Goal: Task Accomplishment & Management: Manage account settings

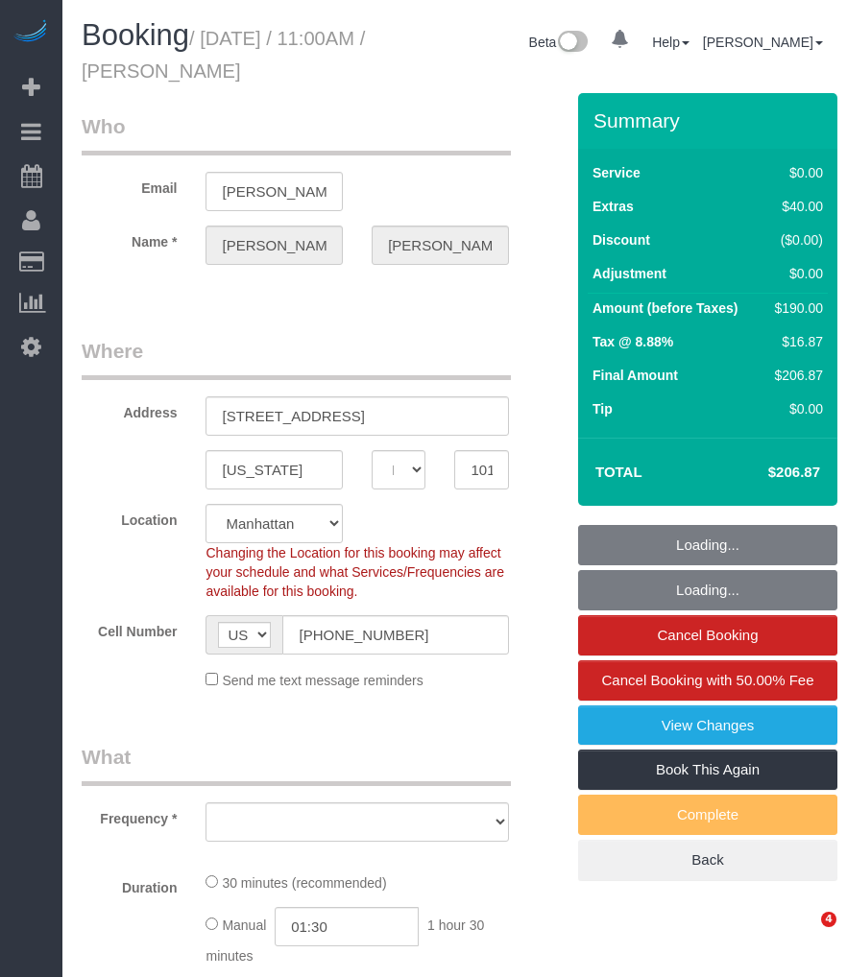
select select "NY"
select select "number:60"
select select "number:79"
select select "number:15"
select select "number:5"
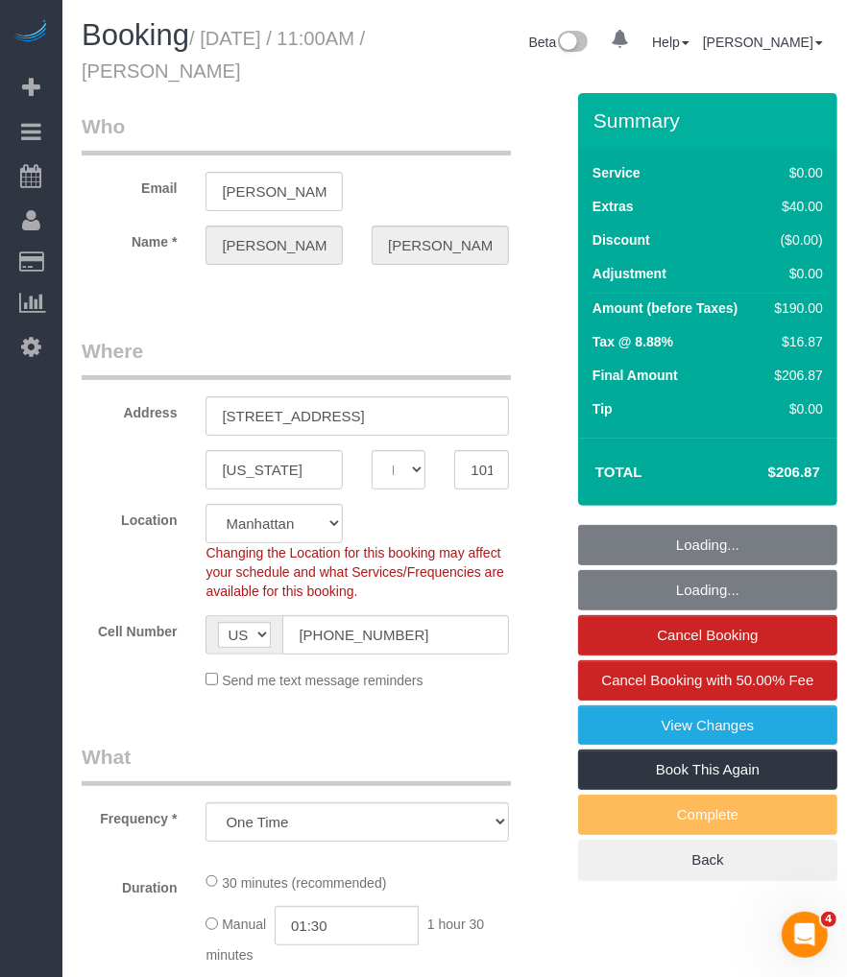
select select "object:951"
select select "spot1"
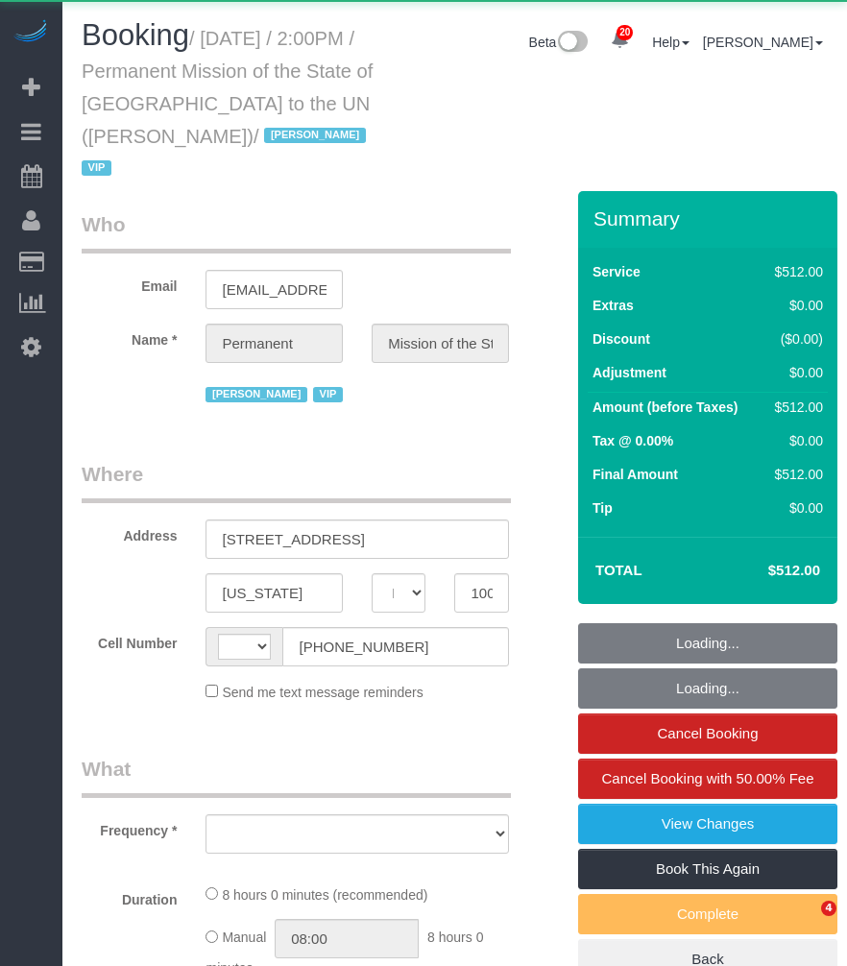
select select "NY"
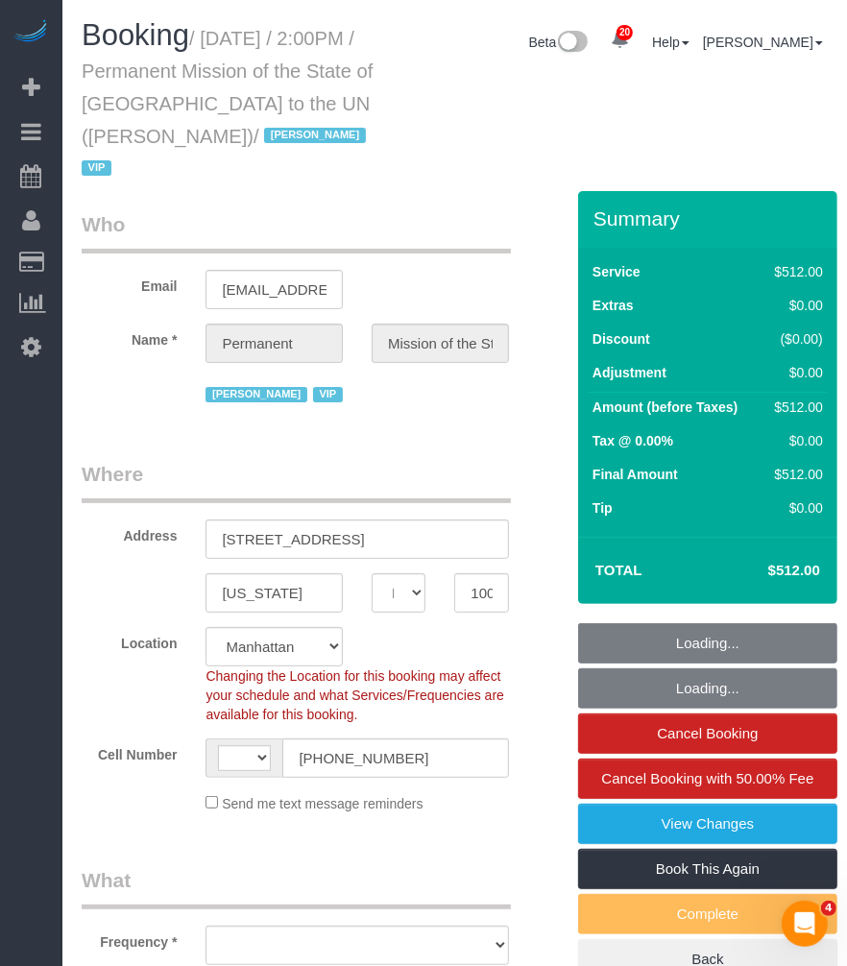
select select "string:[GEOGRAPHIC_DATA]"
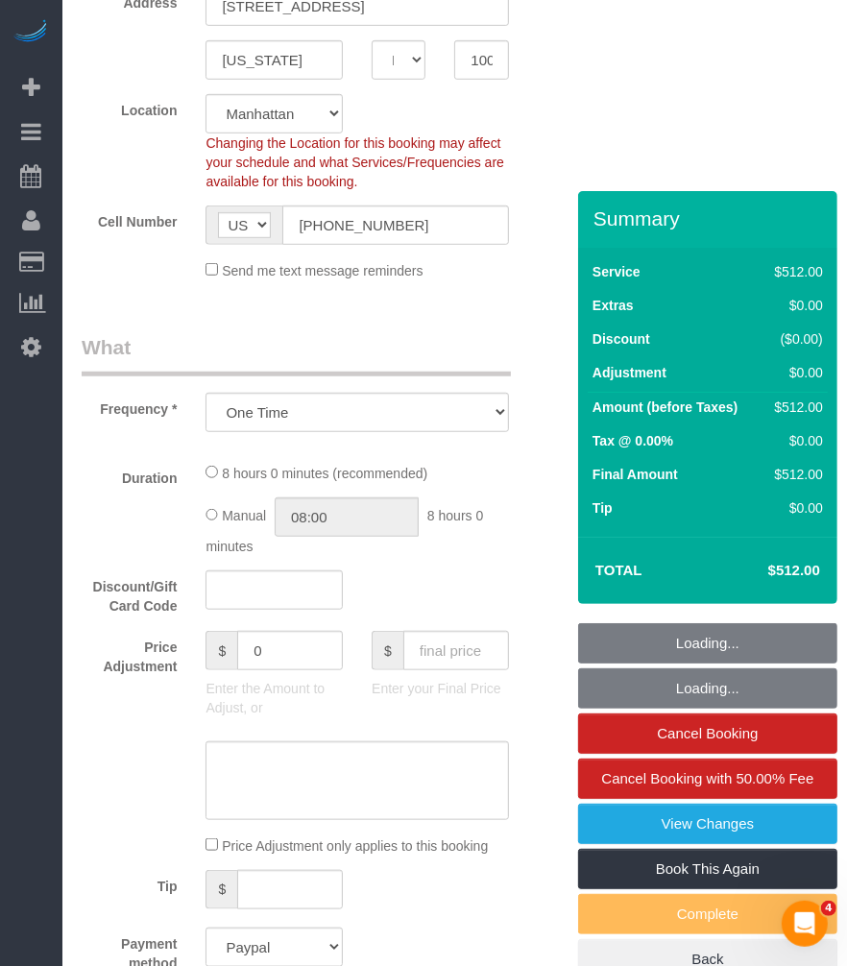
select select "object:947"
select select "number:89"
select select "number:90"
select select "number:15"
select select "number:7"
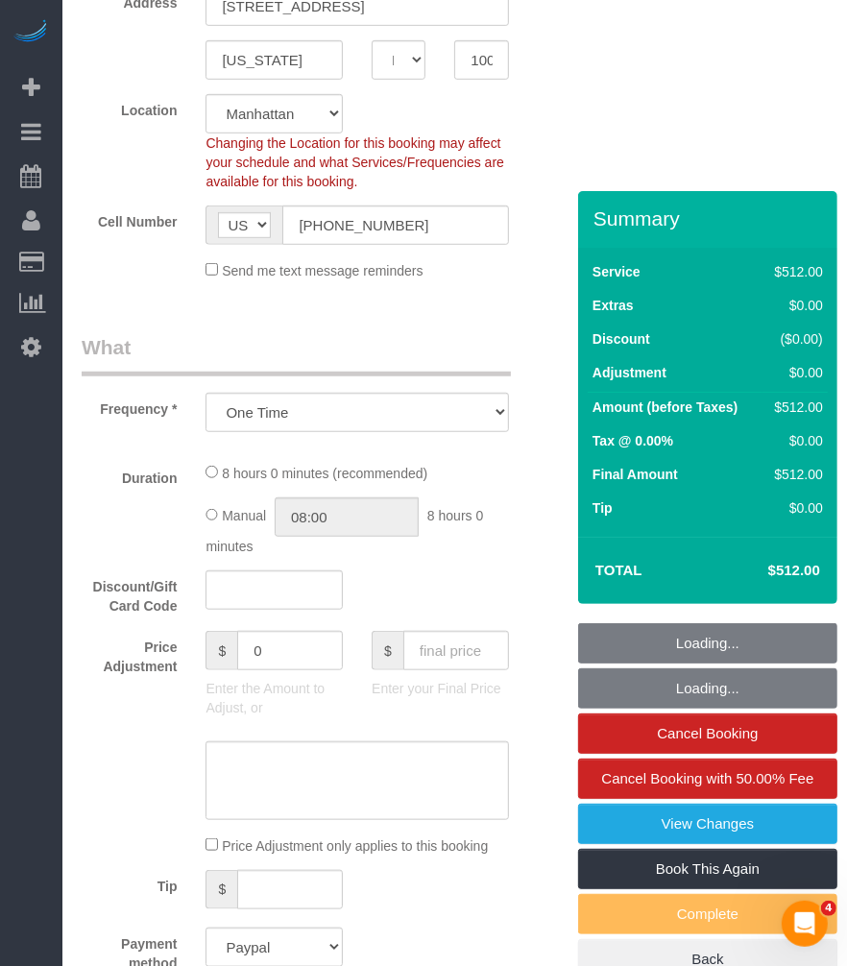
select select "480"
select select "spot1"
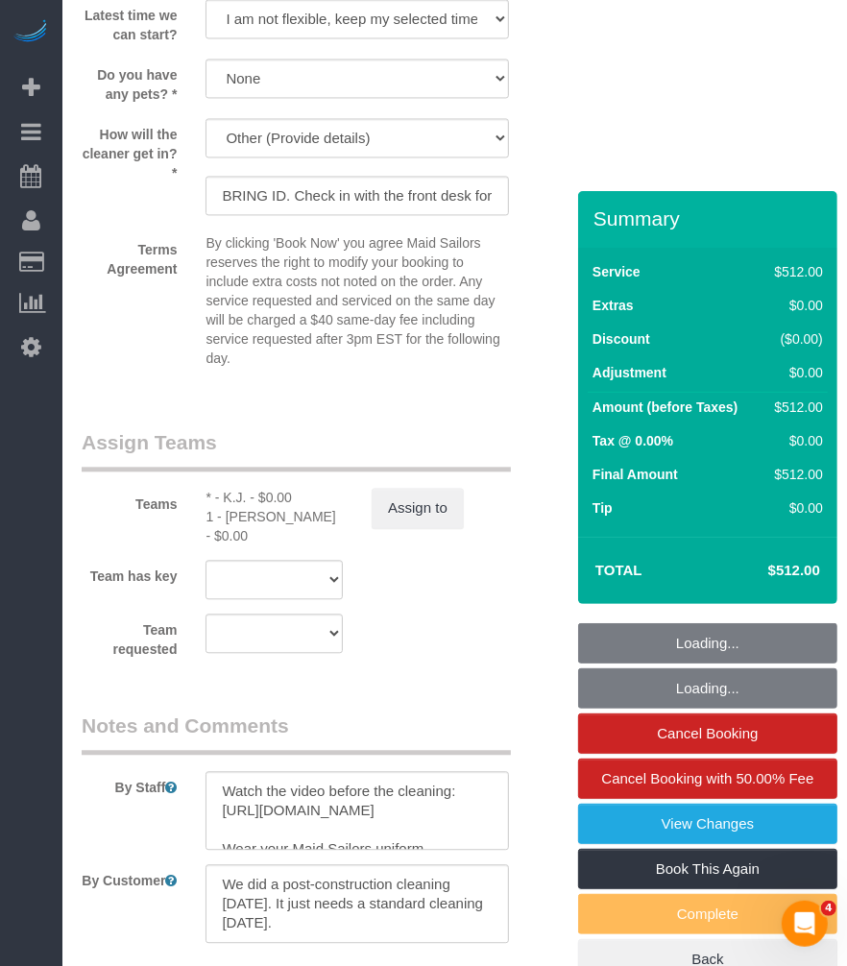
scroll to position [2328, 0]
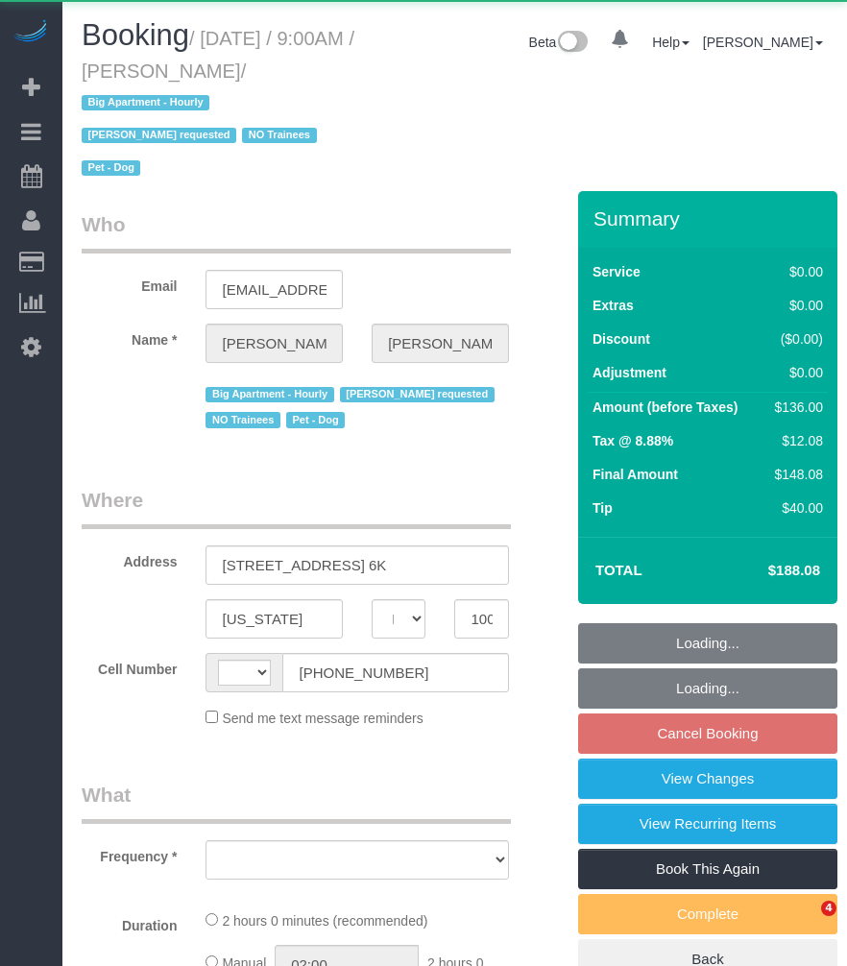
select select "NY"
select select "string:stripe-pm_1QROV34VGloSiKo7AmWsE2mn"
select select "1"
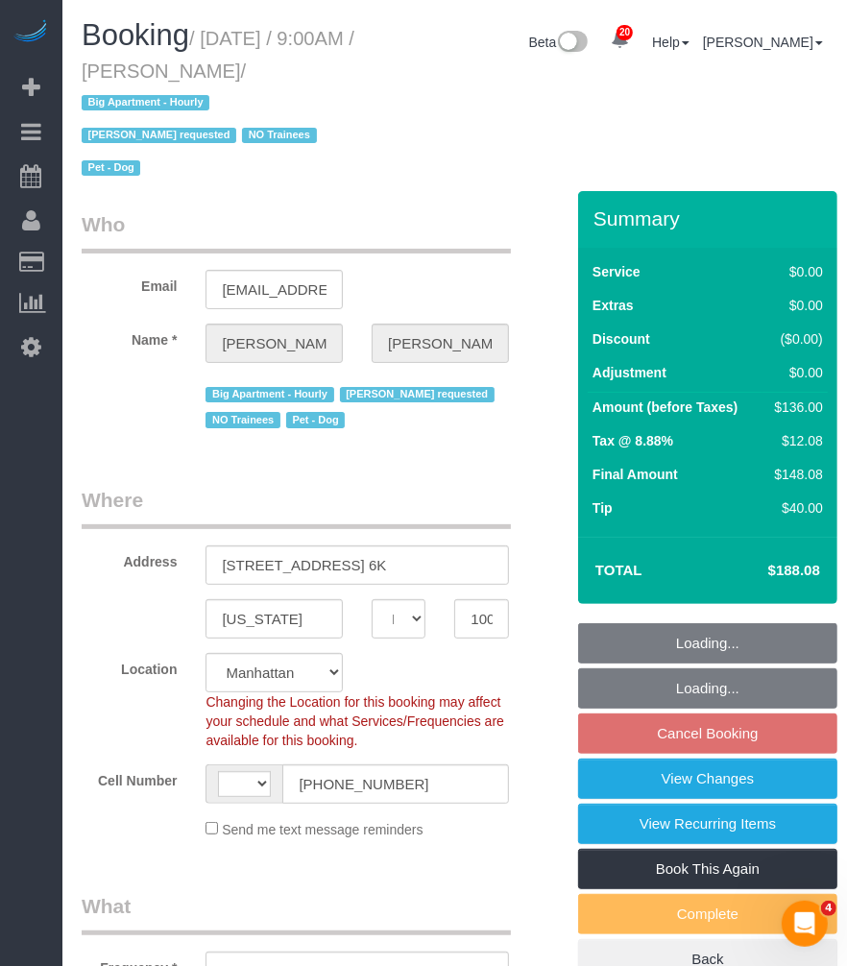
select select "object:672"
select select "string:[GEOGRAPHIC_DATA]"
select select "number:57"
select select "number:75"
select select "number:13"
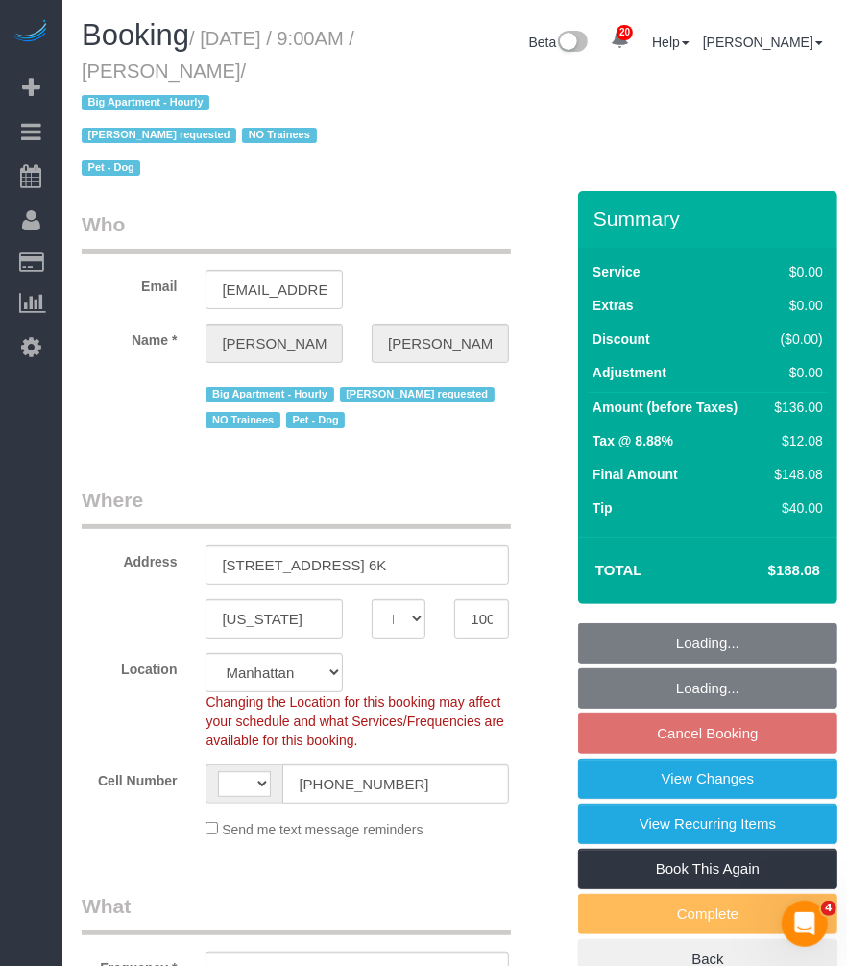
select select "number:6"
select select "object:1068"
select select "spot2"
select select "1"
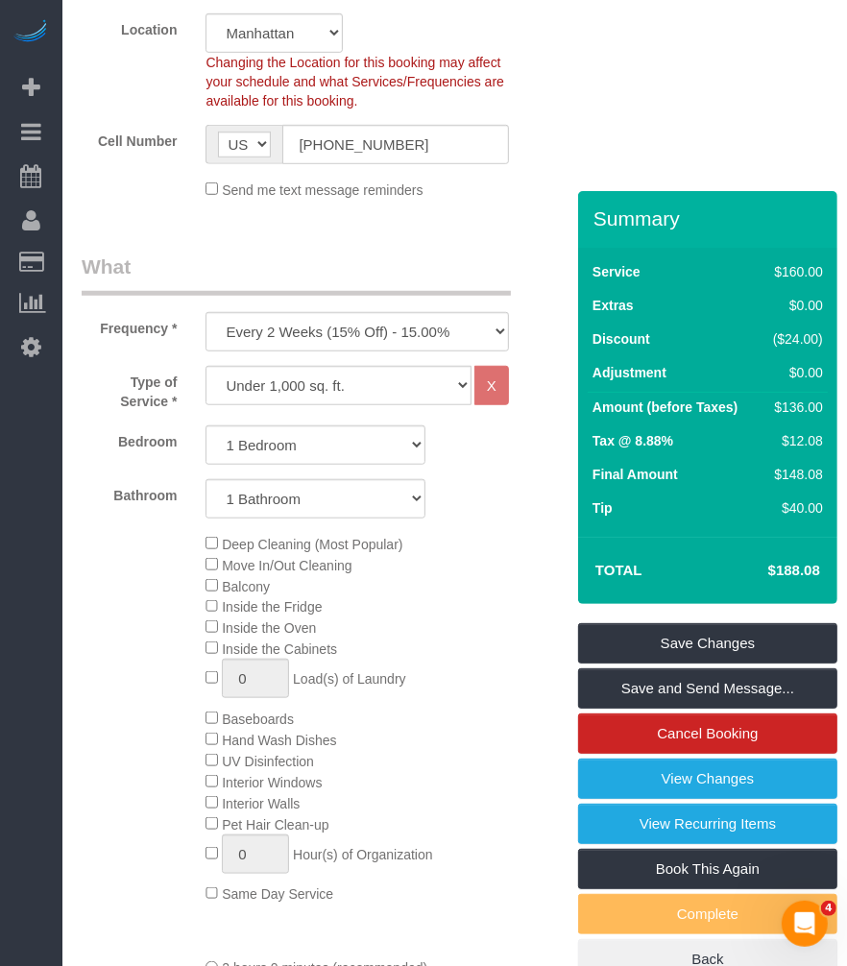
scroll to position [1280, 0]
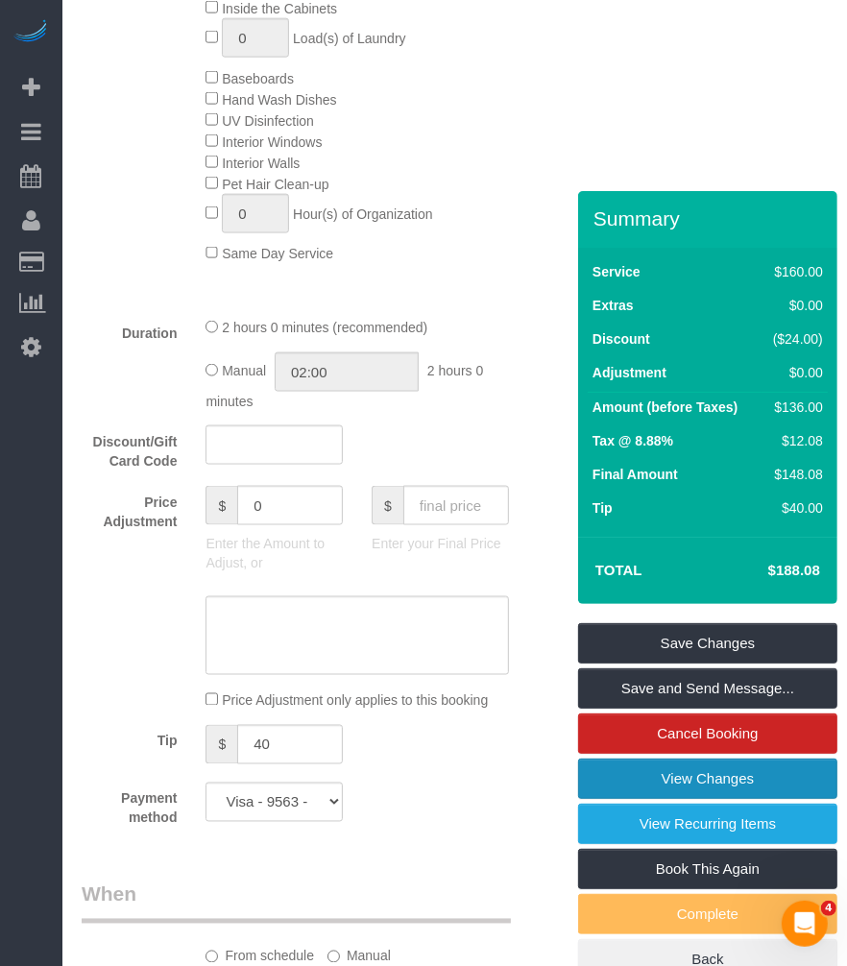
click at [706, 771] on link "View Changes" at bounding box center [707, 779] width 259 height 40
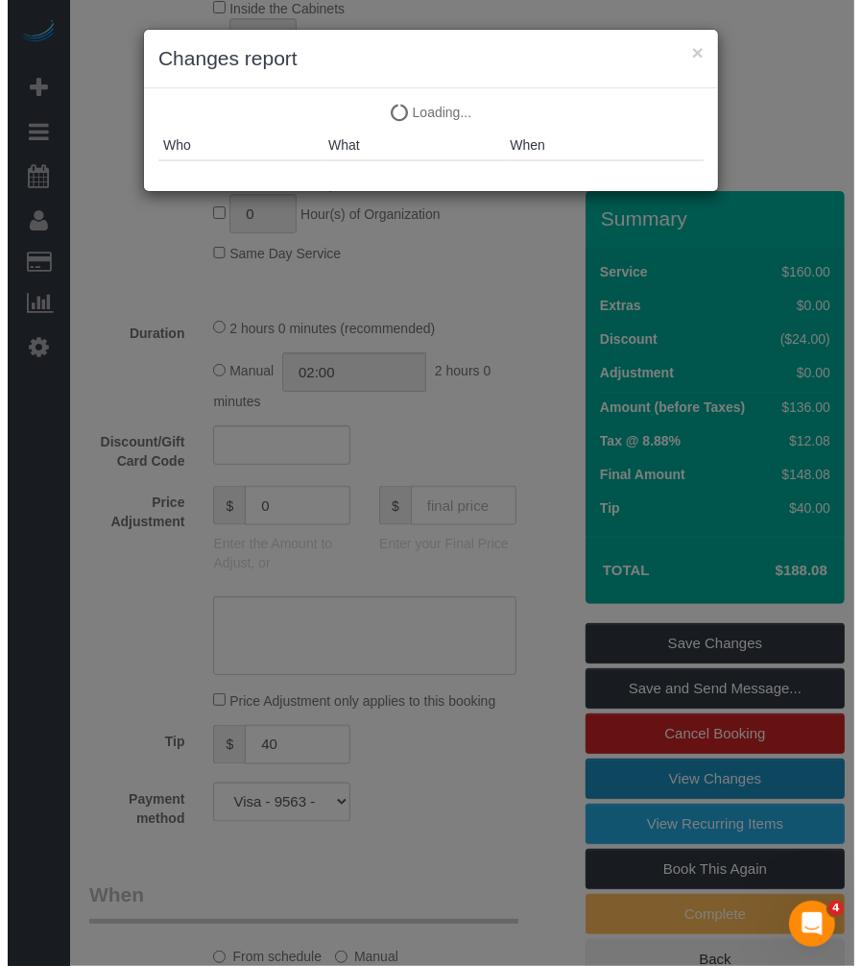
scroll to position [1248, 0]
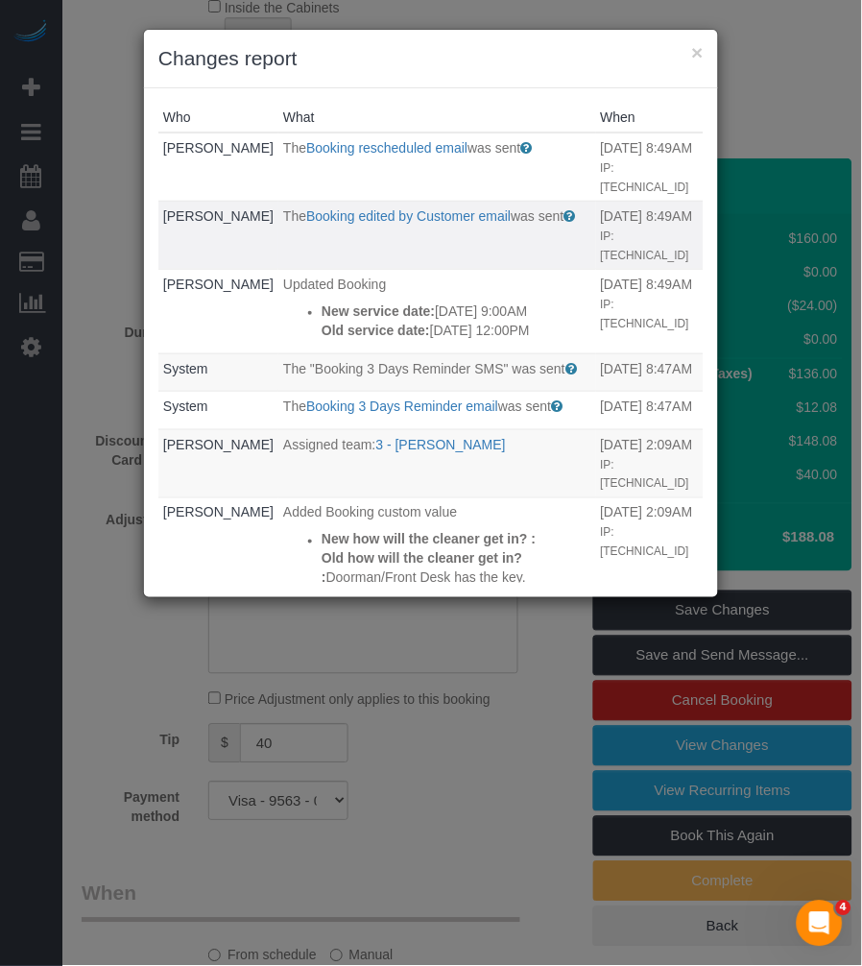
drag, startPoint x: 470, startPoint y: 205, endPoint x: 529, endPoint y: 205, distance: 58.6
click at [596, 205] on td "09/17/2025 8:49AM IP: 2a09:bac3:a626:292d::41a:c" at bounding box center [650, 235] width 108 height 68
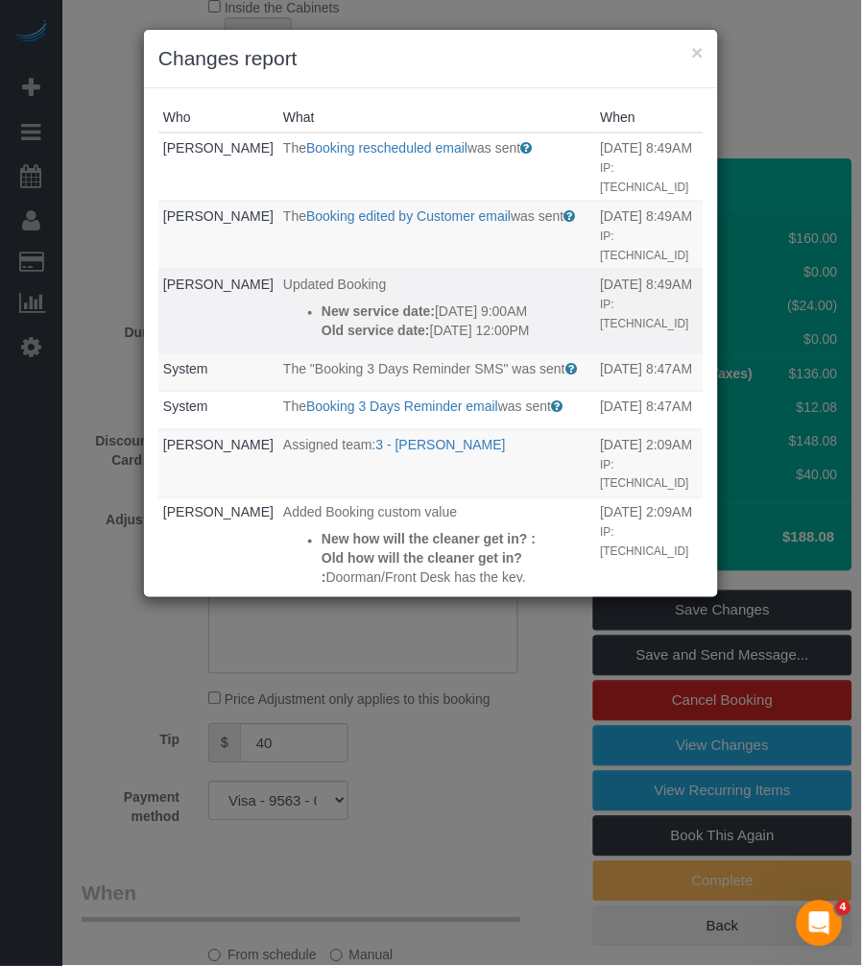
drag, startPoint x: 317, startPoint y: 307, endPoint x: 350, endPoint y: 307, distance: 32.6
click at [350, 307] on p "New service date: 09/23/2025 9:00AM" at bounding box center [456, 311] width 269 height 19
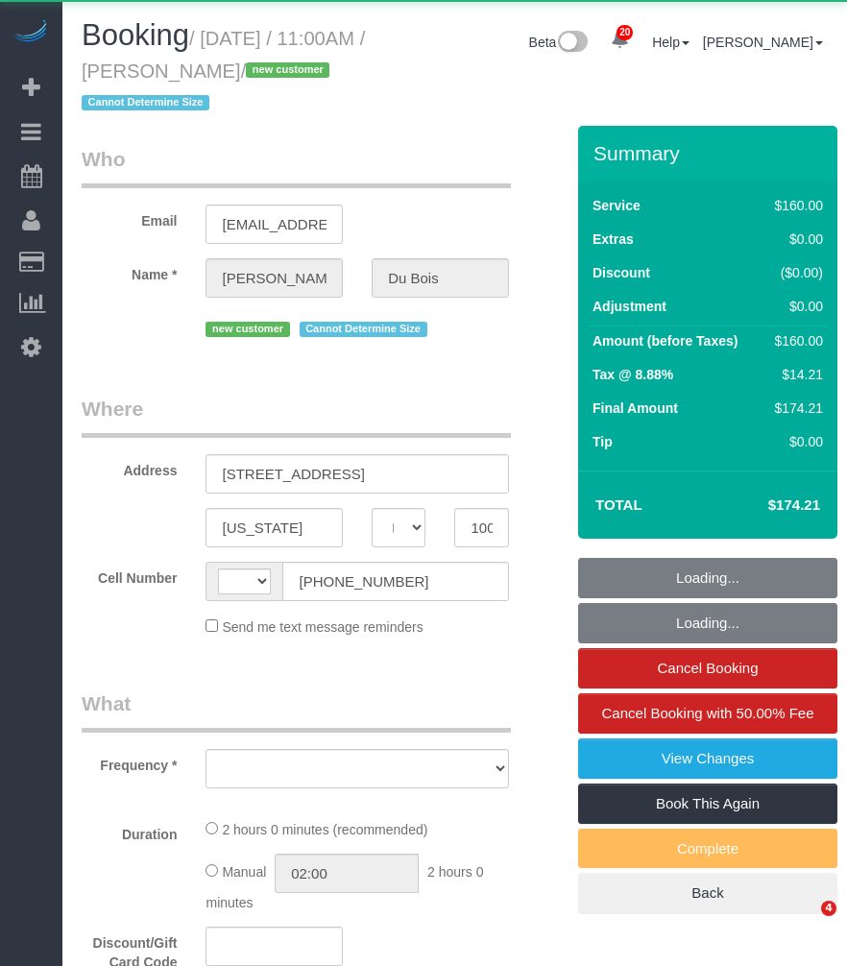
select select "NY"
select select "string:stripe-pm_1S7dvo4VGloSiKo7AlM8EF7y"
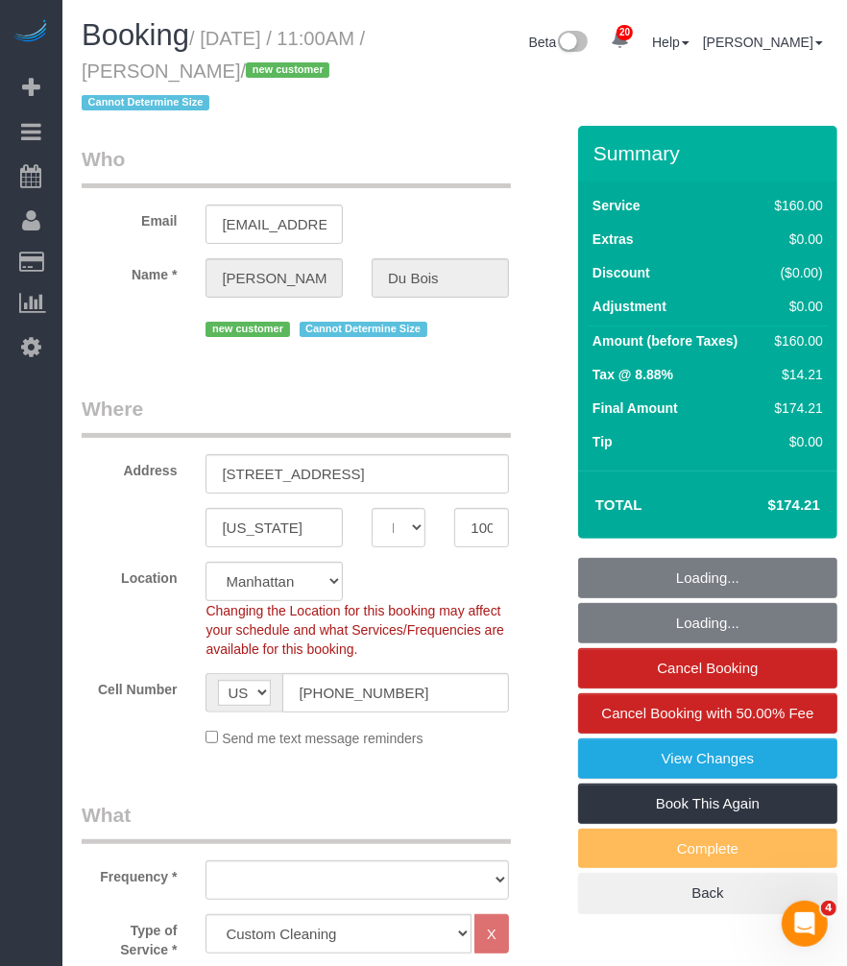
select select "string:[GEOGRAPHIC_DATA]"
select select "spot1"
select select "number:59"
select select "number:75"
select select "number:15"
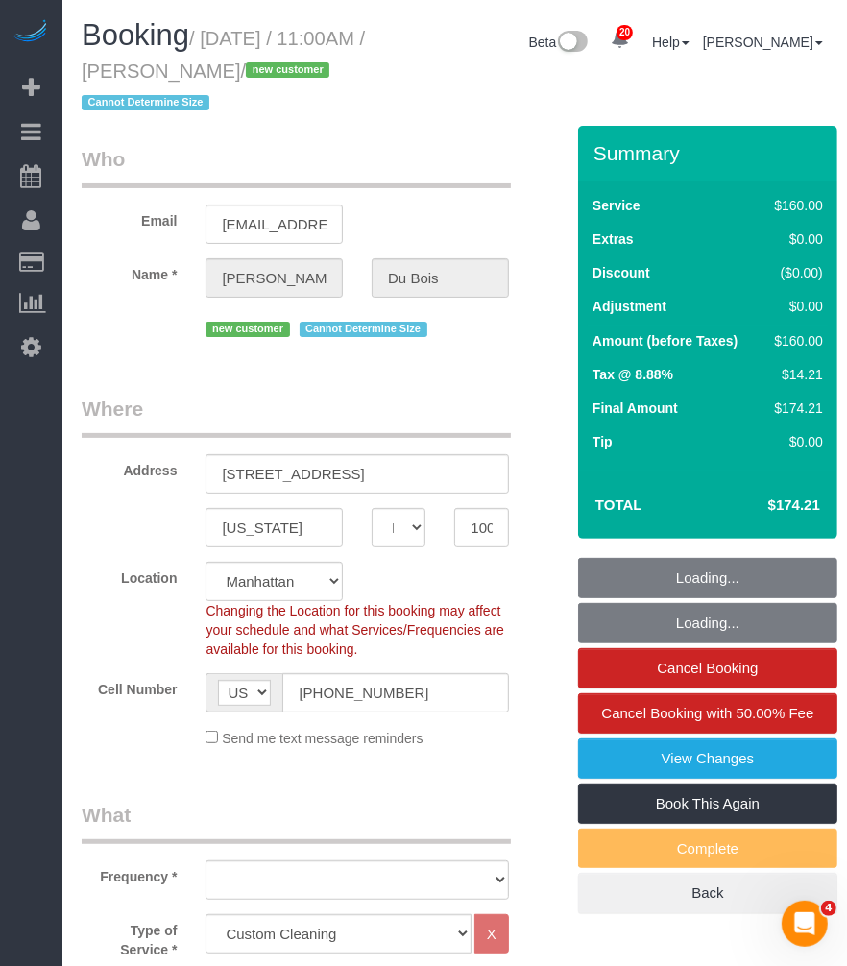
select select "number:5"
select select "object:1521"
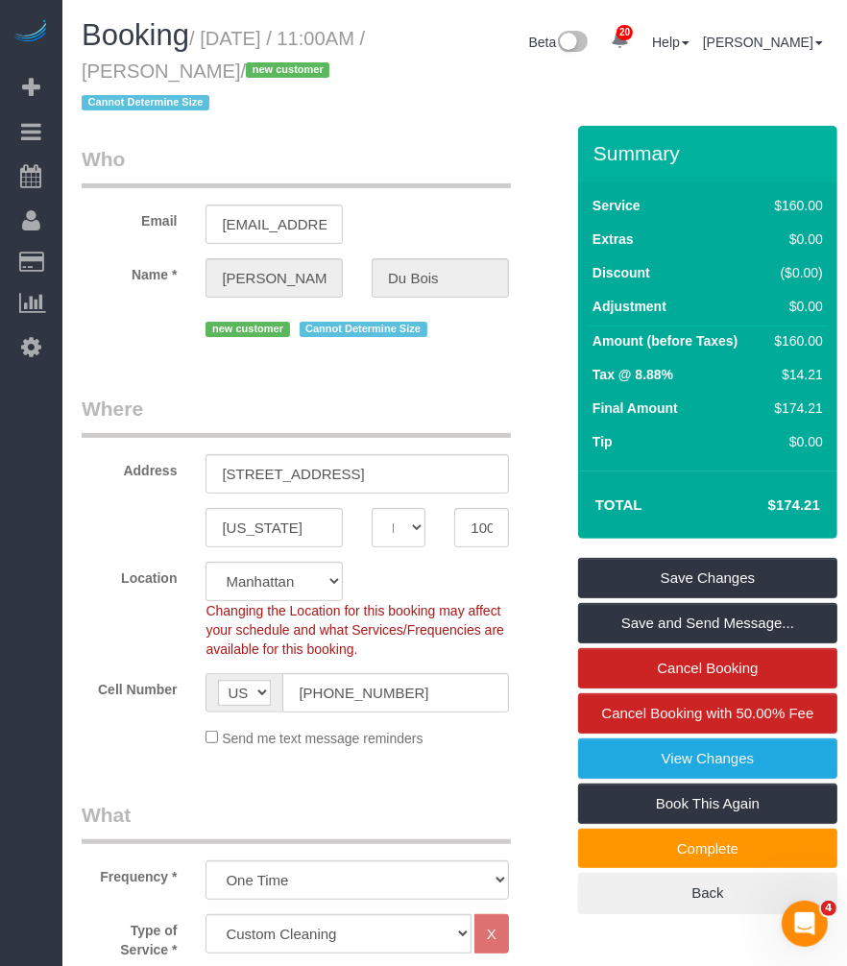
drag, startPoint x: 233, startPoint y: 68, endPoint x: 356, endPoint y: 68, distance: 122.9
click at [356, 68] on small "/ September 17, 2025 / 11:00AM / Helen Du Bois / new customer Cannot Determine …" at bounding box center [223, 71] width 283 height 86
copy small "Helen Du Bois"
click at [231, 36] on small "/ September 17, 2025 / 11:00AM / Helen Du Bois / new customer Cannot Determine …" at bounding box center [223, 71] width 283 height 86
drag, startPoint x: 237, startPoint y: 40, endPoint x: 351, endPoint y: 63, distance: 116.6
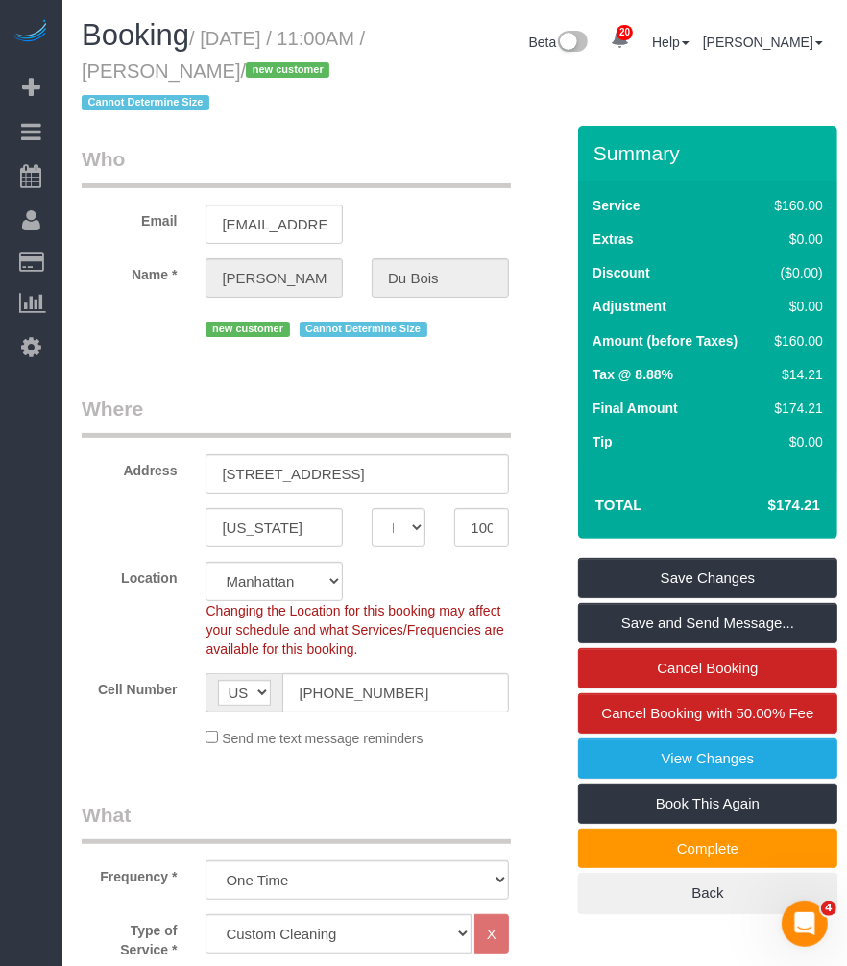
click at [351, 63] on small "/ September 17, 2025 / 11:00AM / Helen Du Bois / new customer Cannot Determine …" at bounding box center [223, 71] width 283 height 86
copy small "September 17, 2025 / 11:00AM / Helen Du Bois"
click at [313, 474] on input "30 5th Avenue Apt 8E" at bounding box center [356, 473] width 302 height 39
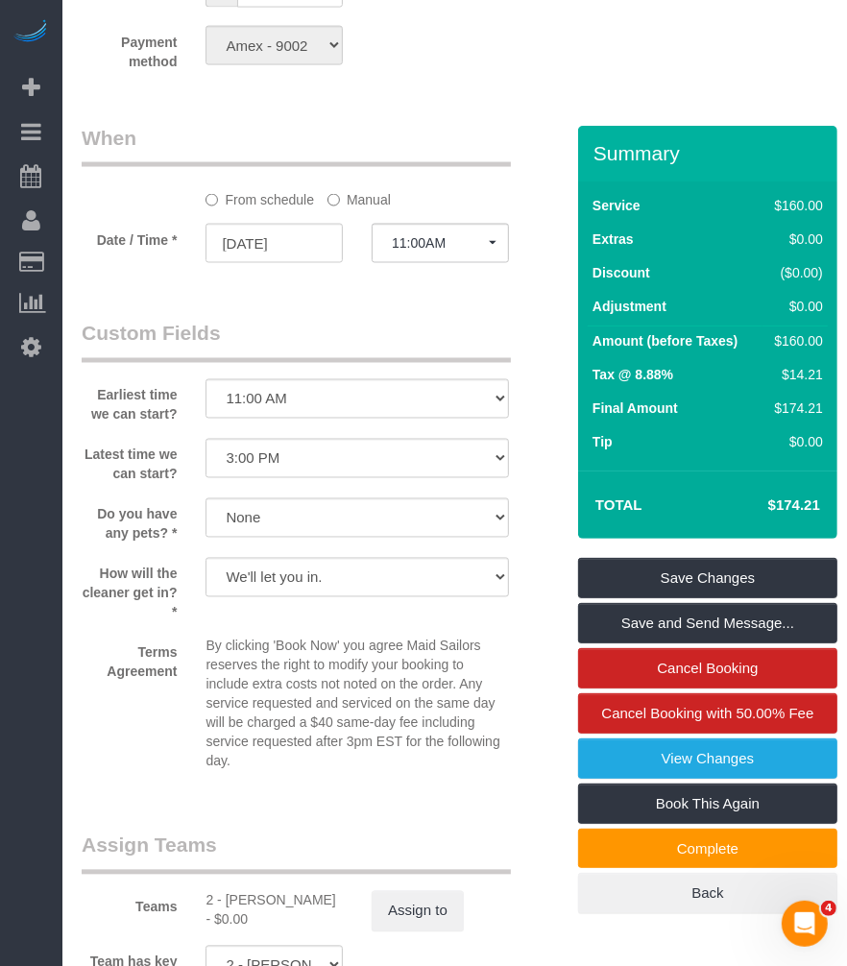
scroll to position [1706, 0]
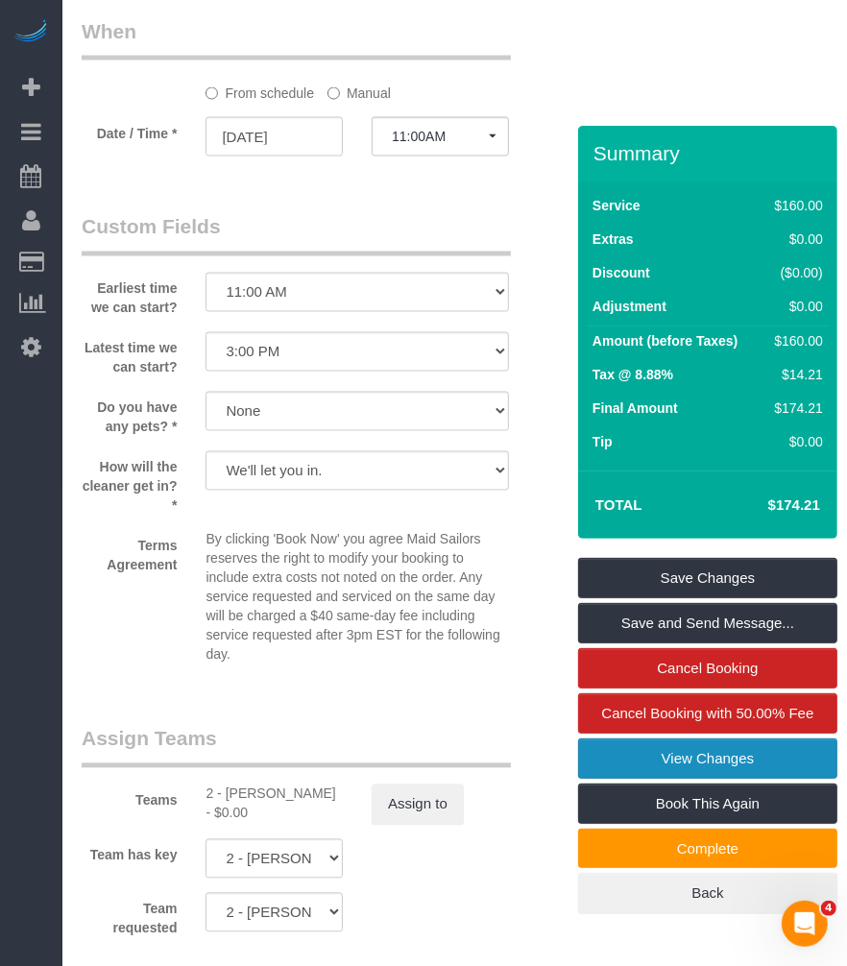
type input "30 5th Avenue, Apt 8E"
click at [627, 760] on link "View Changes" at bounding box center [707, 758] width 259 height 40
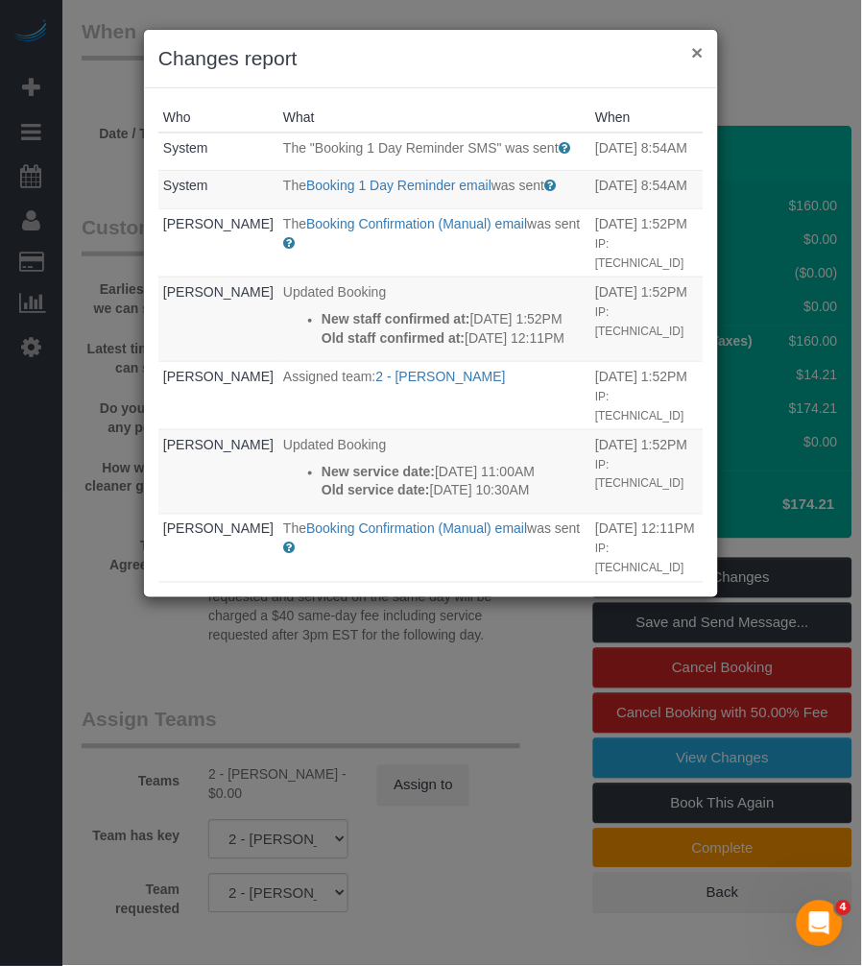
drag, startPoint x: 694, startPoint y: 50, endPoint x: 688, endPoint y: 60, distance: 11.2
click at [693, 54] on button "×" at bounding box center [698, 52] width 12 height 20
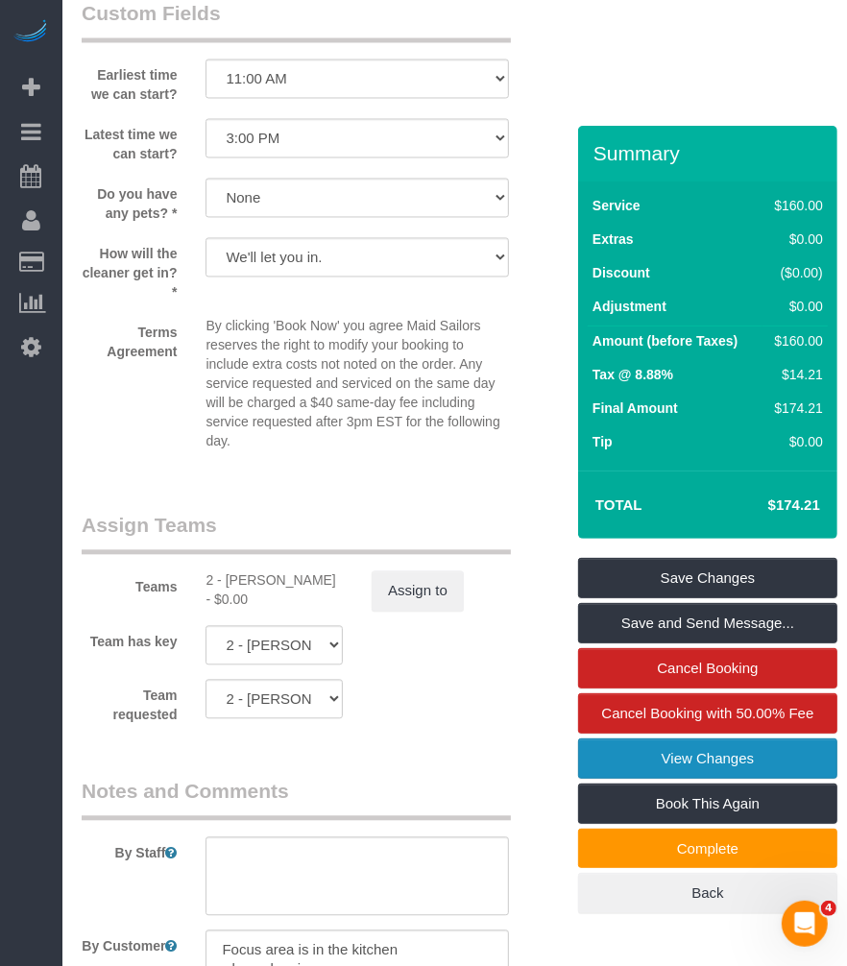
scroll to position [2302, 0]
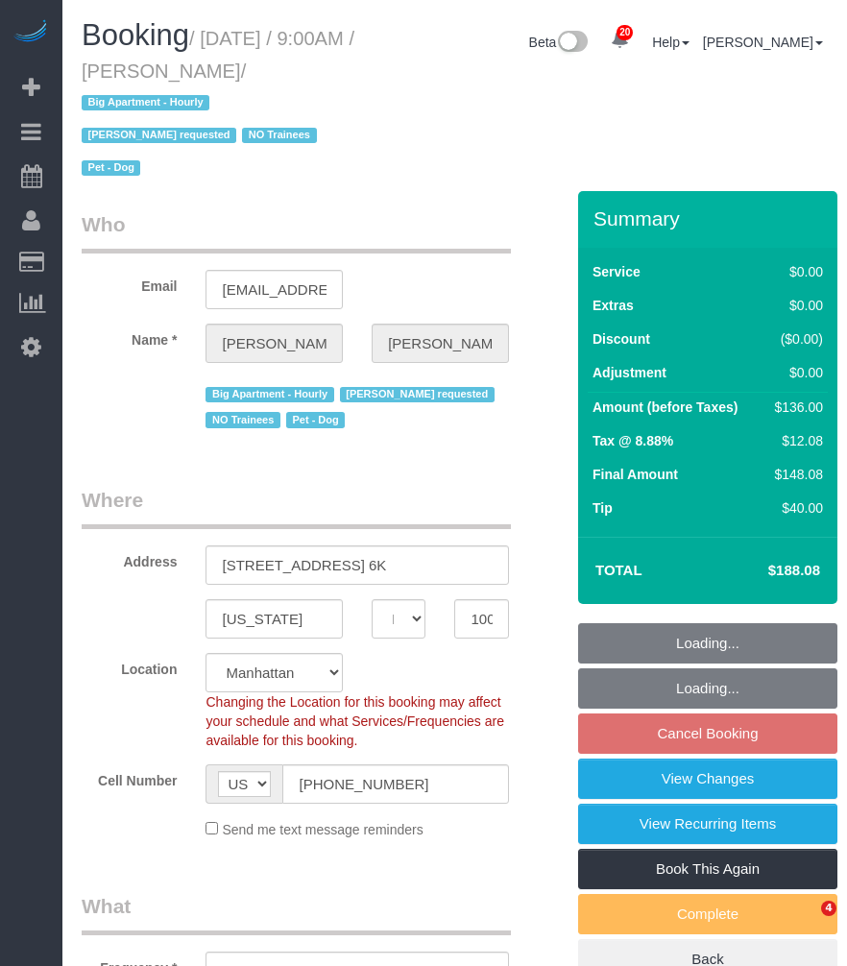
select select "NY"
select select "string:stripe-pm_1QROV34VGloSiKo7AmWsE2mn"
select select "number:57"
select select "number:75"
select select "number:13"
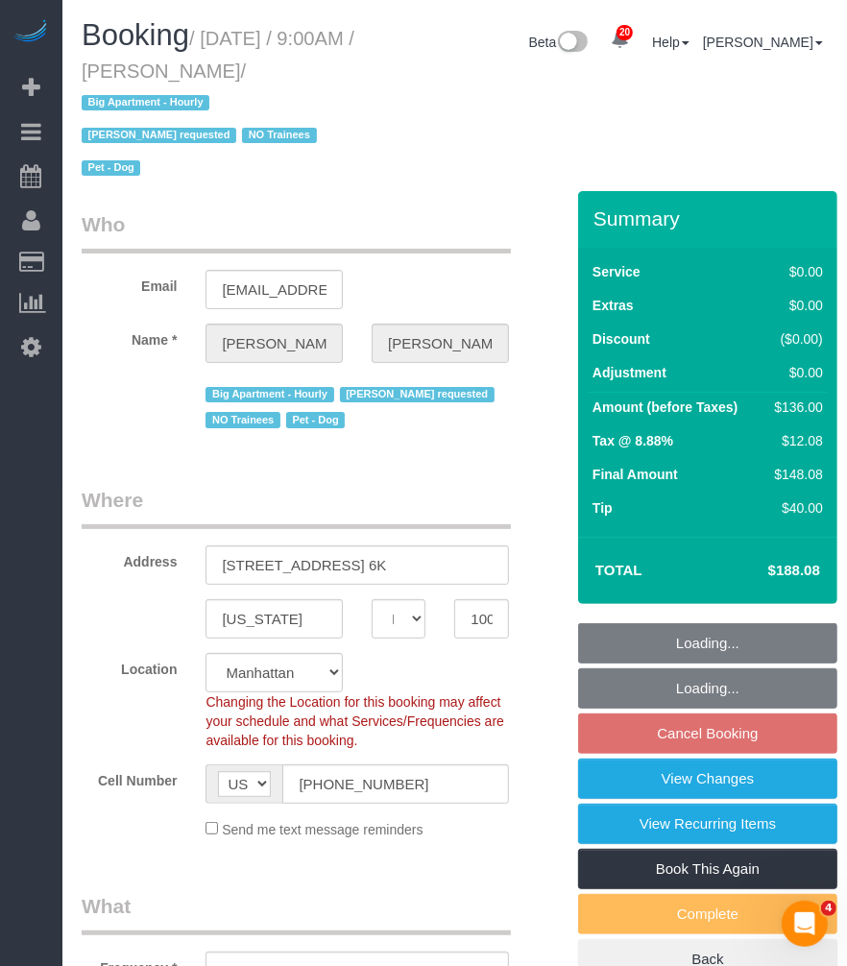
select select "number:6"
select select "object:965"
select select "spot2"
select select "1"
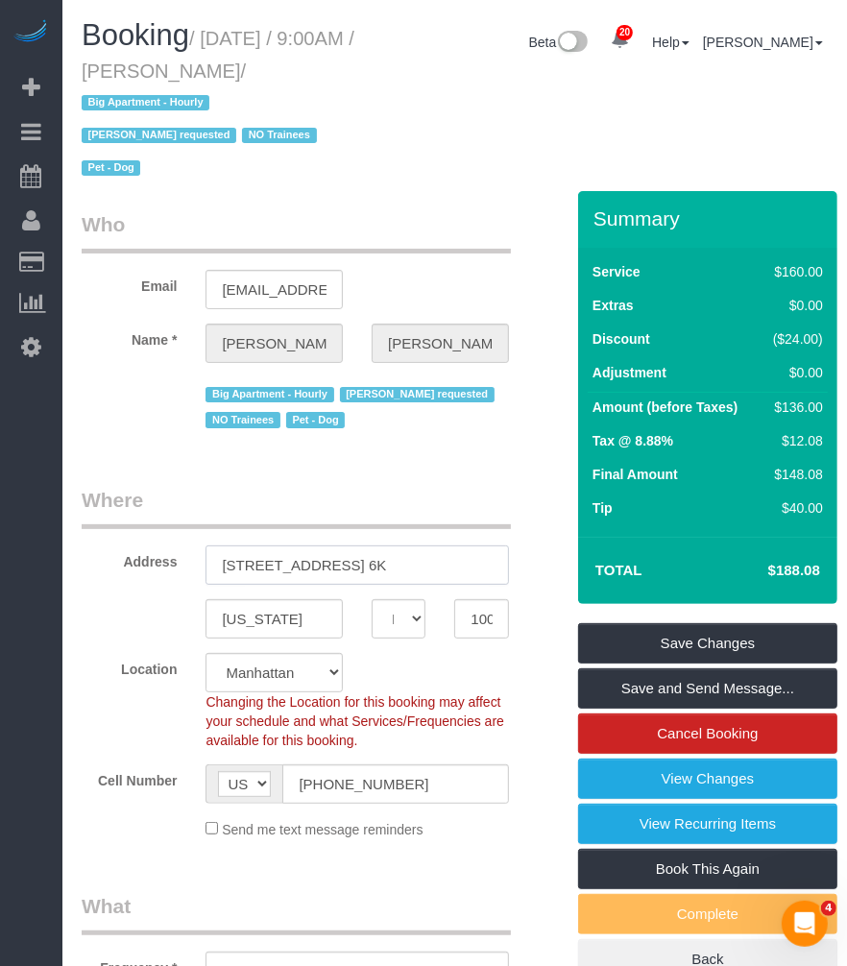
drag, startPoint x: 421, startPoint y: 568, endPoint x: 432, endPoint y: 565, distance: 12.1
click at [421, 568] on input "[STREET_ADDRESS] 6K" at bounding box center [356, 564] width 302 height 39
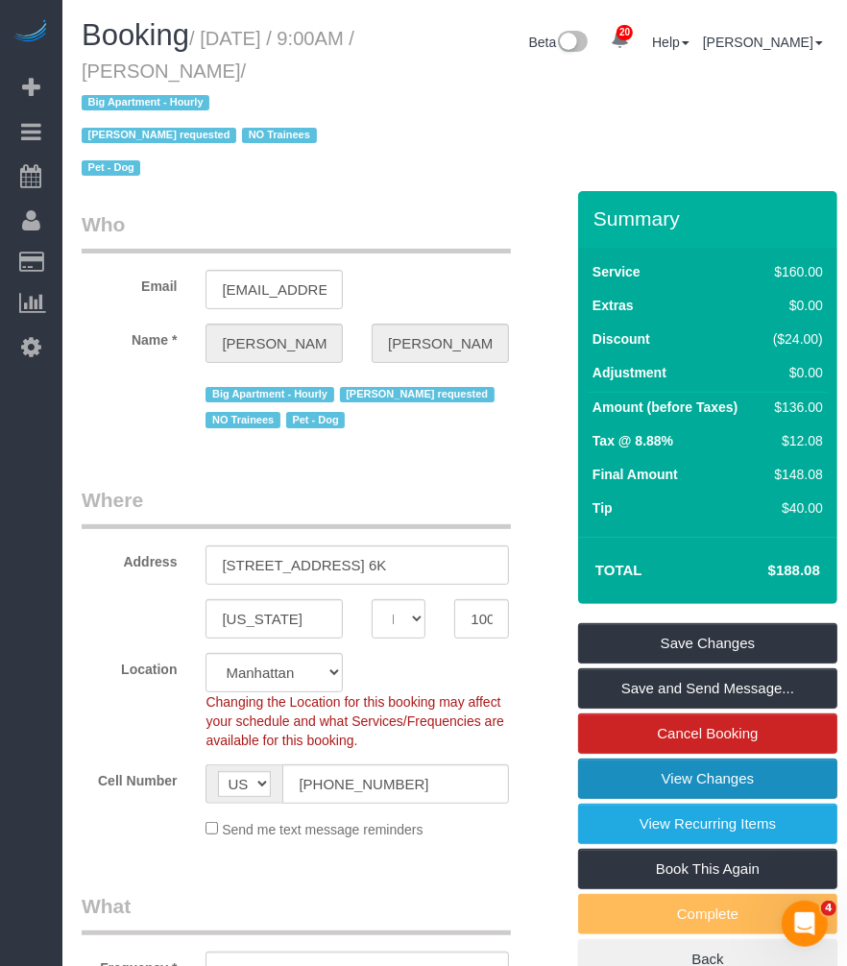
click at [606, 782] on link "View Changes" at bounding box center [707, 779] width 259 height 40
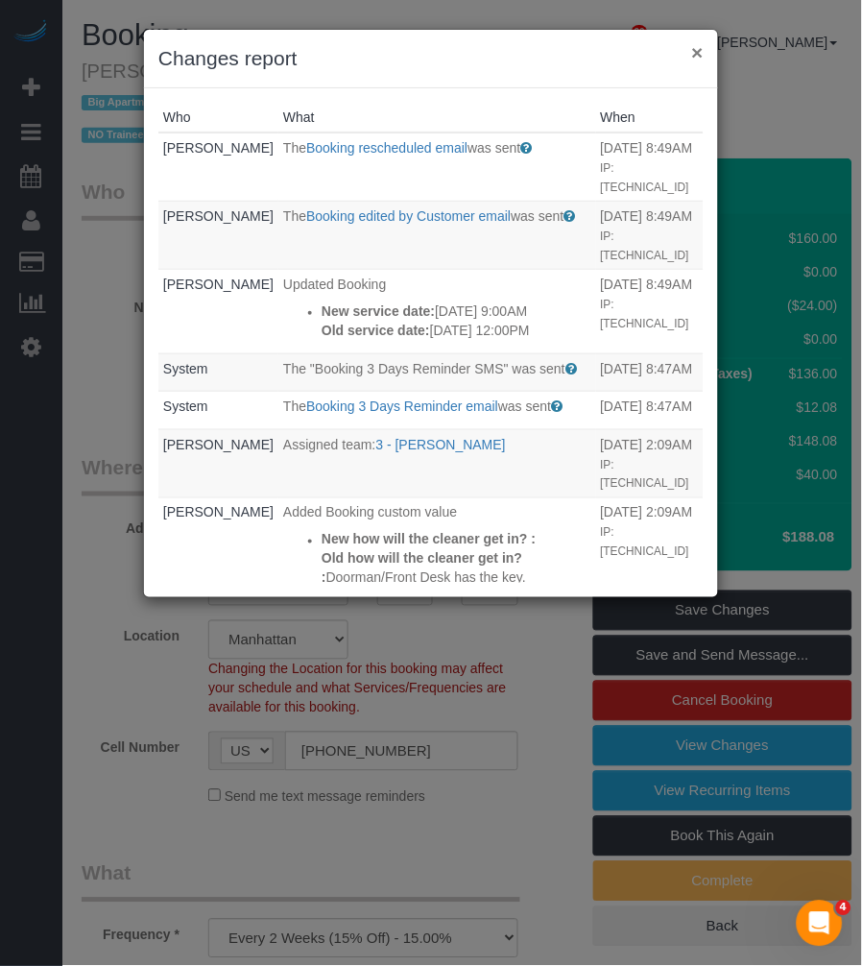
click at [699, 45] on button "×" at bounding box center [698, 52] width 12 height 20
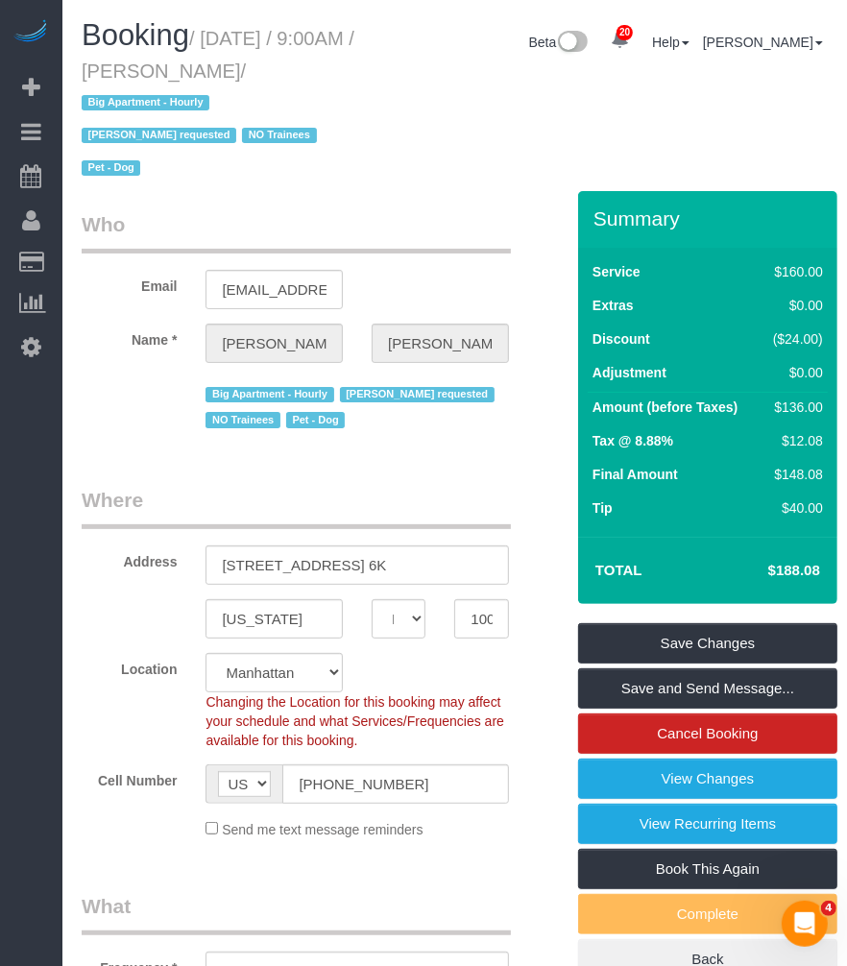
scroll to position [107, 0]
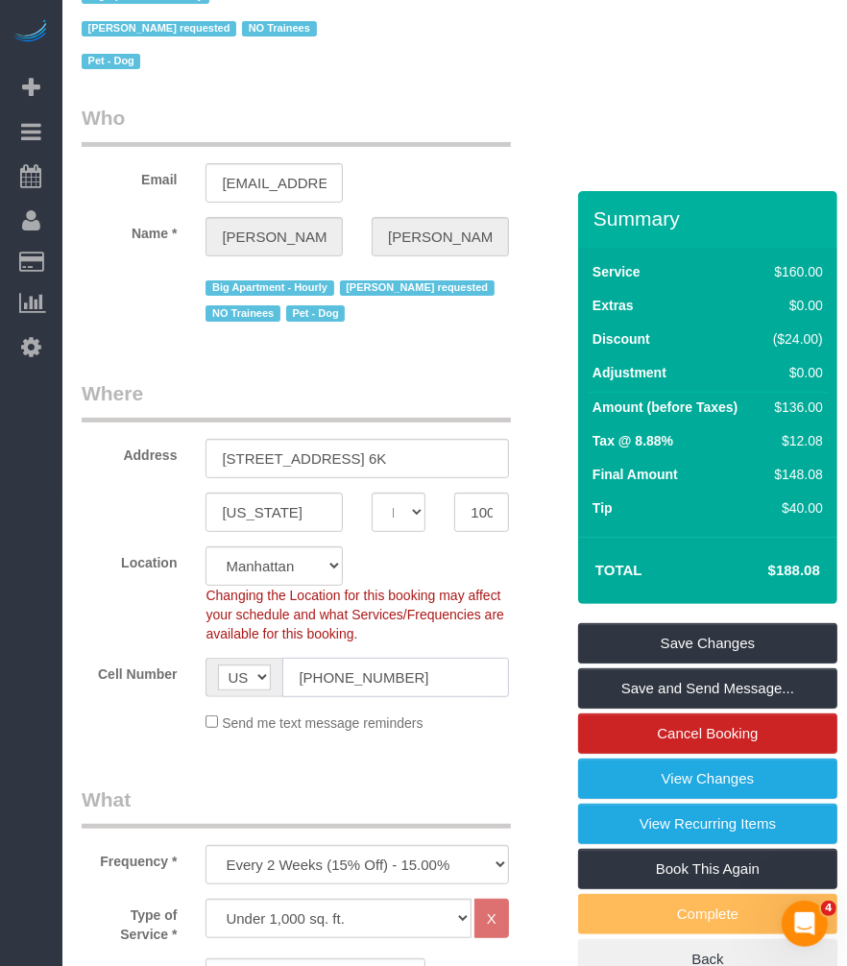
drag, startPoint x: 417, startPoint y: 673, endPoint x: 303, endPoint y: 672, distance: 113.3
click at [303, 672] on input "(251) 533-8617" at bounding box center [395, 677] width 226 height 39
click at [446, 682] on input "(251) 533-8617" at bounding box center [395, 677] width 226 height 39
drag, startPoint x: 413, startPoint y: 683, endPoint x: 302, endPoint y: 683, distance: 111.4
click at [302, 683] on input "(251) 533-8617" at bounding box center [395, 677] width 226 height 39
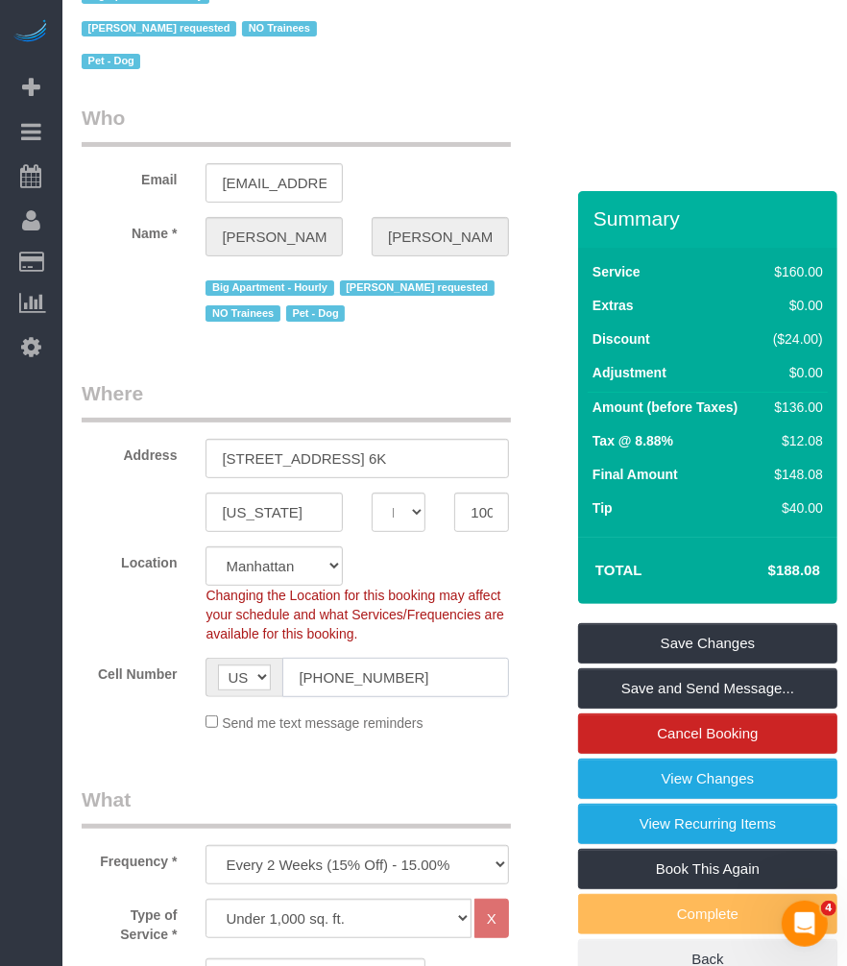
drag, startPoint x: 427, startPoint y: 676, endPoint x: 439, endPoint y: 679, distance: 11.9
click at [428, 677] on input "(251) 533-8617" at bounding box center [395, 677] width 226 height 39
click at [439, 682] on input "(251) 533-8617" at bounding box center [395, 677] width 226 height 39
drag, startPoint x: 416, startPoint y: 682, endPoint x: 273, endPoint y: 667, distance: 143.8
click at [273, 667] on div "AF AL DZ AD AO AI AQ AG AR AM AW AU AT AZ BS BH BD BB BY BE BZ BJ BM BT BO BA B…" at bounding box center [356, 677] width 302 height 39
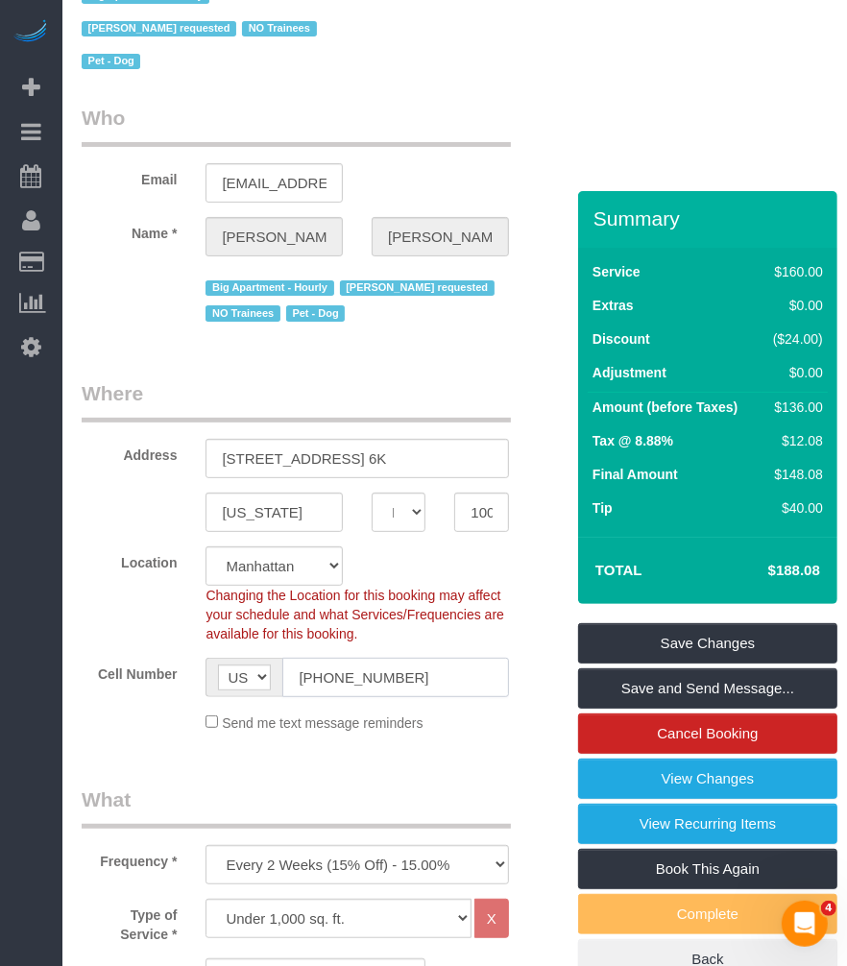
scroll to position [0, 0]
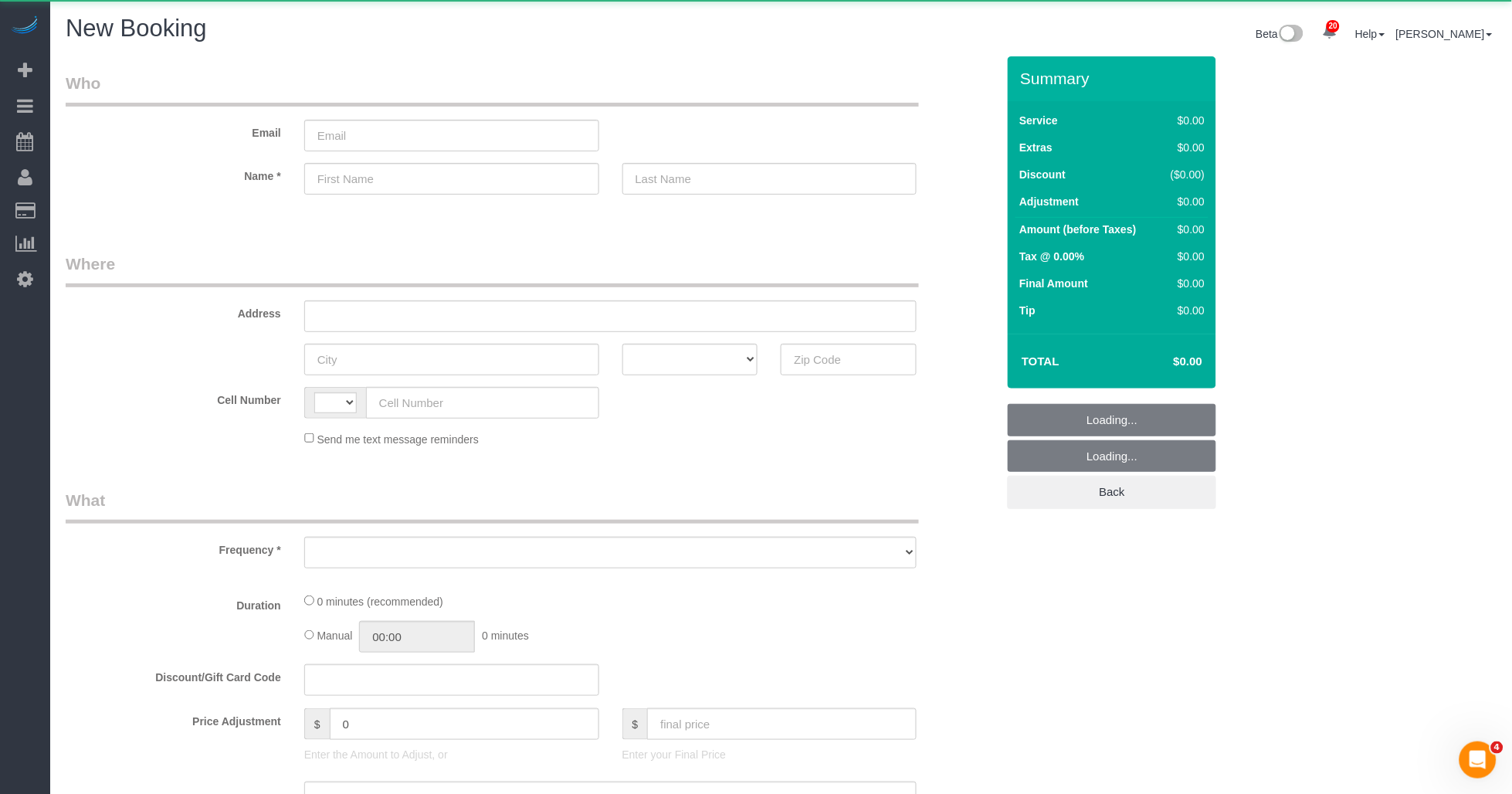
select select "string:US"
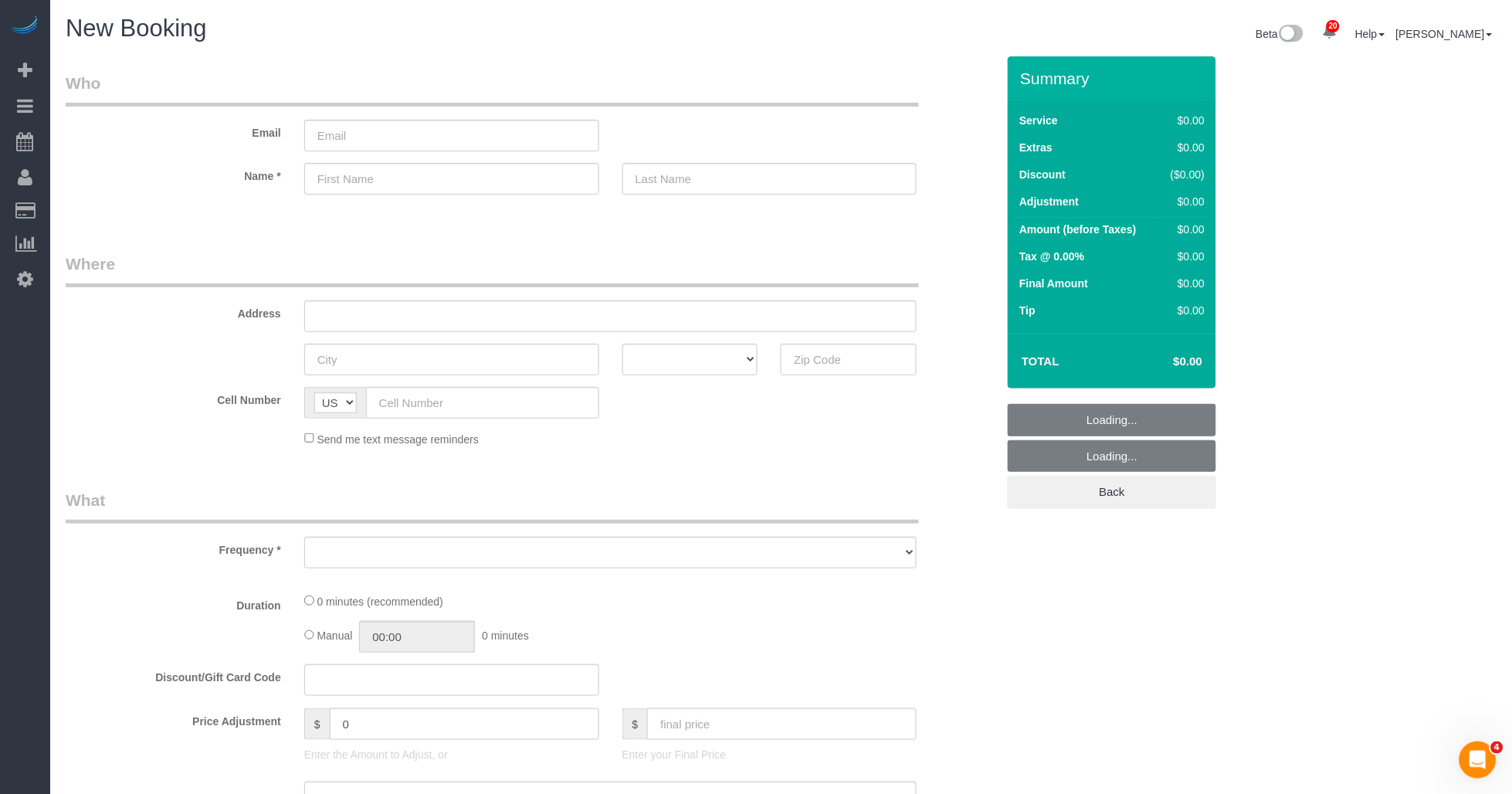
select select "number:89"
select select "number:90"
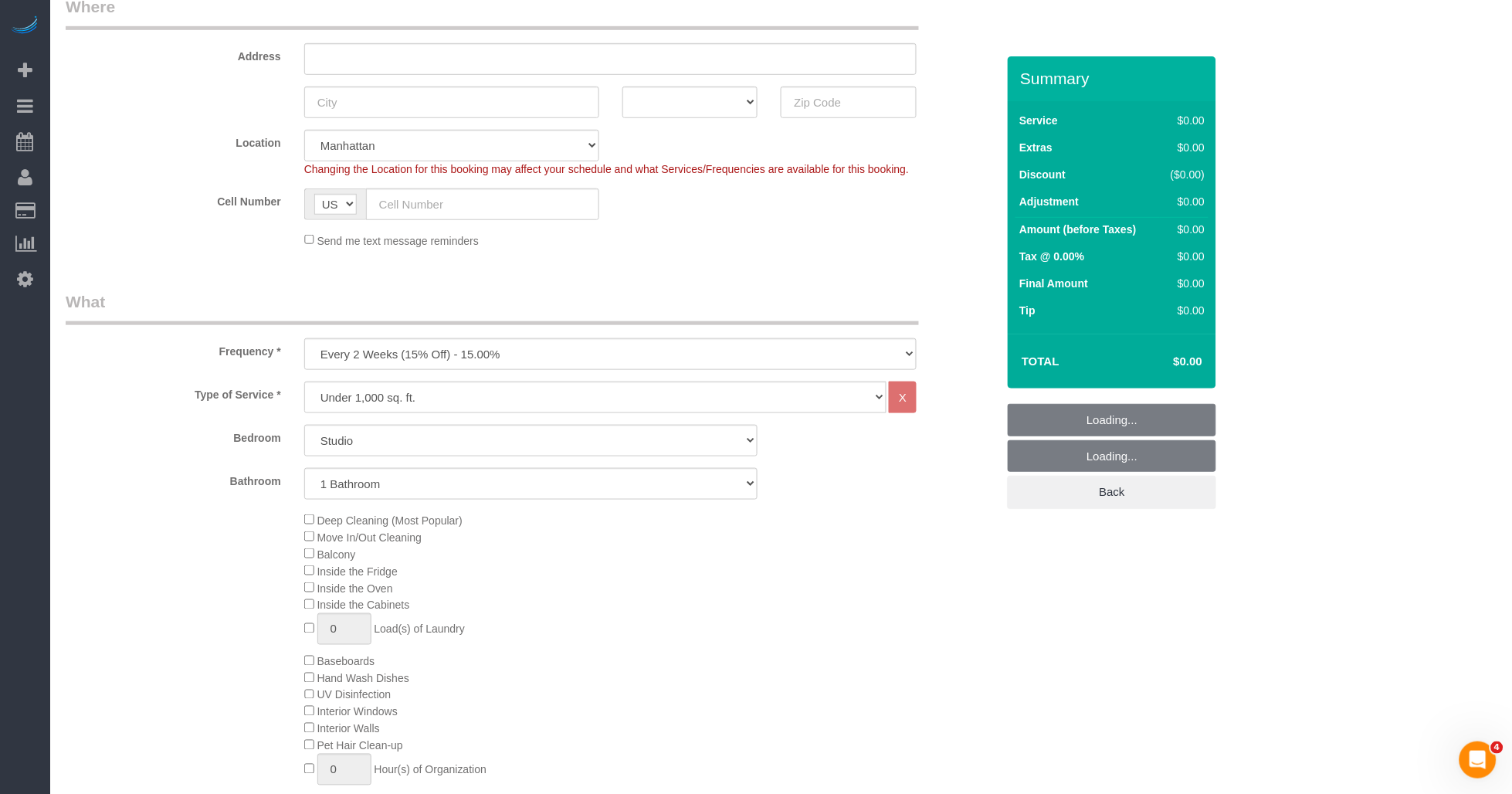
scroll to position [514, 0]
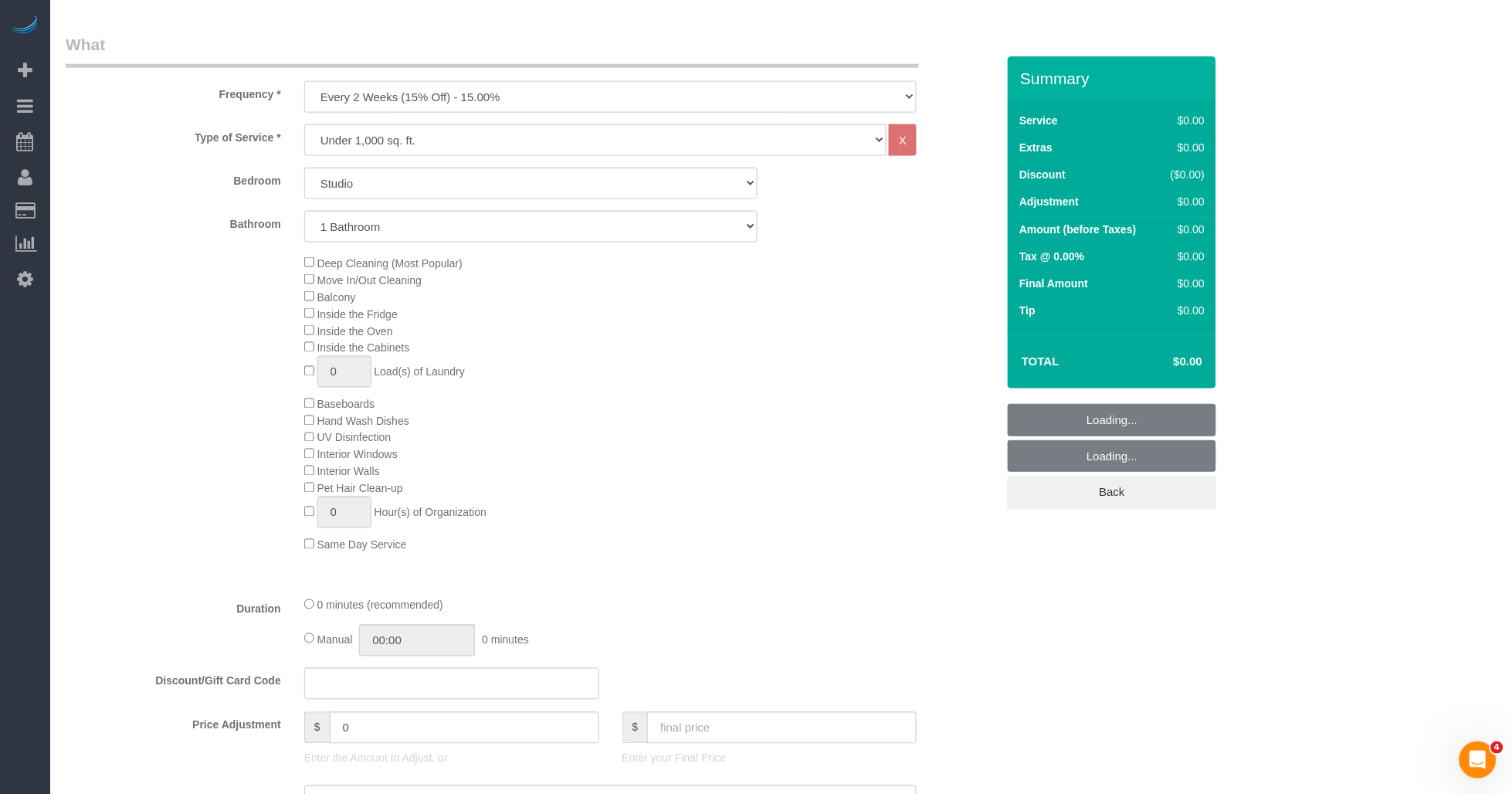
click at [510, 103] on select "One Time Weekly (20% Off) - 20.00% Every 2 Weeks (15% Off) - 15.00% Every 4 Wee…" at bounding box center [610, 97] width 613 height 31
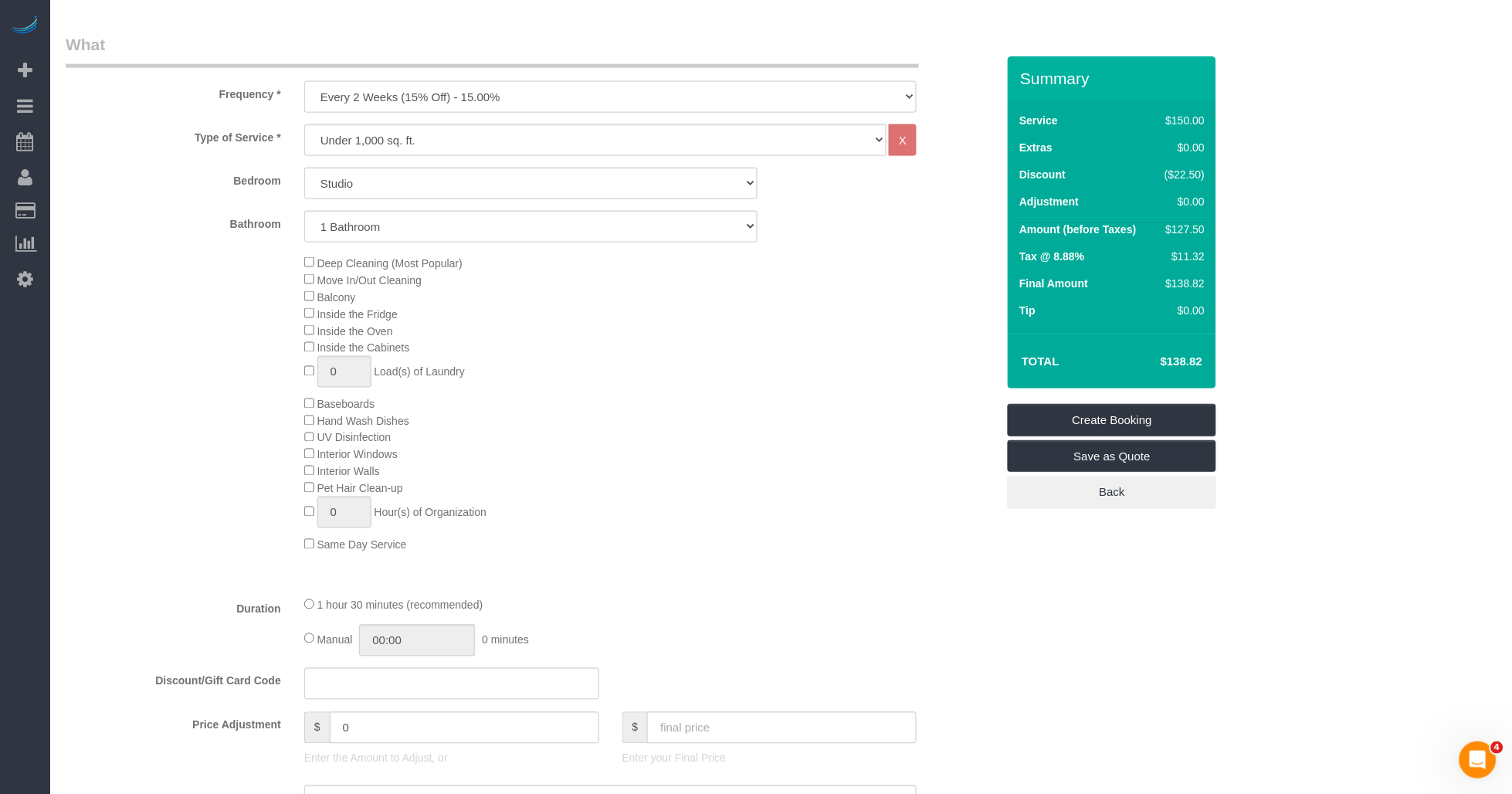
select select "object:1720"
click at [304, 82] on select "One Time Weekly (20% Off) - 20.00% Every 2 Weeks (15% Off) - 15.00% Every 4 Wee…" at bounding box center [610, 97] width 613 height 31
click at [491, 133] on select "Under 1,000 sq. ft. 1,001 - 1,500 sq. ft. 1,500+ sq. ft. Custom Cleaning Office…" at bounding box center [595, 140] width 583 height 31
click at [304, 125] on select "Under 1,000 sq. ft. 1,001 - 1,500 sq. ft. 1,500+ sq. ft. Custom Cleaning Office…" at bounding box center [595, 140] width 583 height 31
click at [438, 181] on select "Studio 1 Bedroom 2 Bedrooms 3 Bedrooms" at bounding box center [531, 183] width 454 height 31
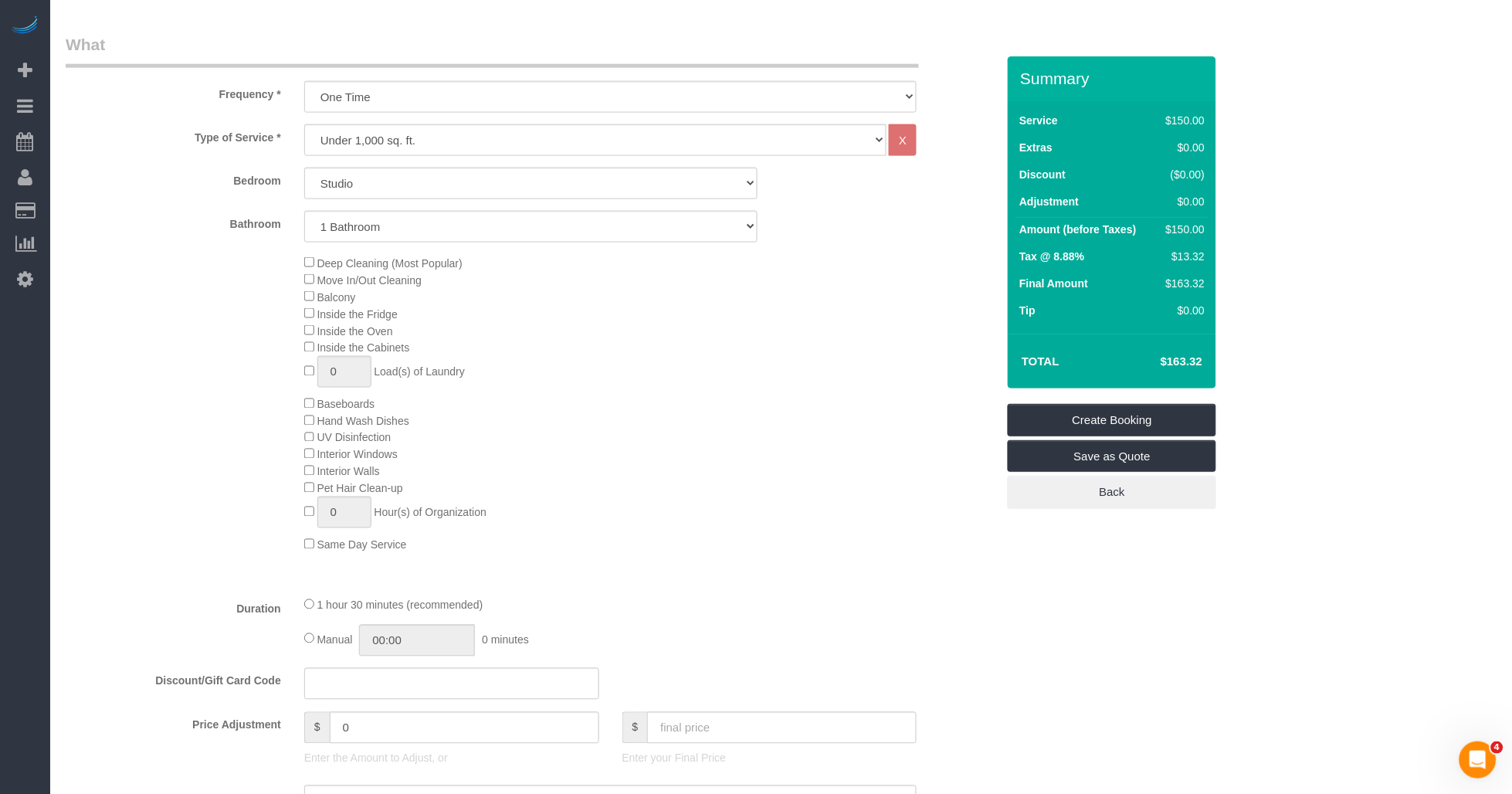
click at [185, 264] on div "Deep Cleaning (Most Popular) Move In/Out Cleaning Balcony Inside the Fridge Ins…" at bounding box center [531, 404] width 954 height 299
click at [389, 193] on select "Studio 1 Bedroom 2 Bedrooms 3 Bedrooms" at bounding box center [531, 183] width 454 height 31
select select "1"
click at [304, 168] on select "Studio 1 Bedroom 2 Bedrooms 3 Bedrooms" at bounding box center [531, 183] width 454 height 31
click at [477, 227] on select "1 Bathroom 2 Bathrooms" at bounding box center [531, 226] width 454 height 31
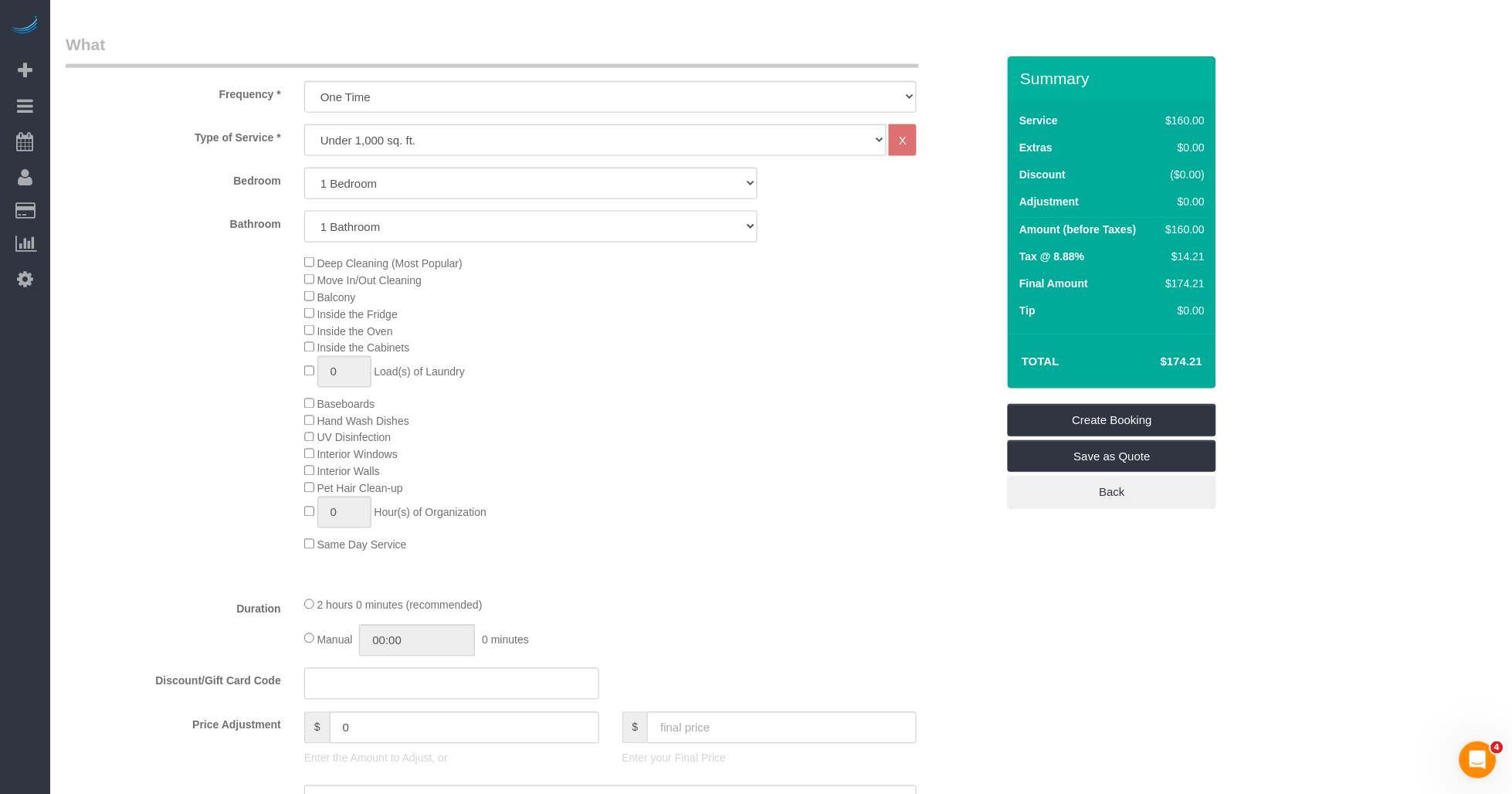
click at [304, 212] on select "1 Bathroom 2 Bathrooms" at bounding box center [531, 226] width 454 height 31
click at [301, 481] on div "Deep Cleaning (Most Popular) Move In/Out Cleaning Balcony Inside the Fridge Ins…" at bounding box center [650, 404] width 715 height 299
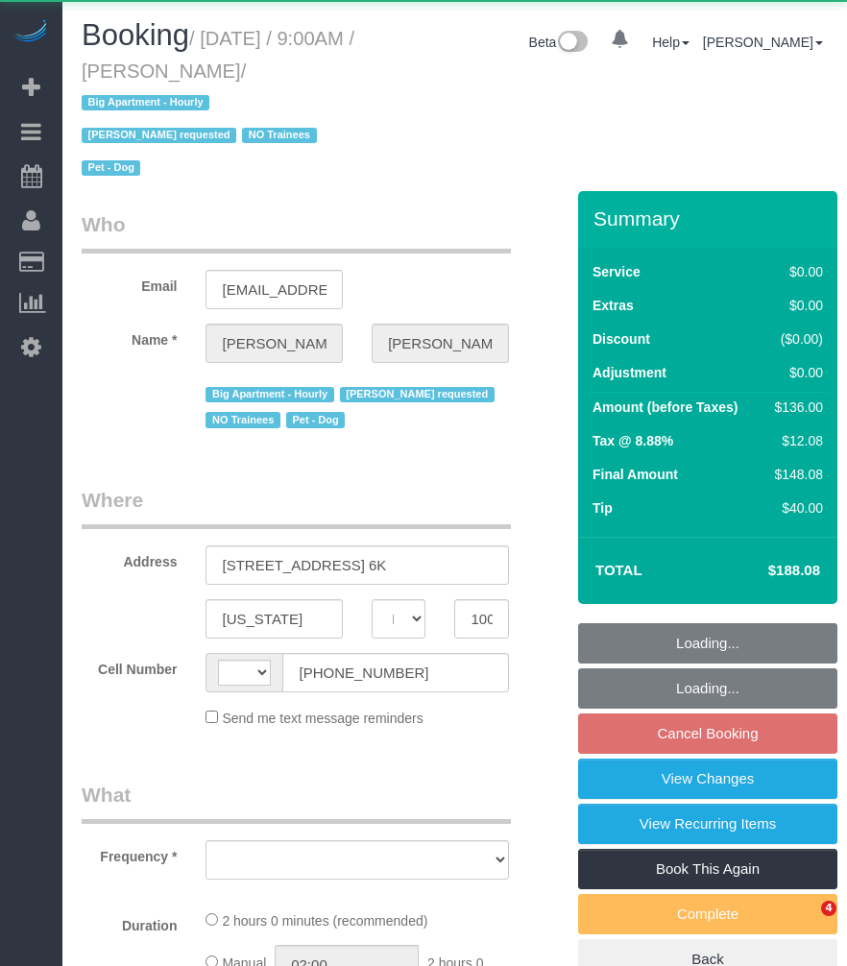
select select "NY"
select select "string:[GEOGRAPHIC_DATA]"
select select "1"
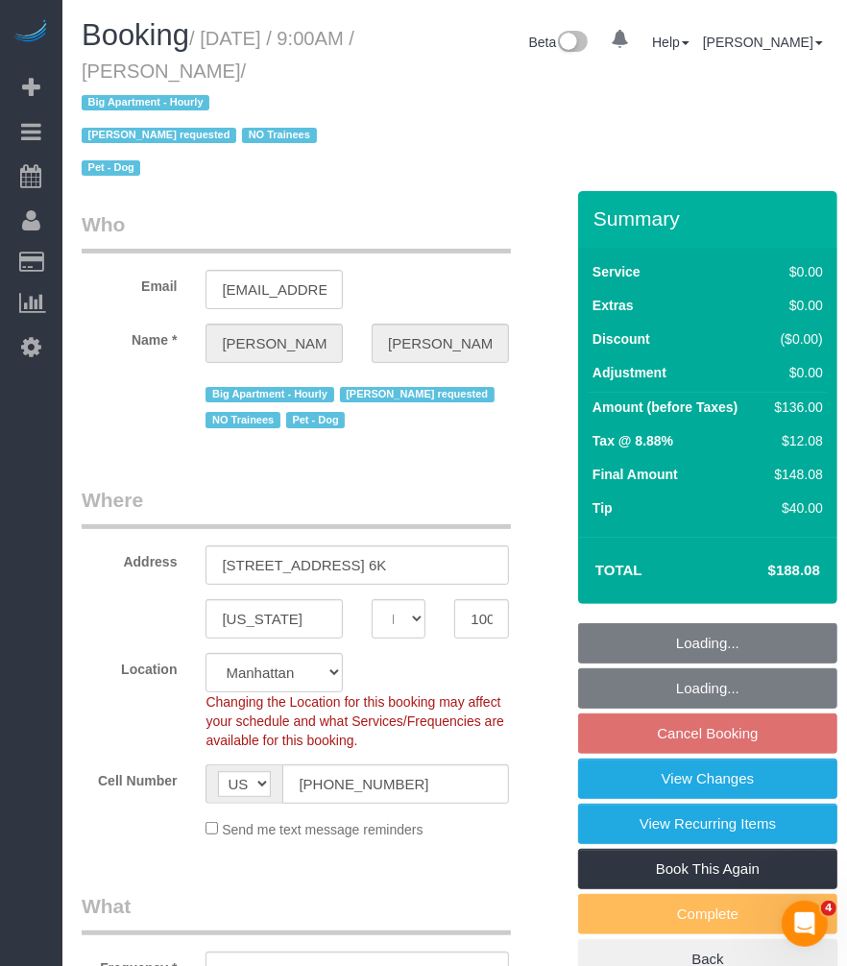
select select "object:859"
select select "1"
select select "object:959"
select select "number:57"
select select "number:75"
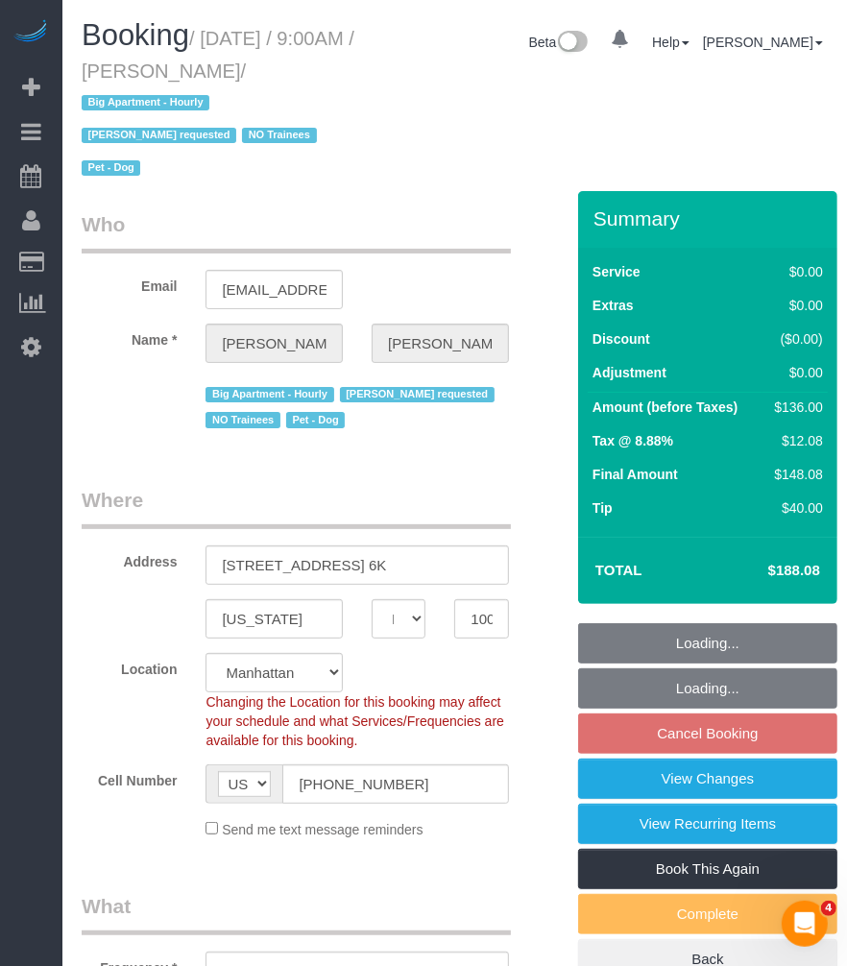
select select "number:13"
select select "number:6"
select select "string:stripe-pm_1QROV34VGloSiKo7AmWsE2mn"
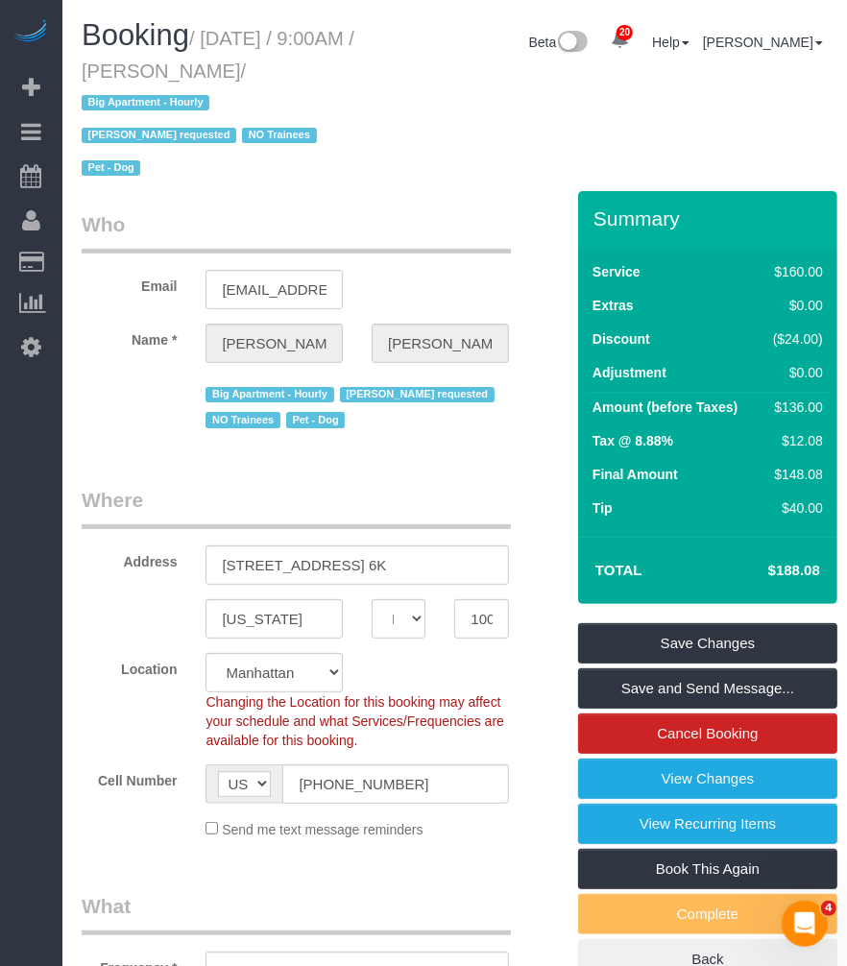
select select "spot2"
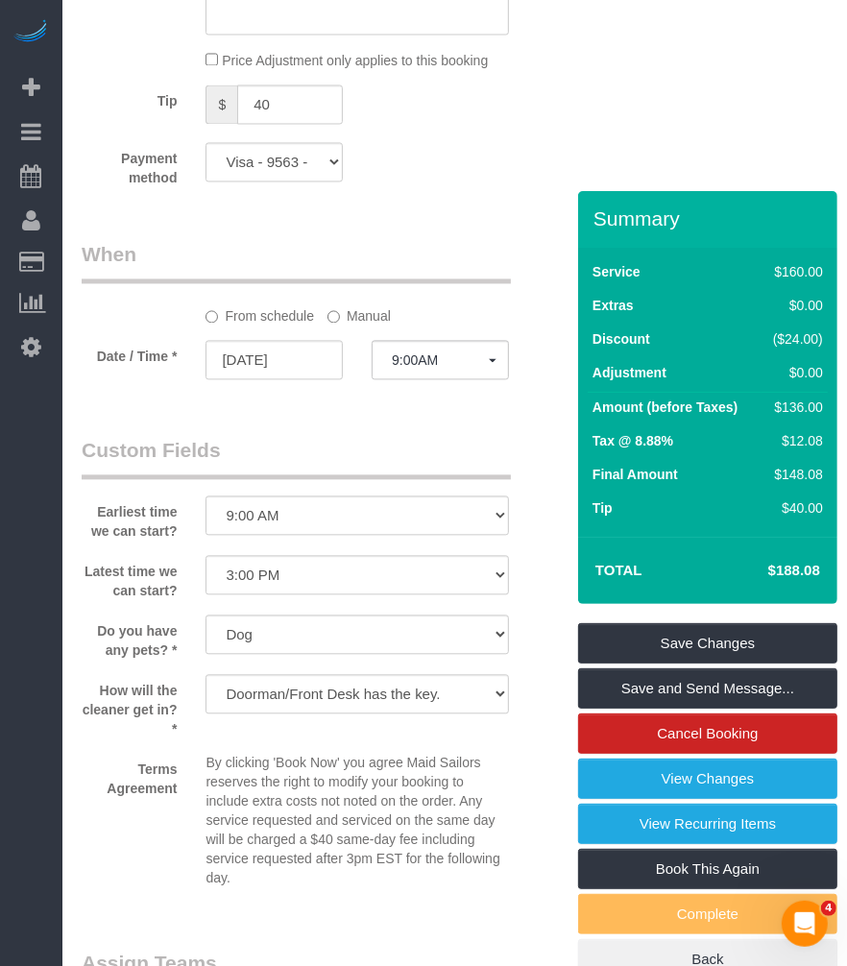
scroll to position [2560, 0]
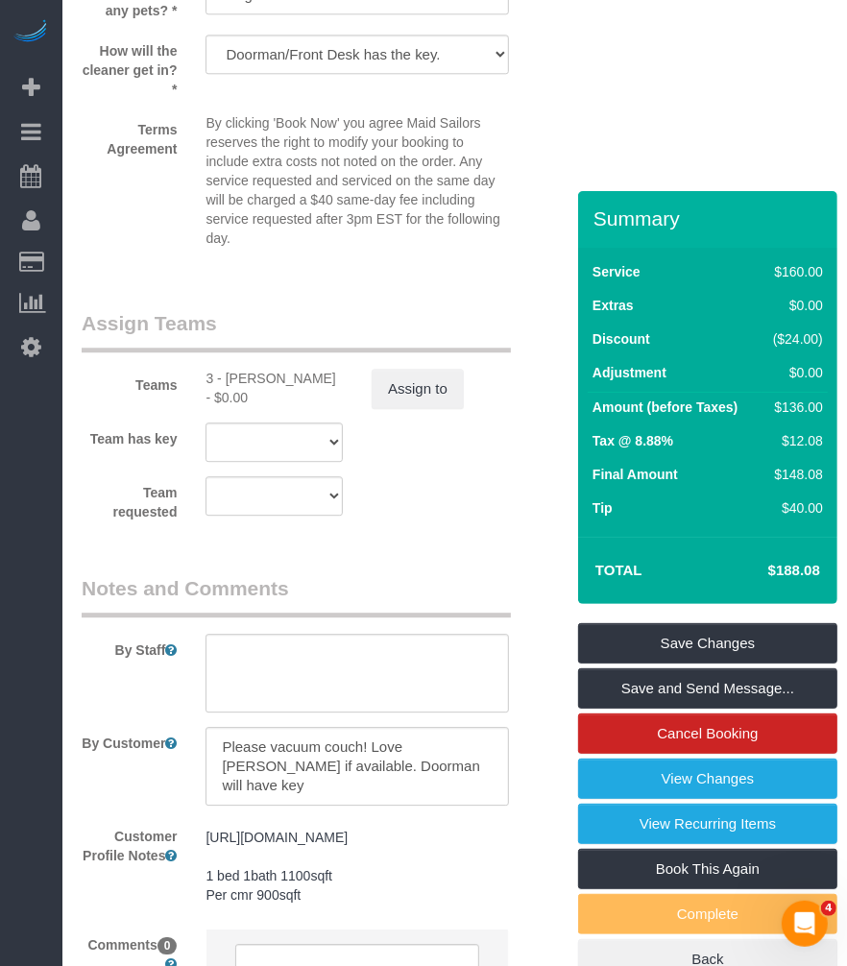
click at [259, 394] on div "3 - [PERSON_NAME] - $0.00" at bounding box center [273, 388] width 137 height 38
copy div "Geraldin"
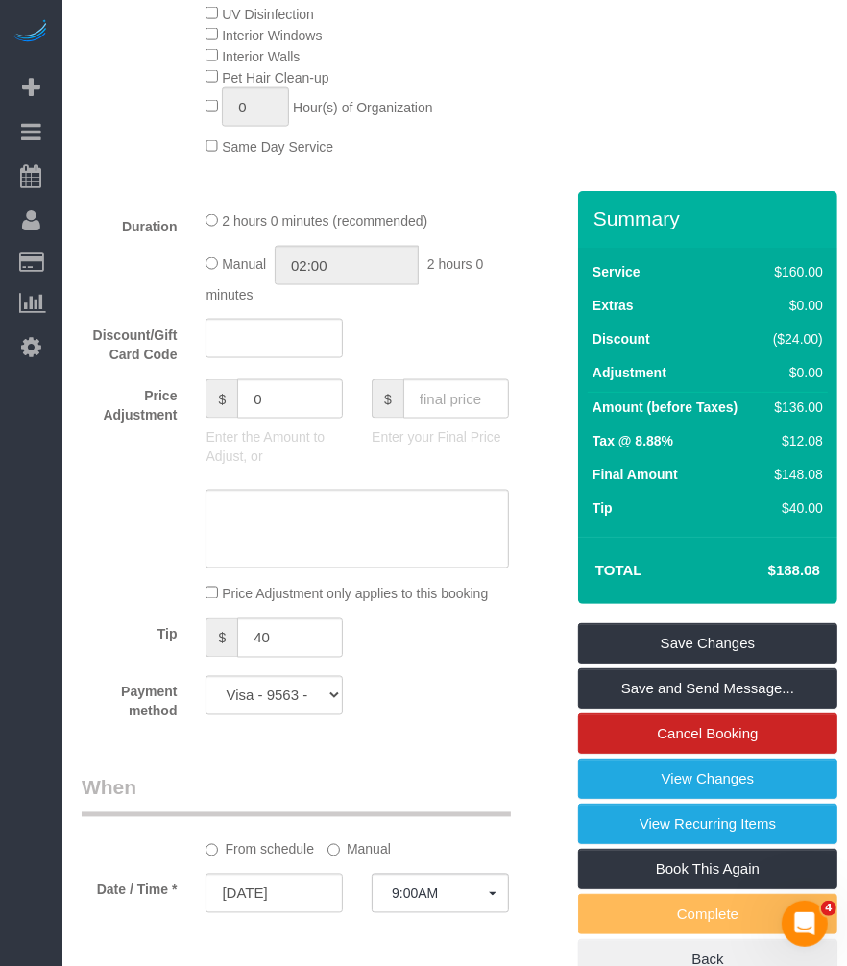
scroll to position [1920, 0]
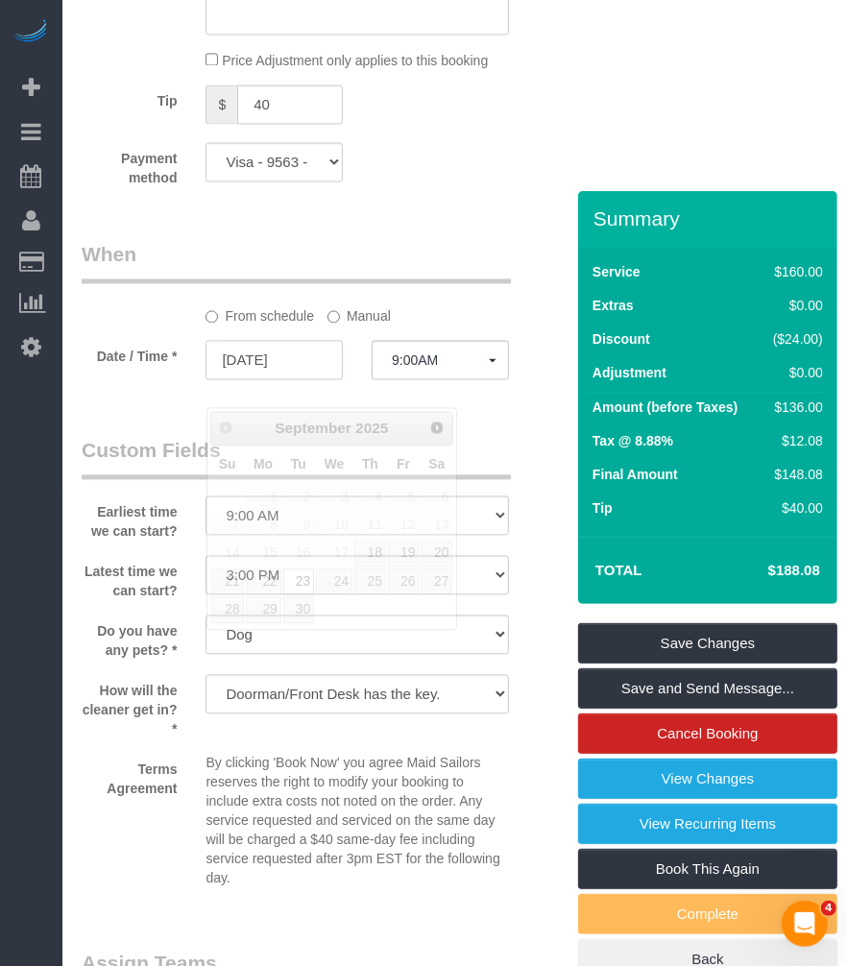
click at [271, 379] on input "09/23/2025" at bounding box center [273, 359] width 137 height 39
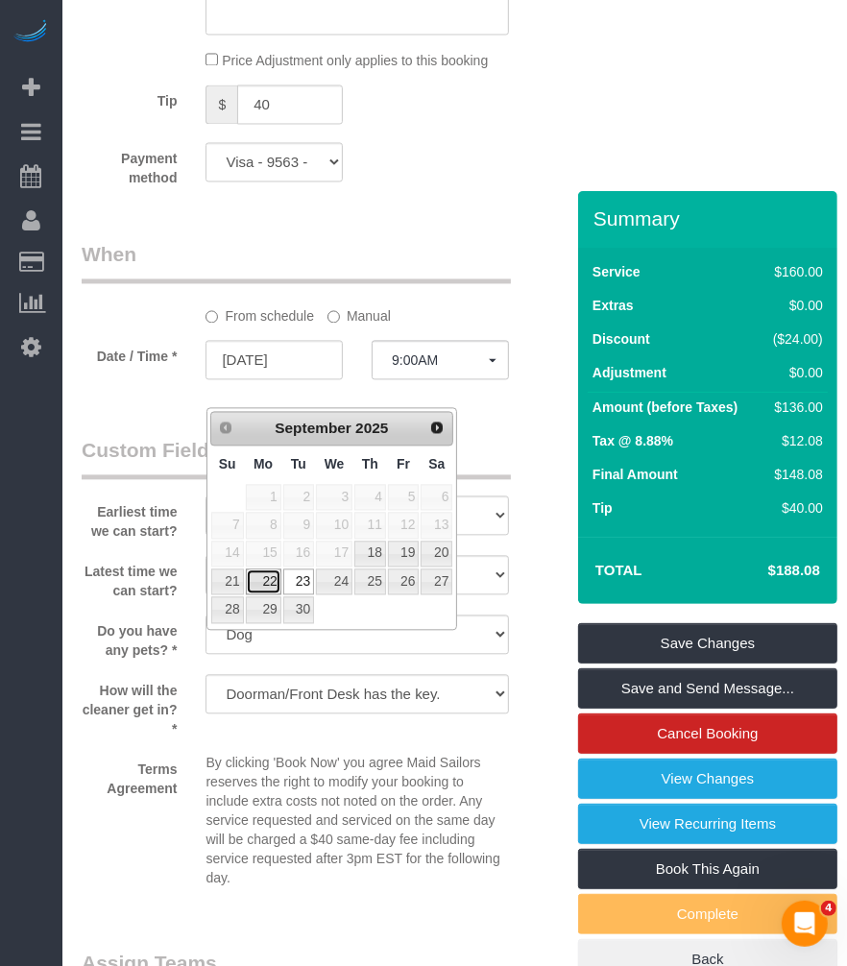
click at [271, 579] on link "22" at bounding box center [264, 581] width 36 height 26
type input "09/22/2025"
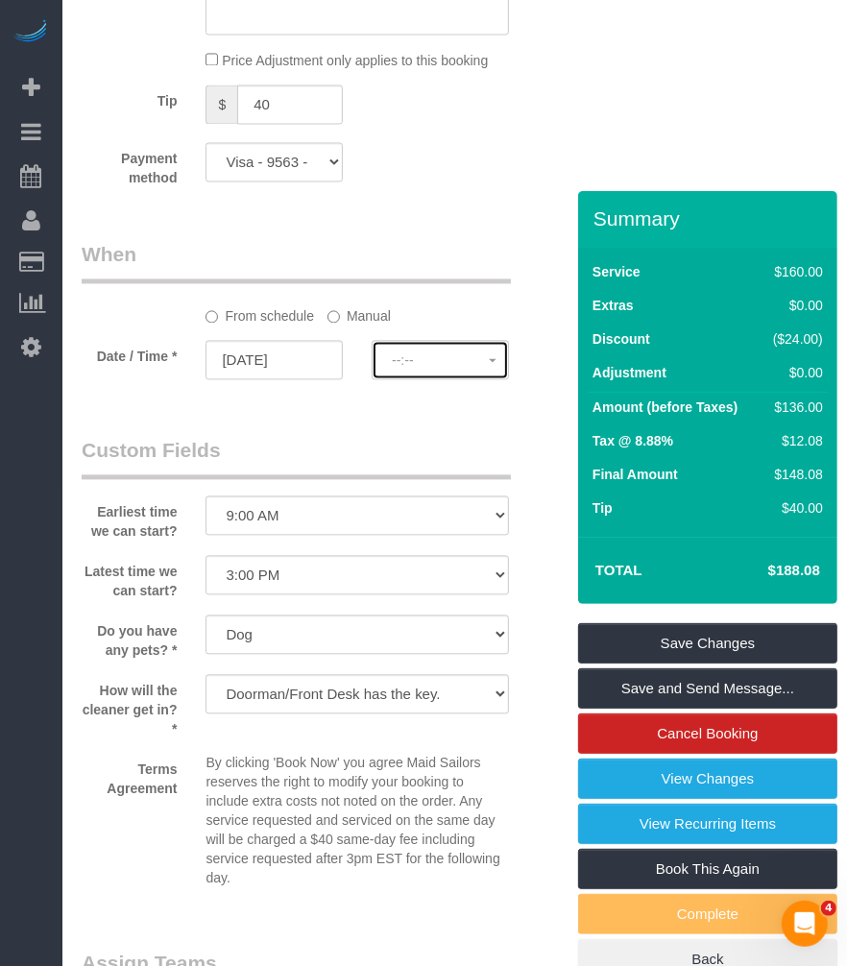
click at [413, 368] on span "--:--" at bounding box center [440, 359] width 97 height 15
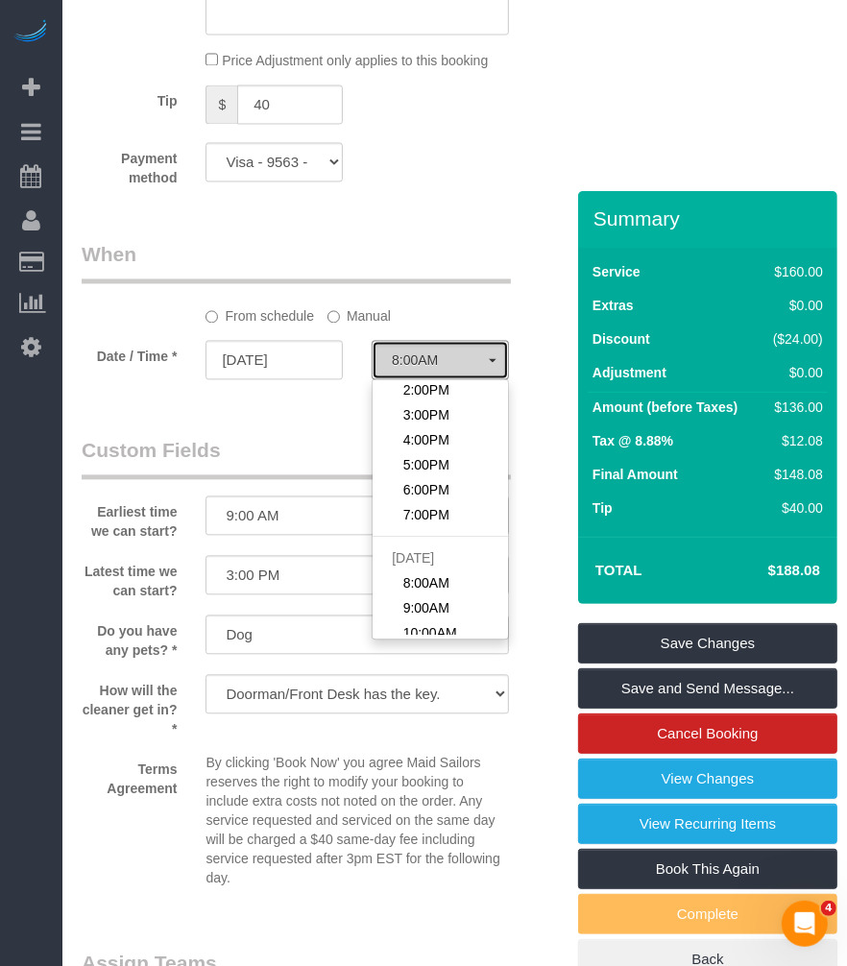
scroll to position [0, 0]
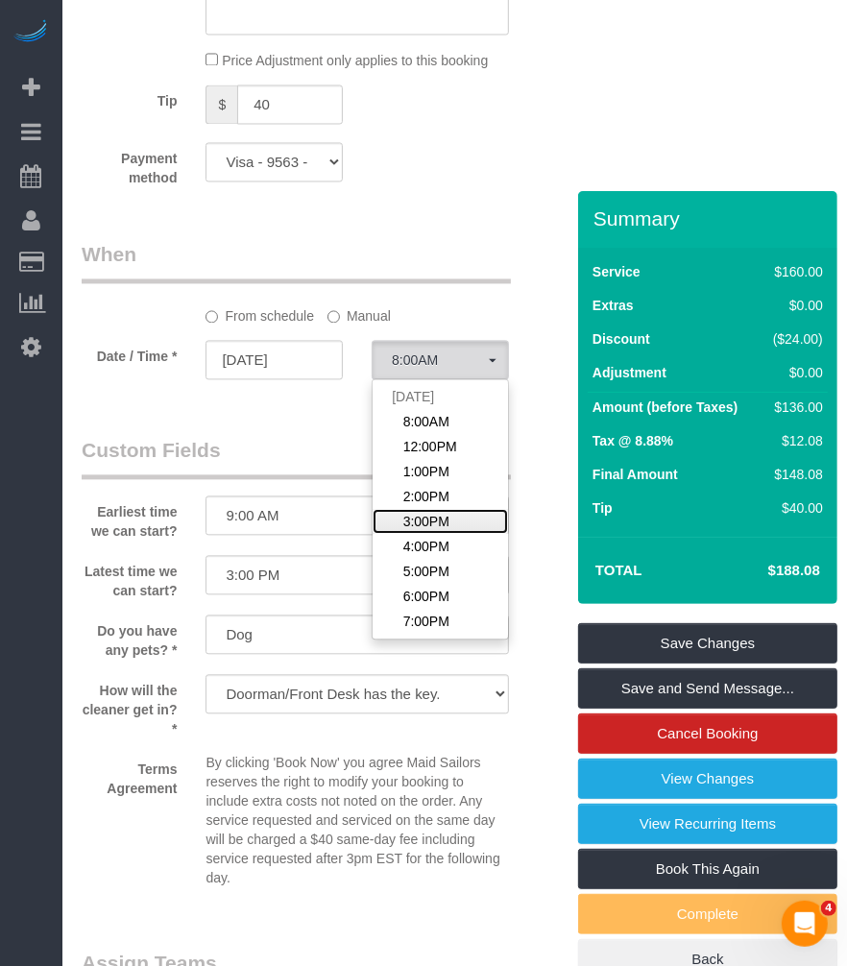
click at [423, 531] on span "3:00PM" at bounding box center [426, 521] width 46 height 19
select select "spot65"
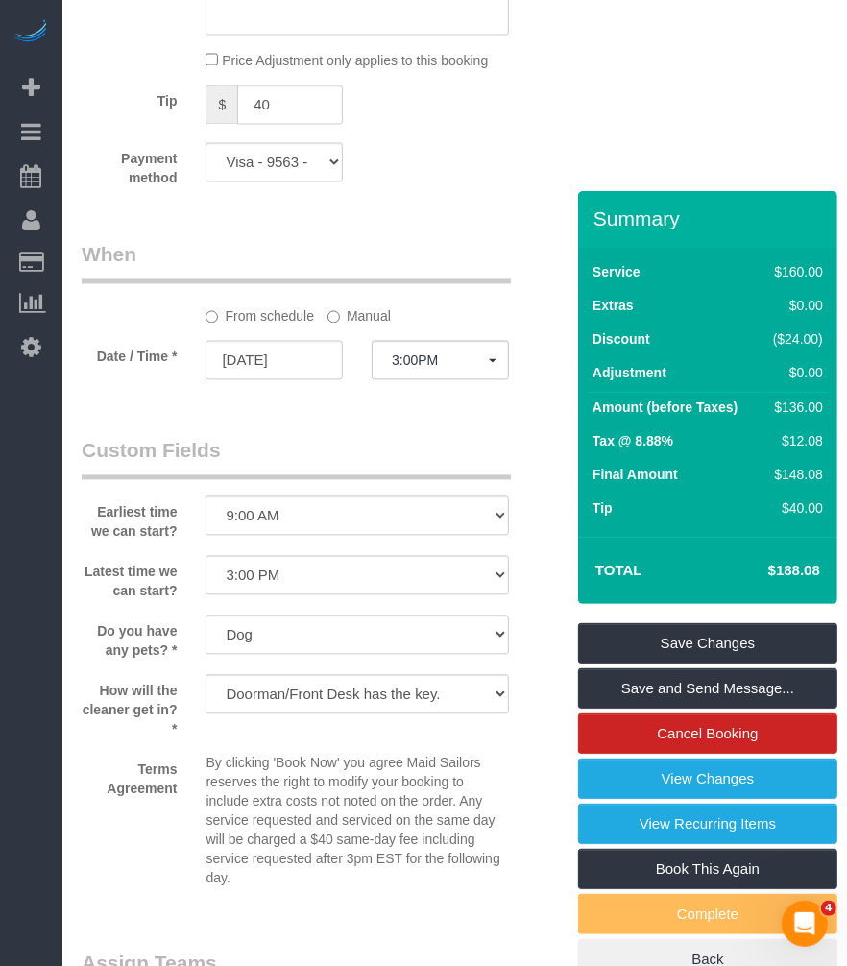
click at [318, 468] on legend "Custom Fields" at bounding box center [296, 457] width 429 height 43
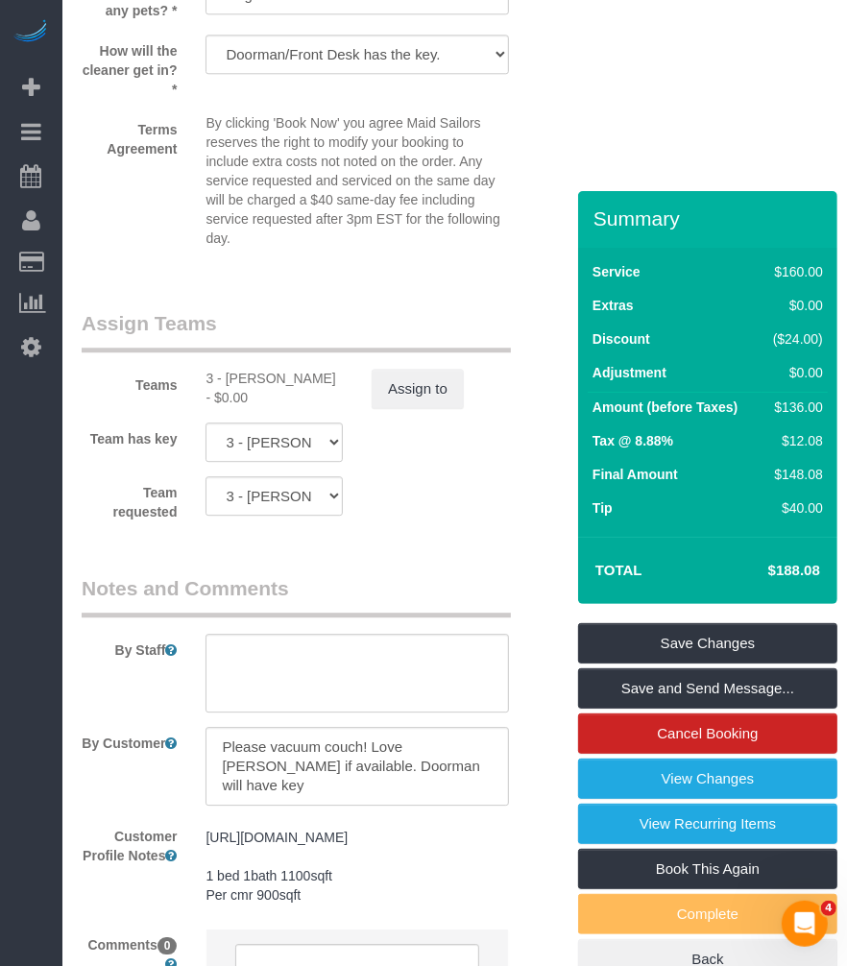
scroll to position [2773, 0]
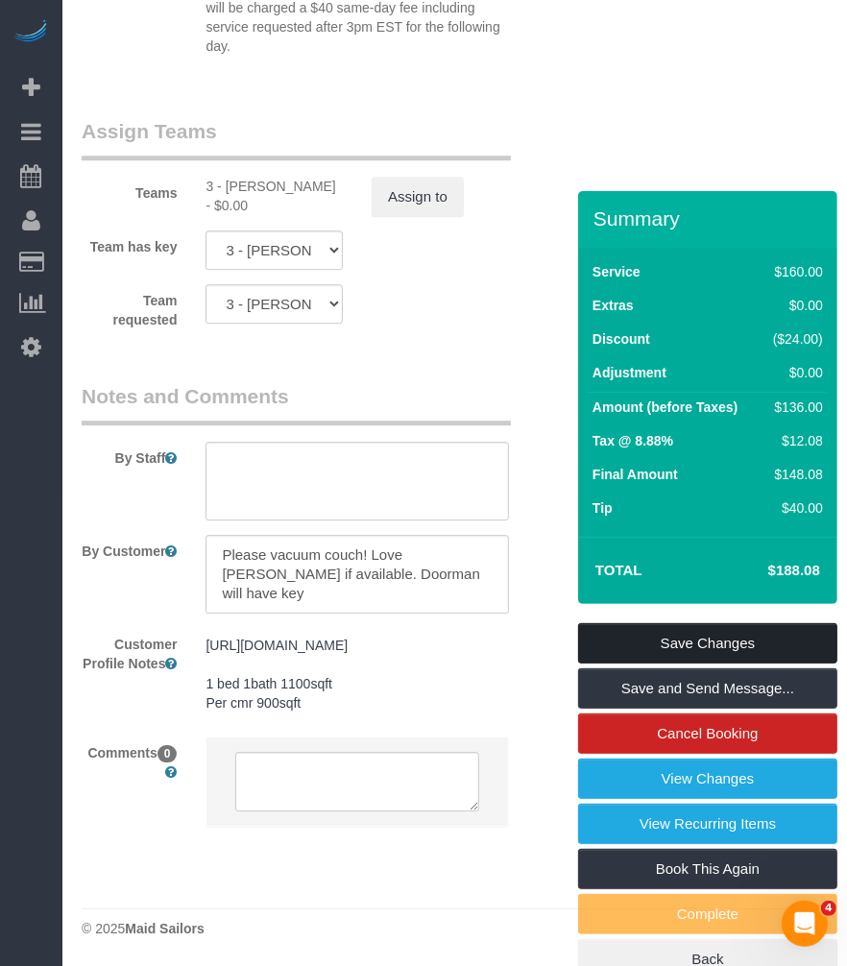
click at [722, 640] on link "Save Changes" at bounding box center [707, 643] width 259 height 40
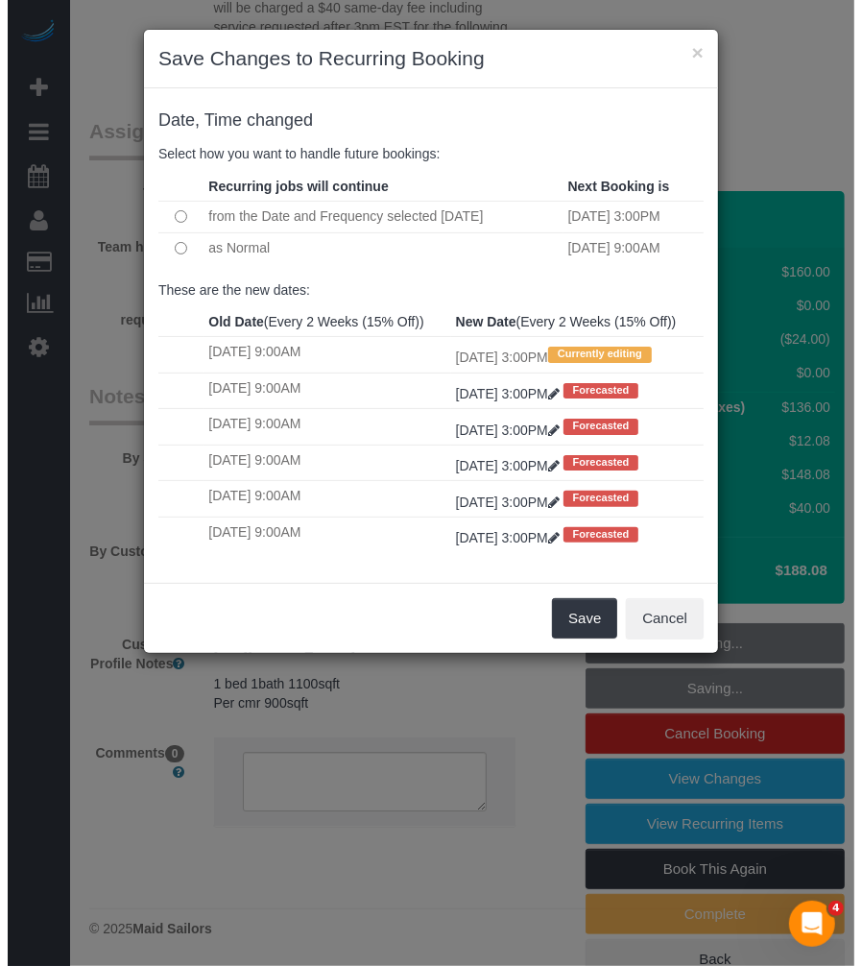
scroll to position [2740, 0]
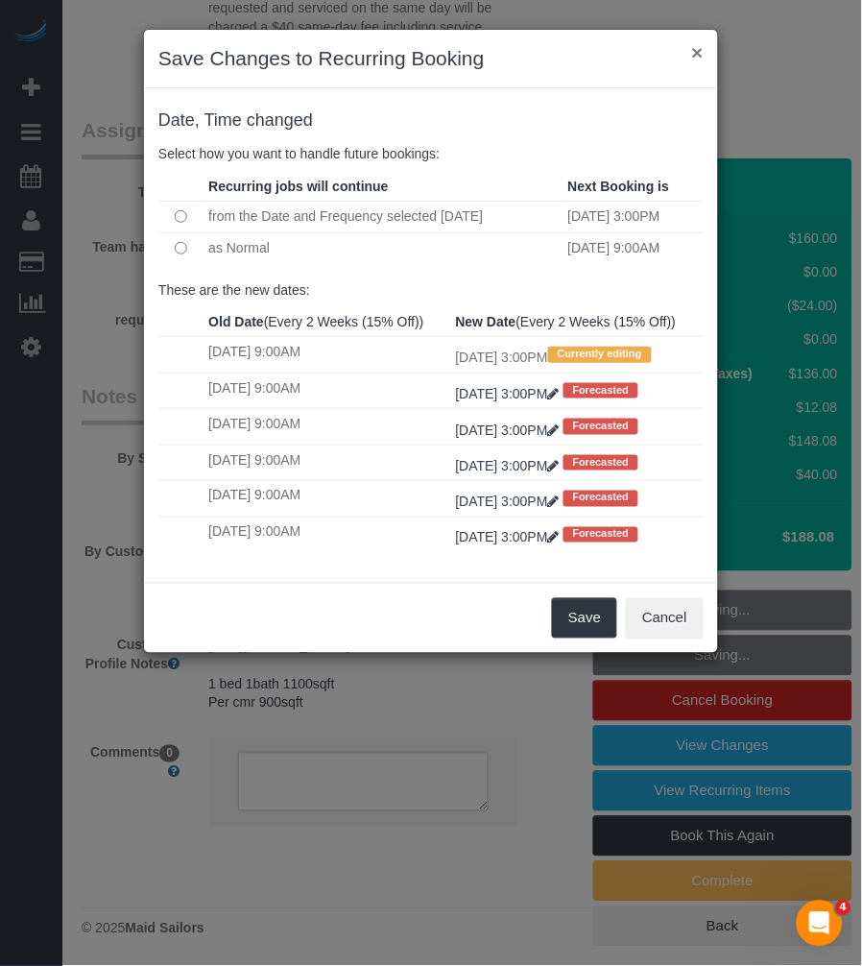
click at [701, 55] on button "×" at bounding box center [698, 52] width 12 height 20
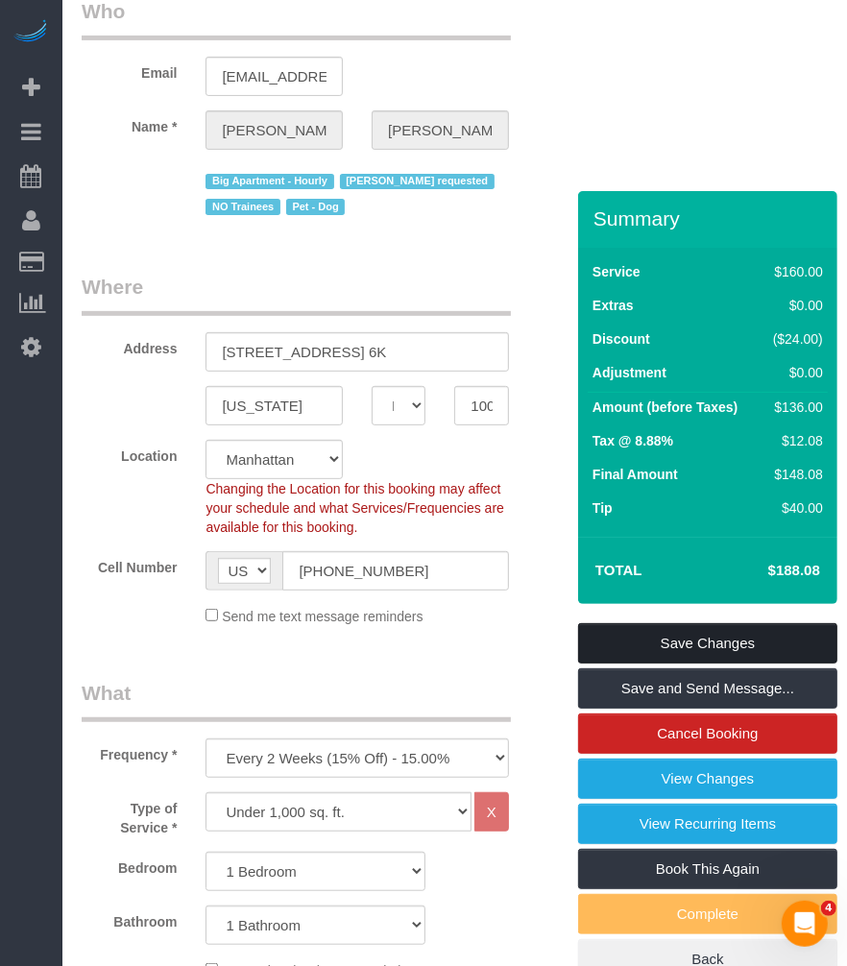
scroll to position [0, 0]
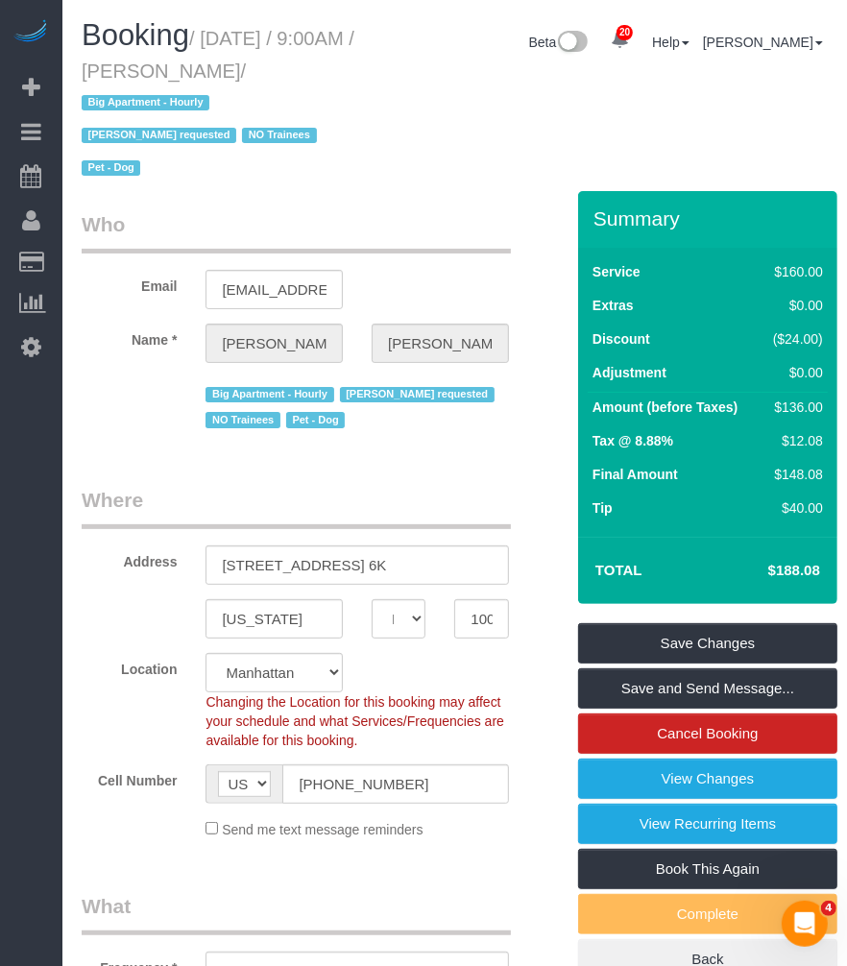
drag, startPoint x: 228, startPoint y: 75, endPoint x: 343, endPoint y: 80, distance: 115.3
click at [343, 80] on small "/ September 23, 2025 / 9:00AM / Megan Maher / Big Apartment - Hourly Geraldin B…" at bounding box center [218, 104] width 273 height 152
copy small "[PERSON_NAME]"
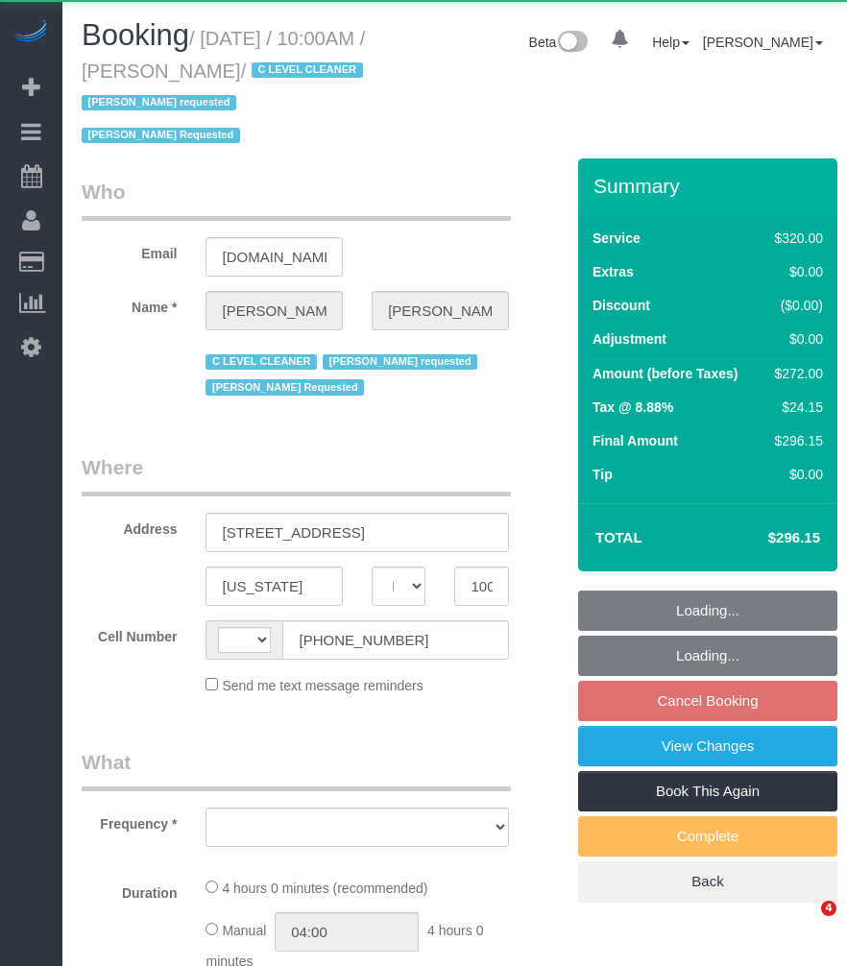
select select "NY"
select select "string:US"
select select "object:808"
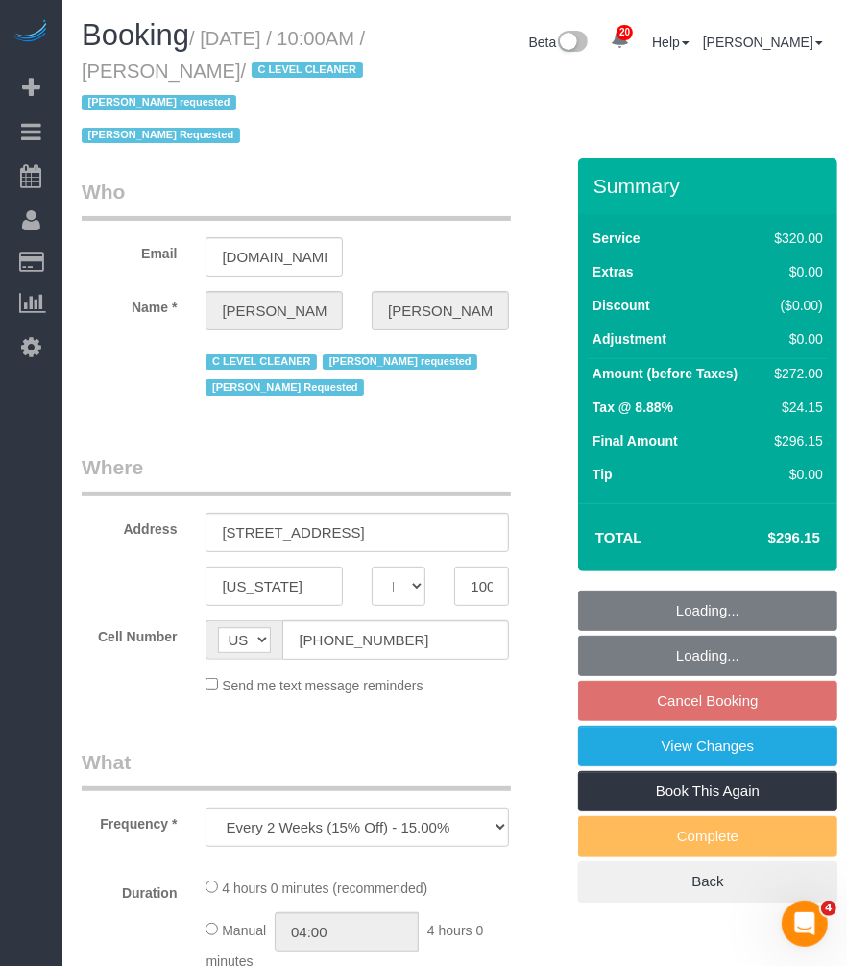
select select "string:stripe-pm_1OfFBT4VGloSiKo7Bq2FZQac"
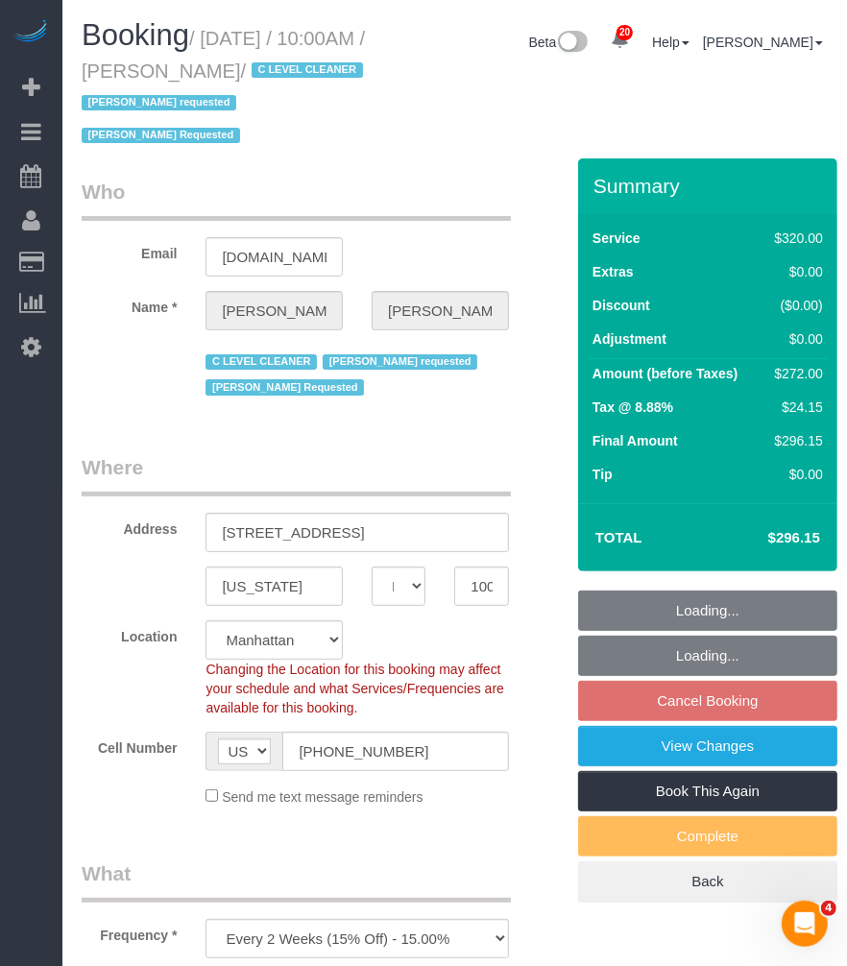
select select "spot2"
select select "number:89"
select select "number:90"
select select "number:15"
select select "number:5"
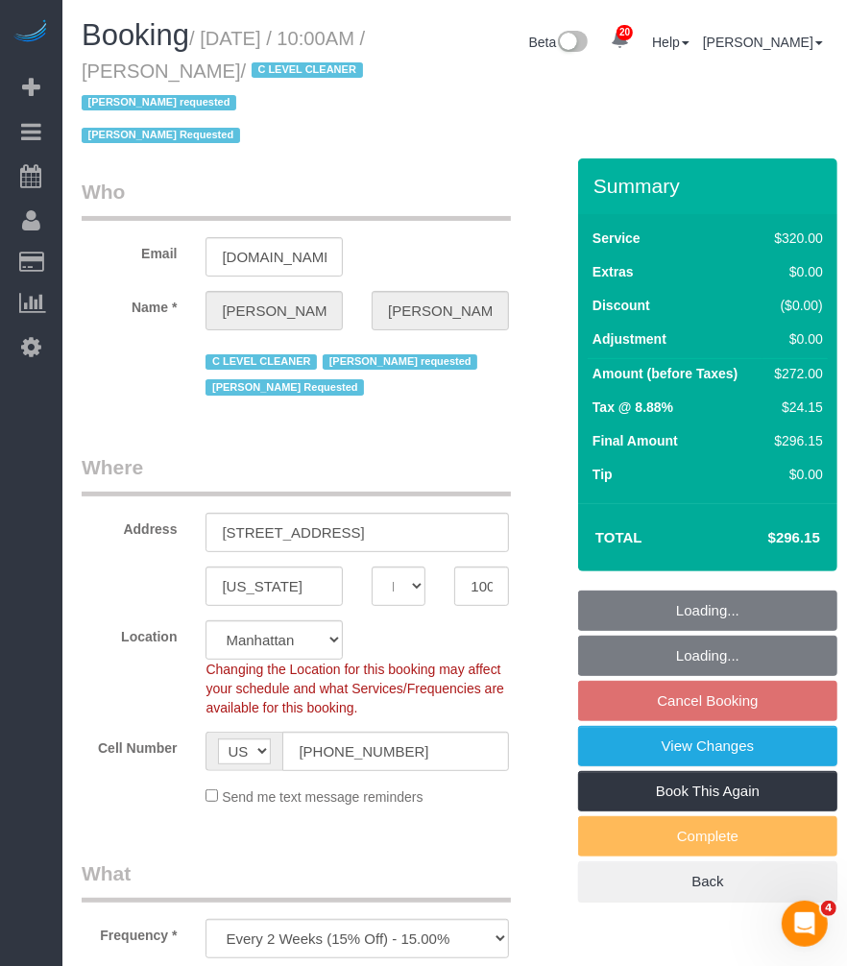
select select "240"
select select "object:1473"
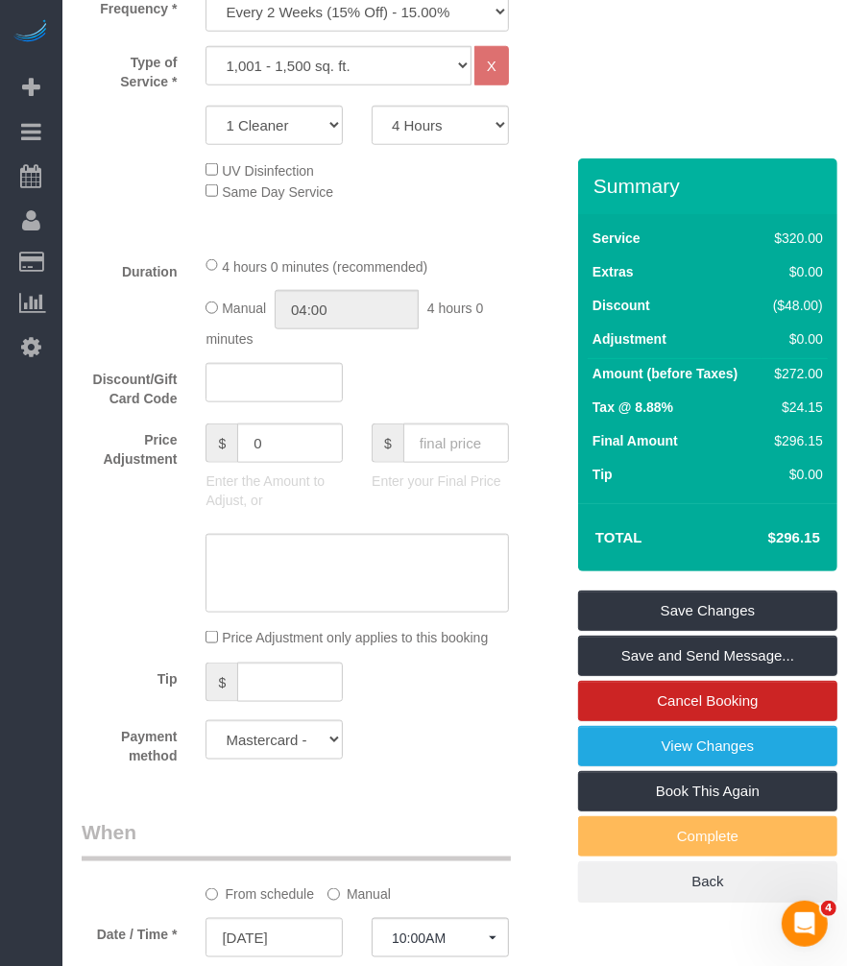
scroll to position [820, 0]
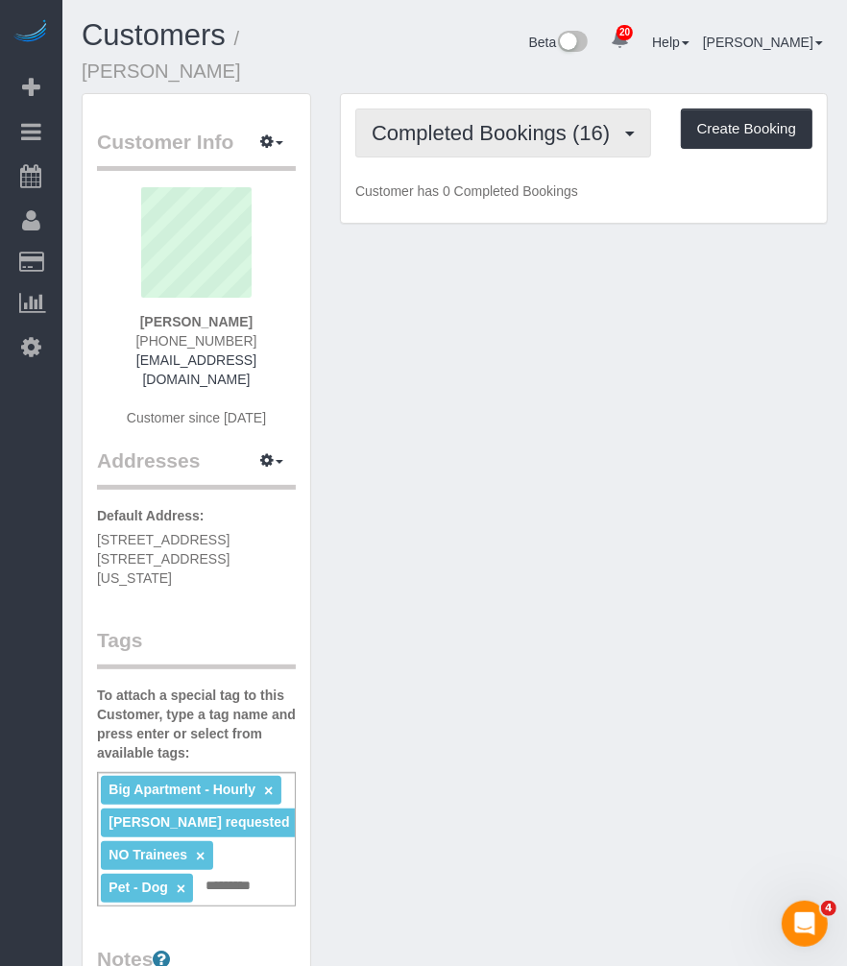
click at [496, 121] on span "Completed Bookings (16)" at bounding box center [496, 133] width 248 height 24
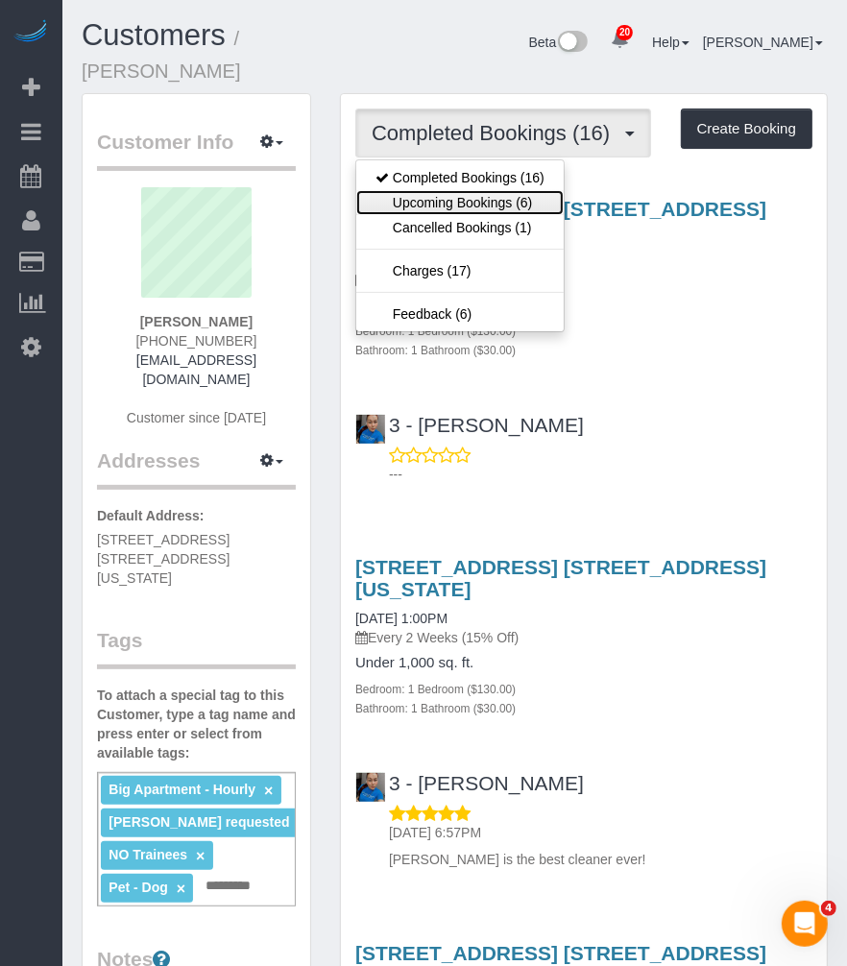
click at [454, 190] on link "Upcoming Bookings (6)" at bounding box center [459, 202] width 207 height 25
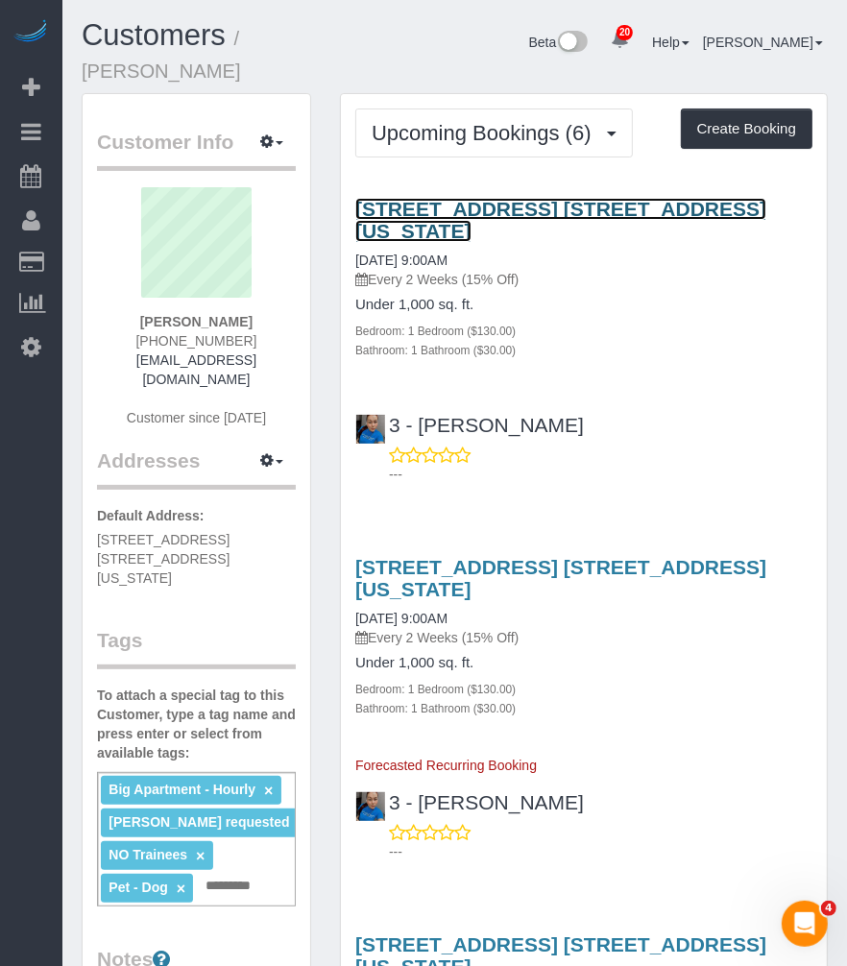
click at [481, 198] on link "[STREET_ADDRESS] [STREET_ADDRESS][US_STATE]" at bounding box center [560, 220] width 411 height 44
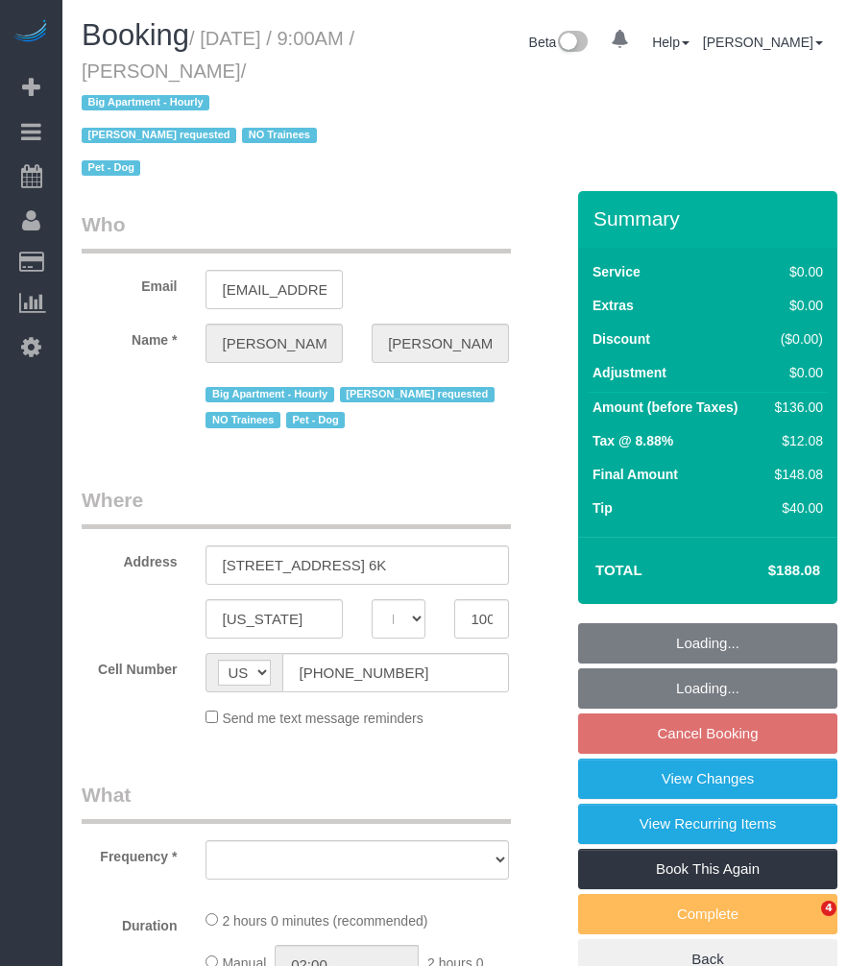
select select "NY"
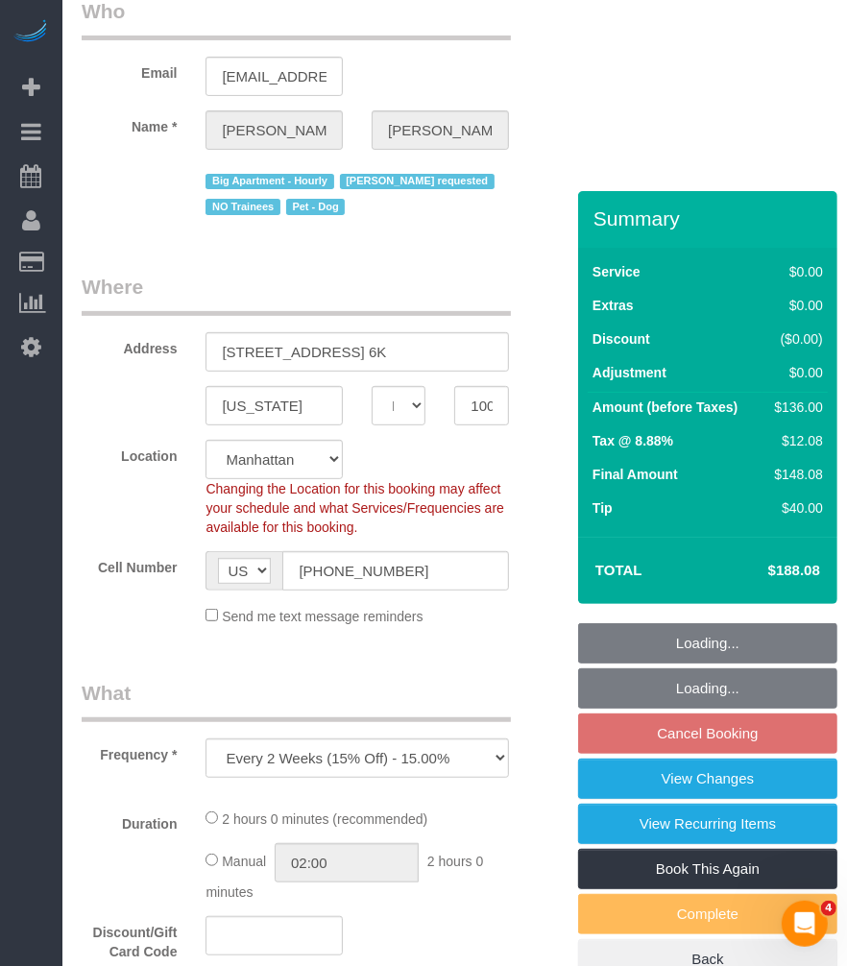
select select "object:820"
select select "string:stripe-pm_1QROV34VGloSiKo7AmWsE2mn"
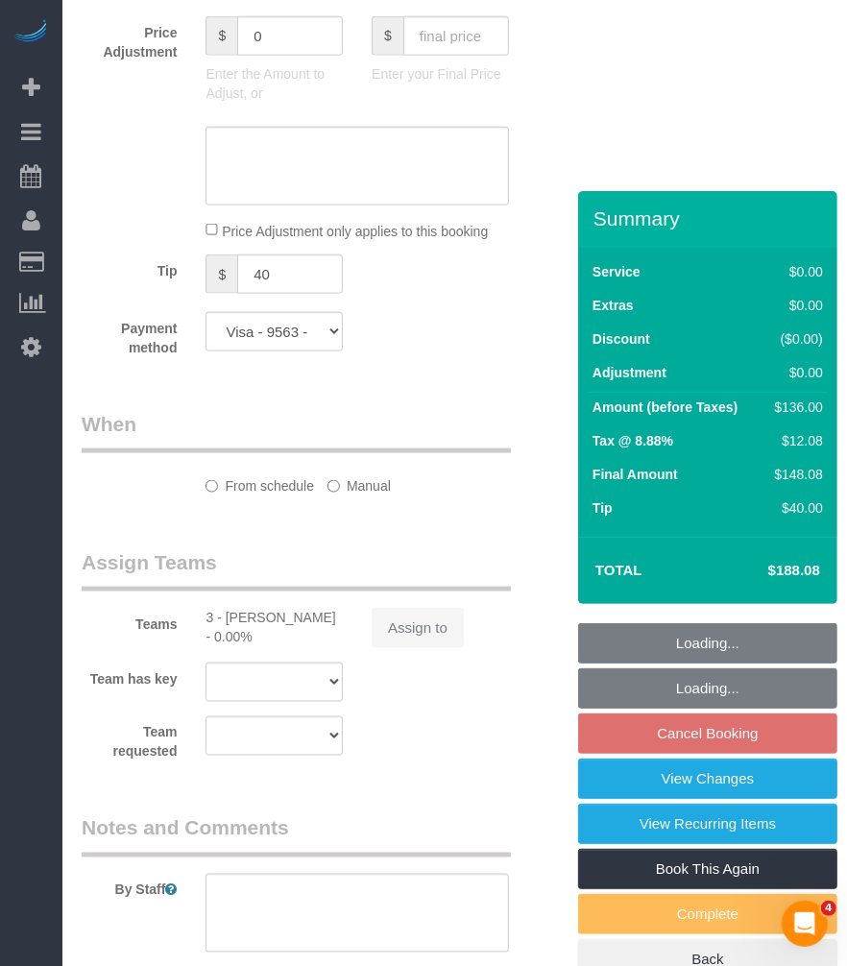
select select "spot2"
select select "number:57"
select select "number:75"
select select "number:13"
select select "number:6"
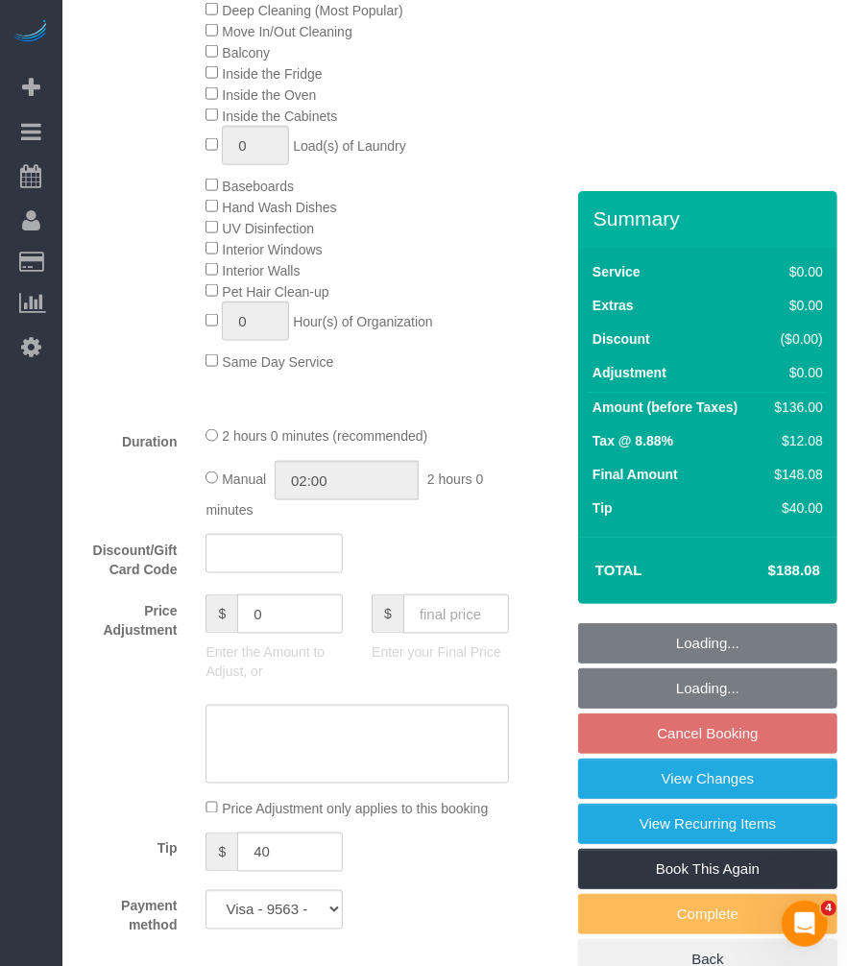
scroll to position [2305, 0]
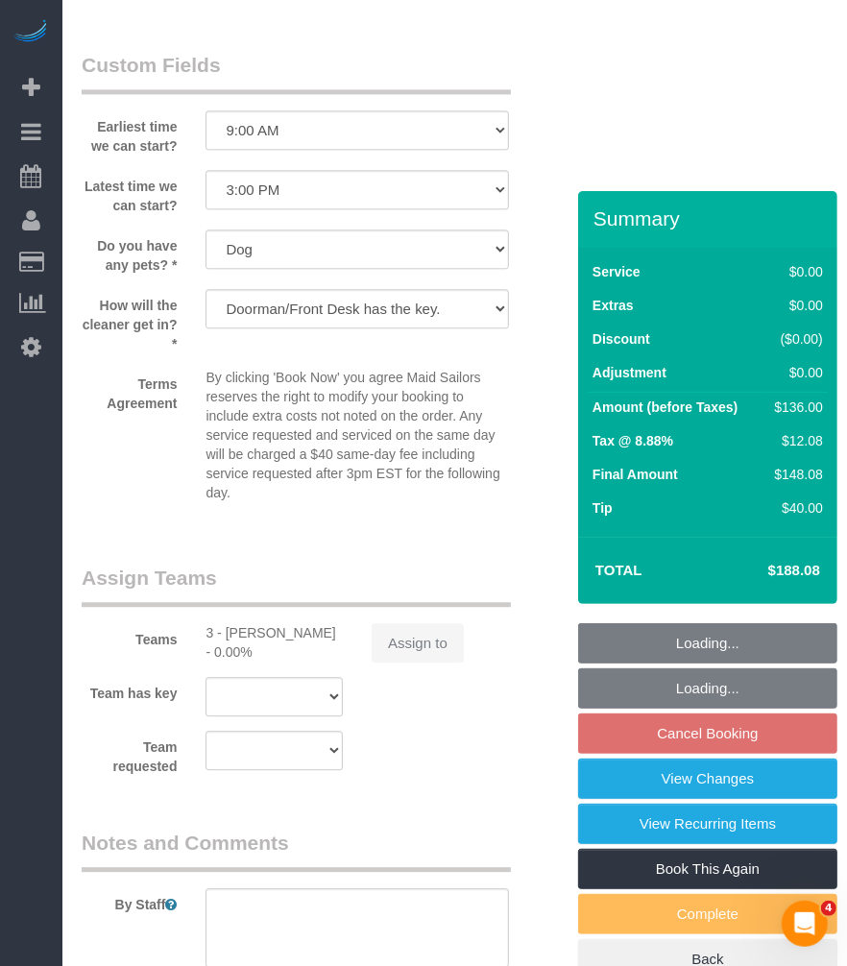
select select "1"
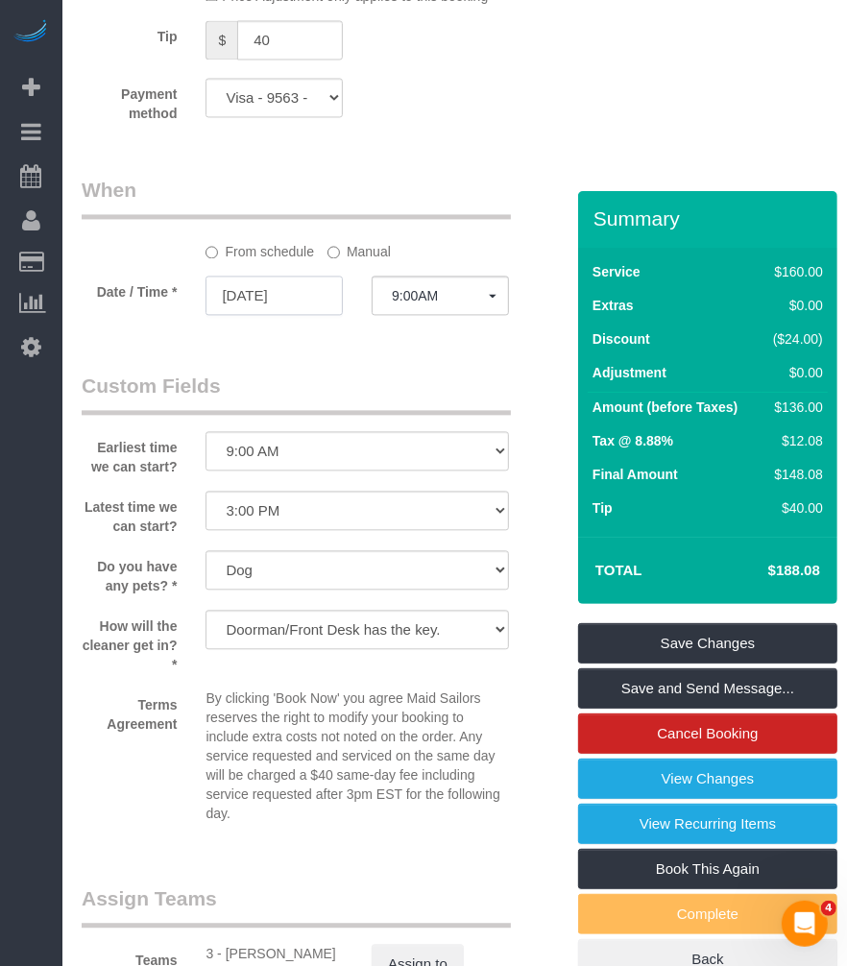
click at [253, 315] on input "09/23/2025" at bounding box center [273, 295] width 137 height 39
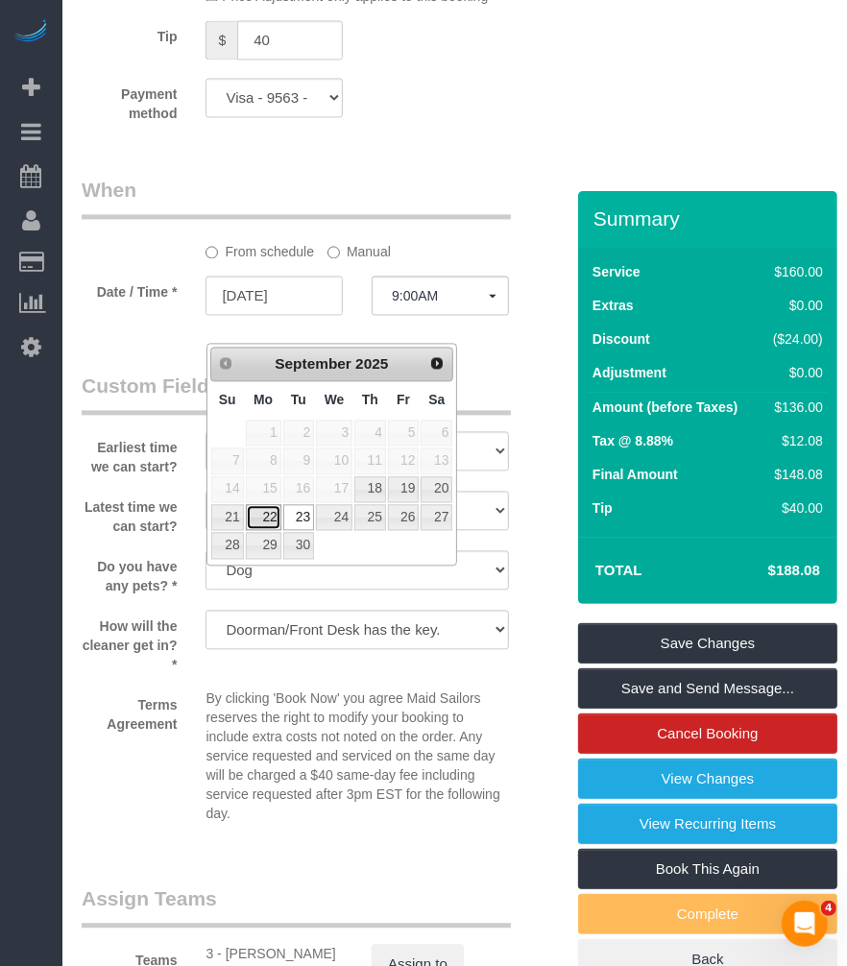
click at [267, 523] on link "22" at bounding box center [264, 517] width 36 height 26
type input "09/22/2025"
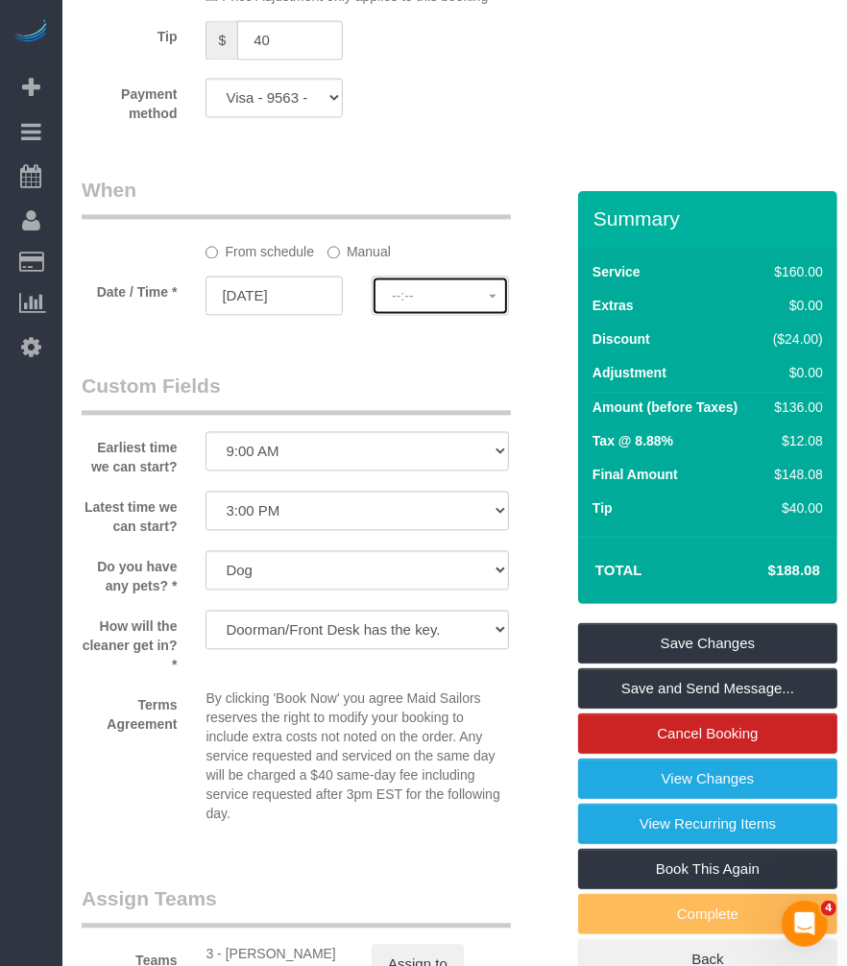
click at [416, 303] on span "--:--" at bounding box center [440, 295] width 97 height 15
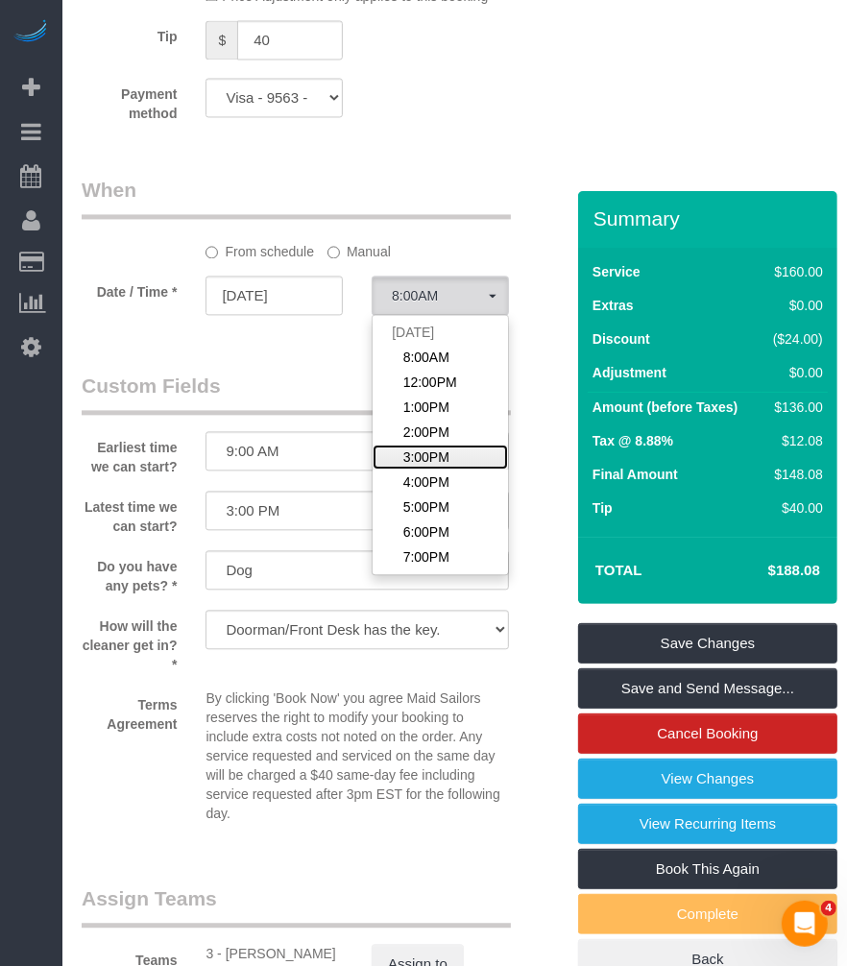
click at [436, 467] on span "3:00PM" at bounding box center [426, 456] width 46 height 19
select select "spot65"
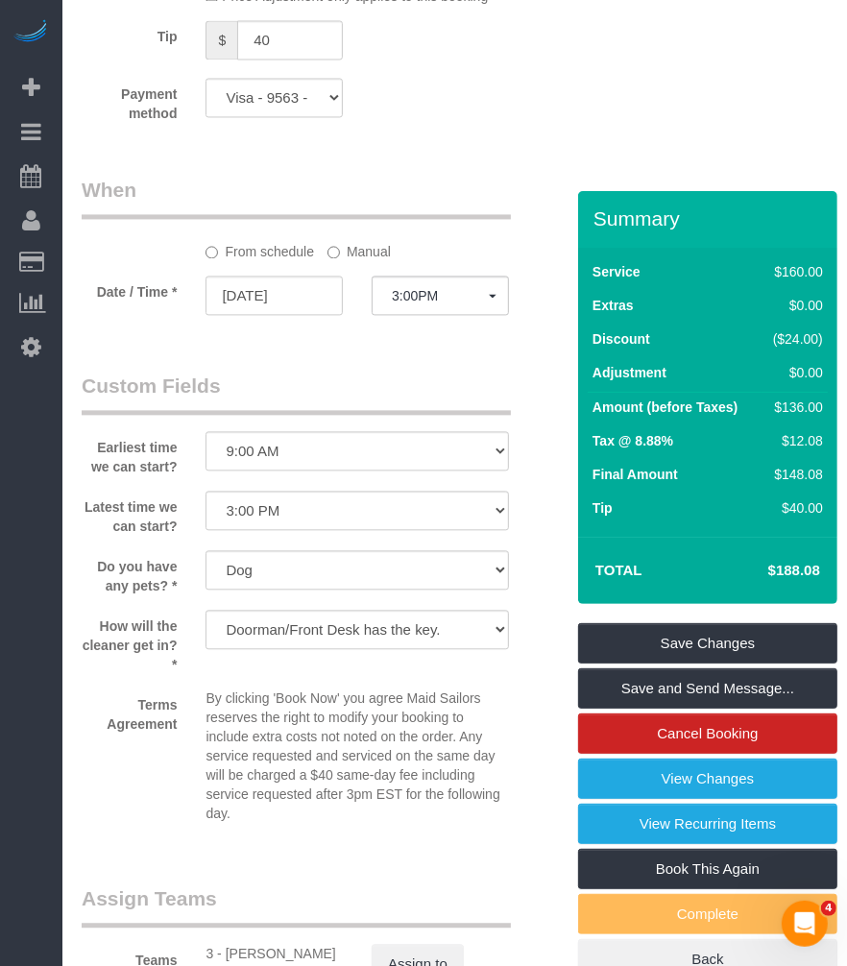
click at [328, 411] on legend "Custom Fields" at bounding box center [296, 393] width 429 height 43
click at [650, 639] on link "Save Changes" at bounding box center [707, 643] width 259 height 40
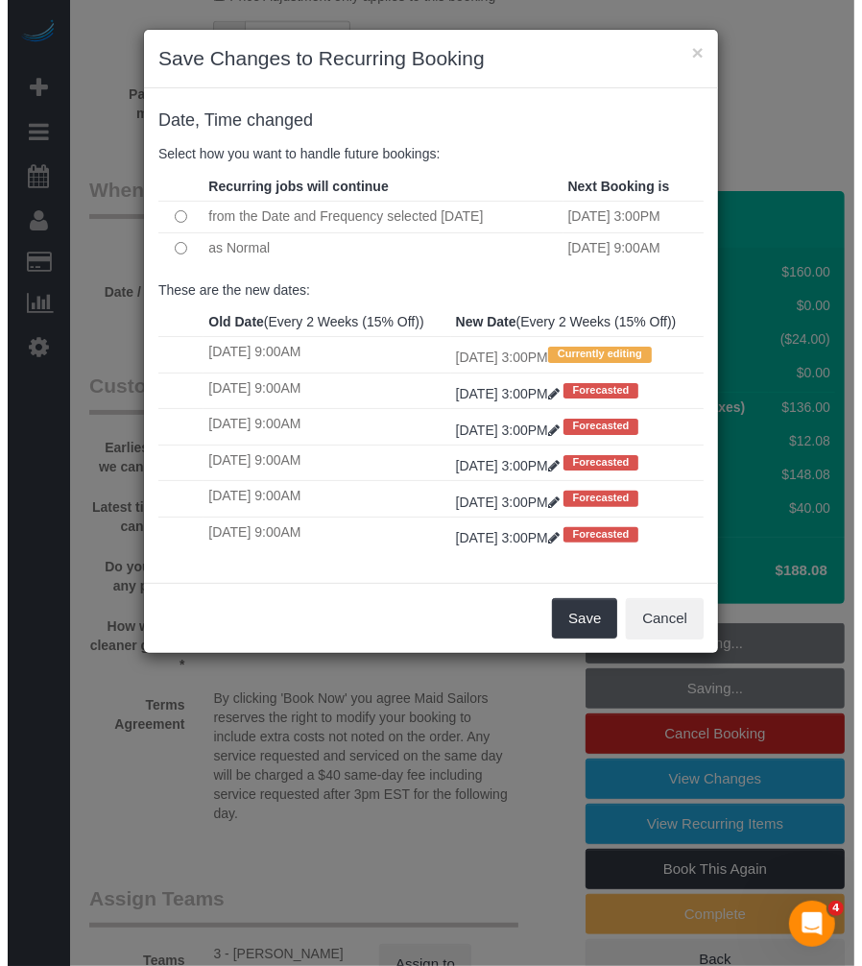
scroll to position [1952, 0]
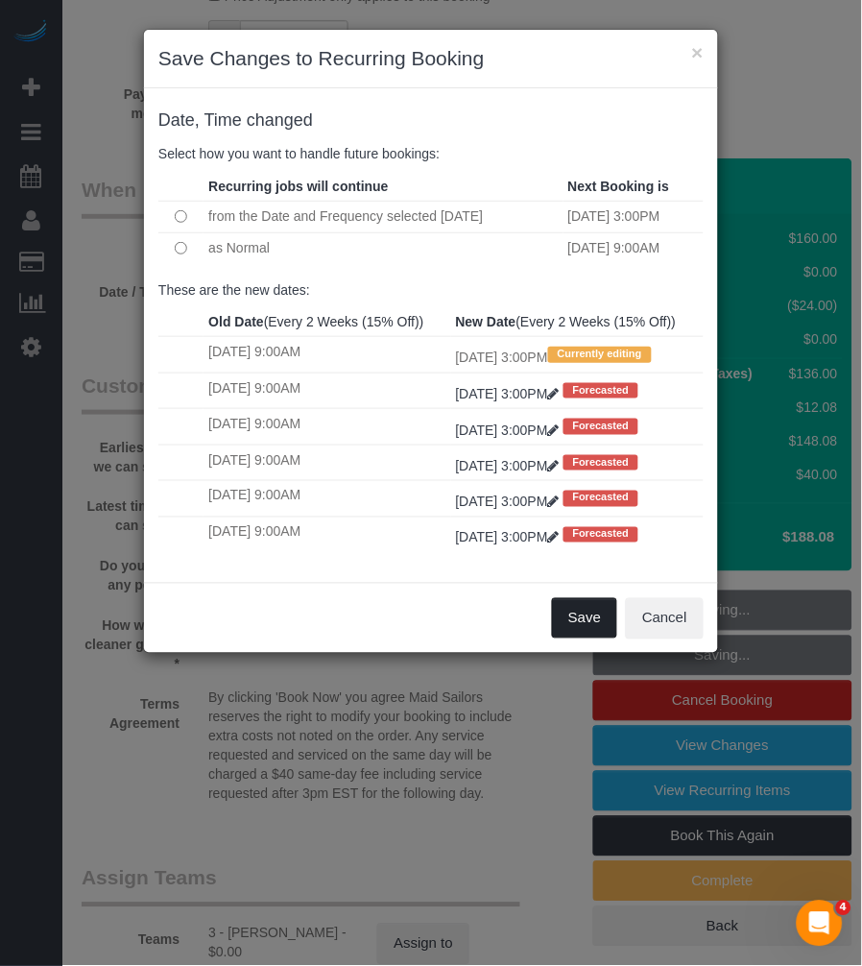
click at [583, 639] on button "Save" at bounding box center [584, 618] width 65 height 40
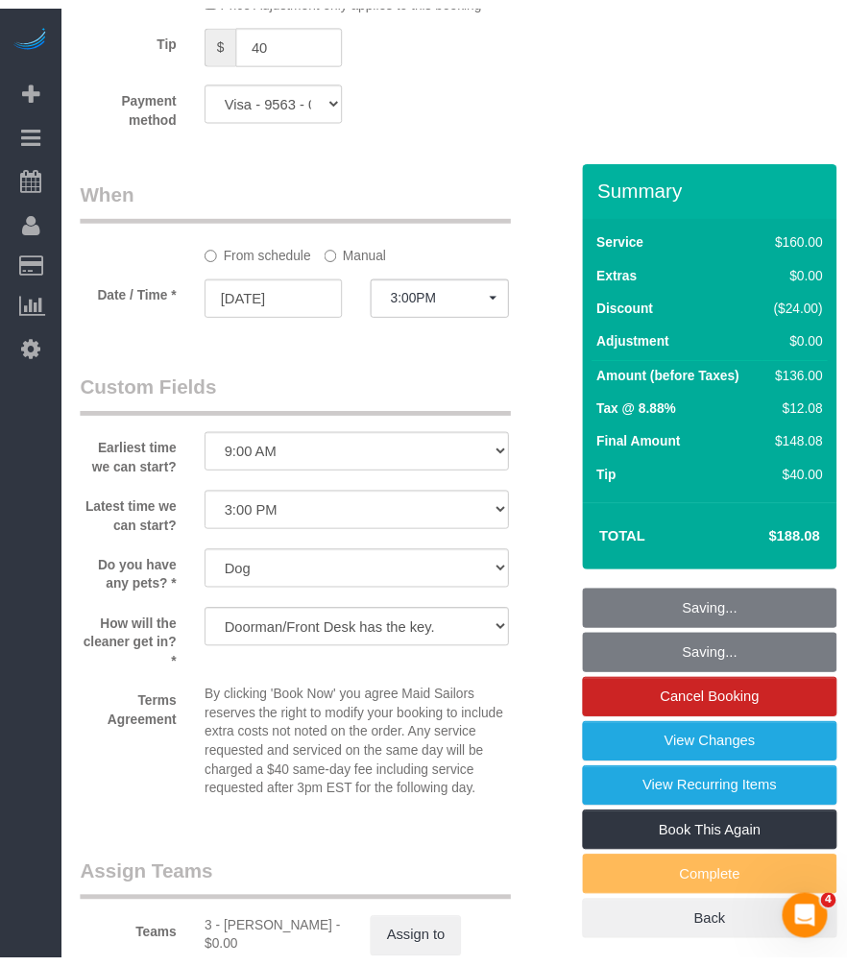
scroll to position [1985, 0]
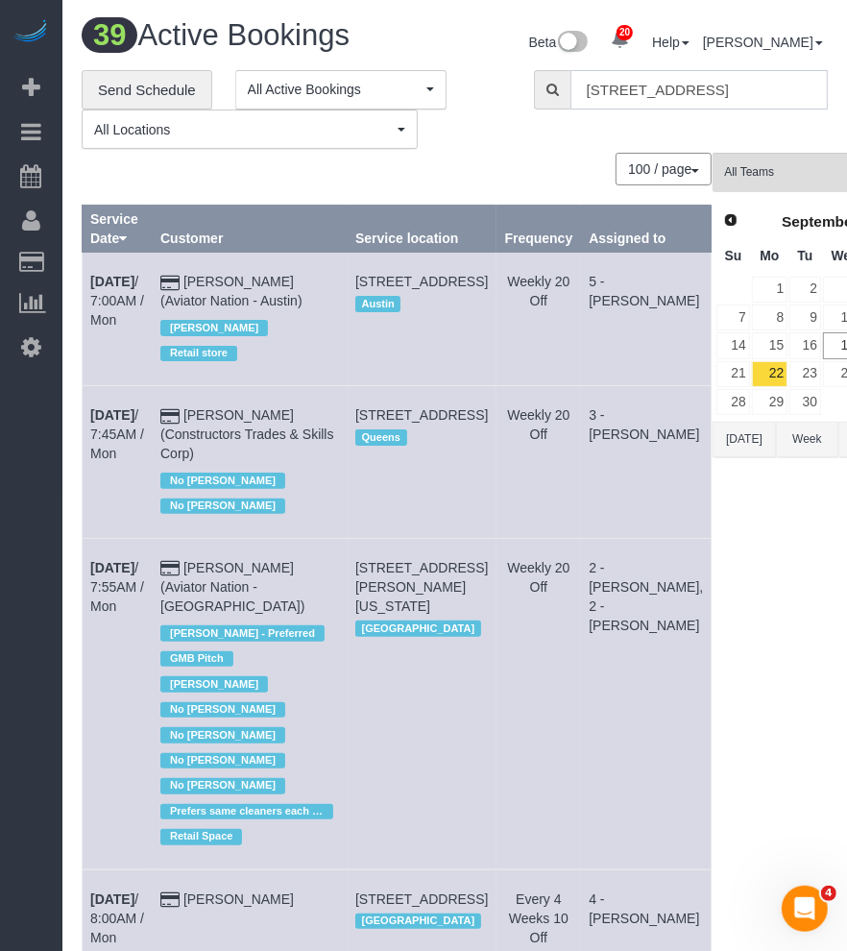
click at [675, 93] on input "105 Grand Ave, Brooklyn NY 11205v" at bounding box center [698, 89] width 257 height 39
paste input "Megan Maher"
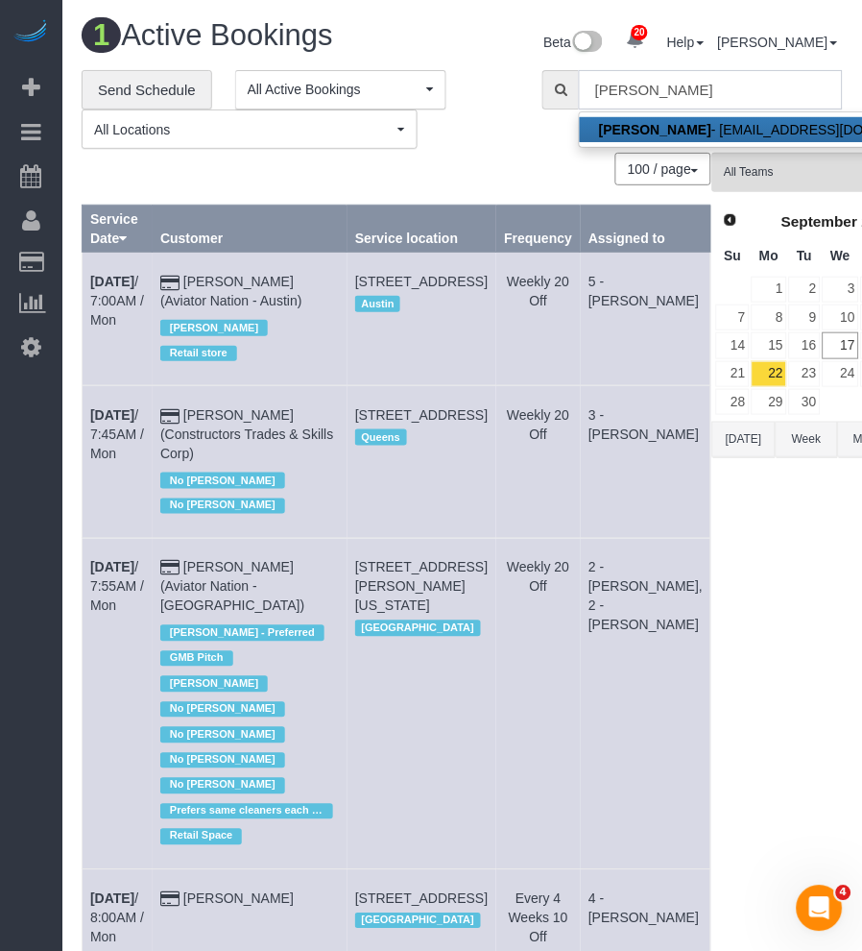
type input "megan.maher08@gmail.com"
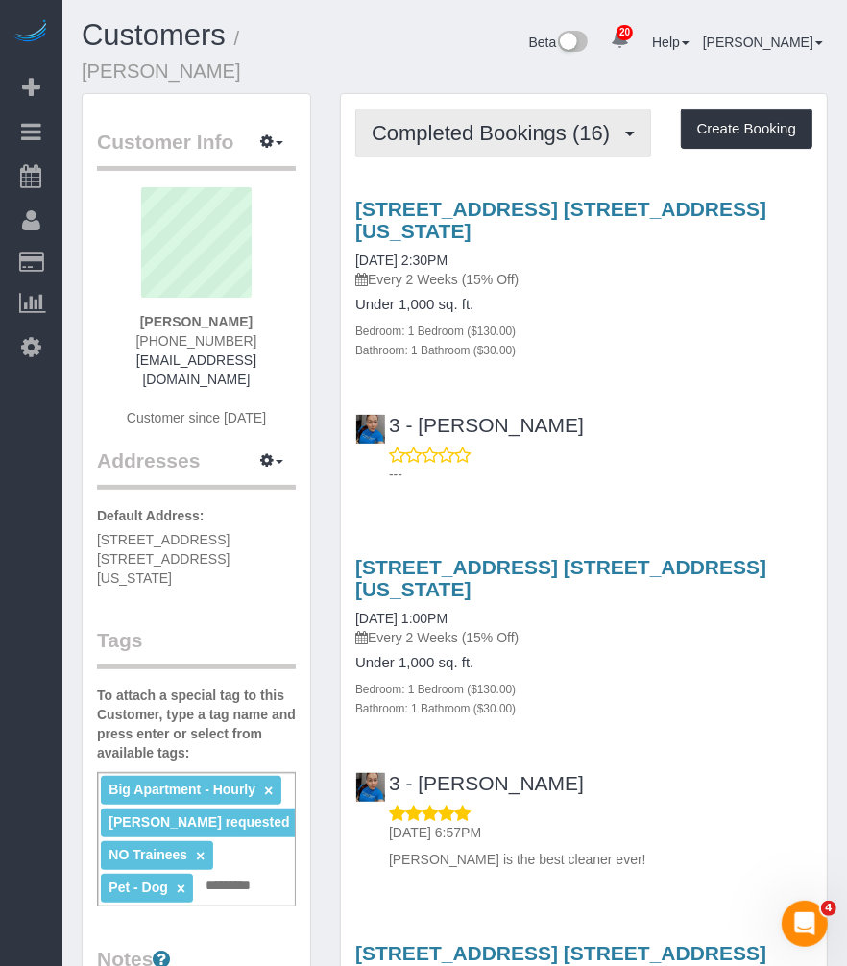
click at [509, 121] on span "Completed Bookings (16)" at bounding box center [496, 133] width 248 height 24
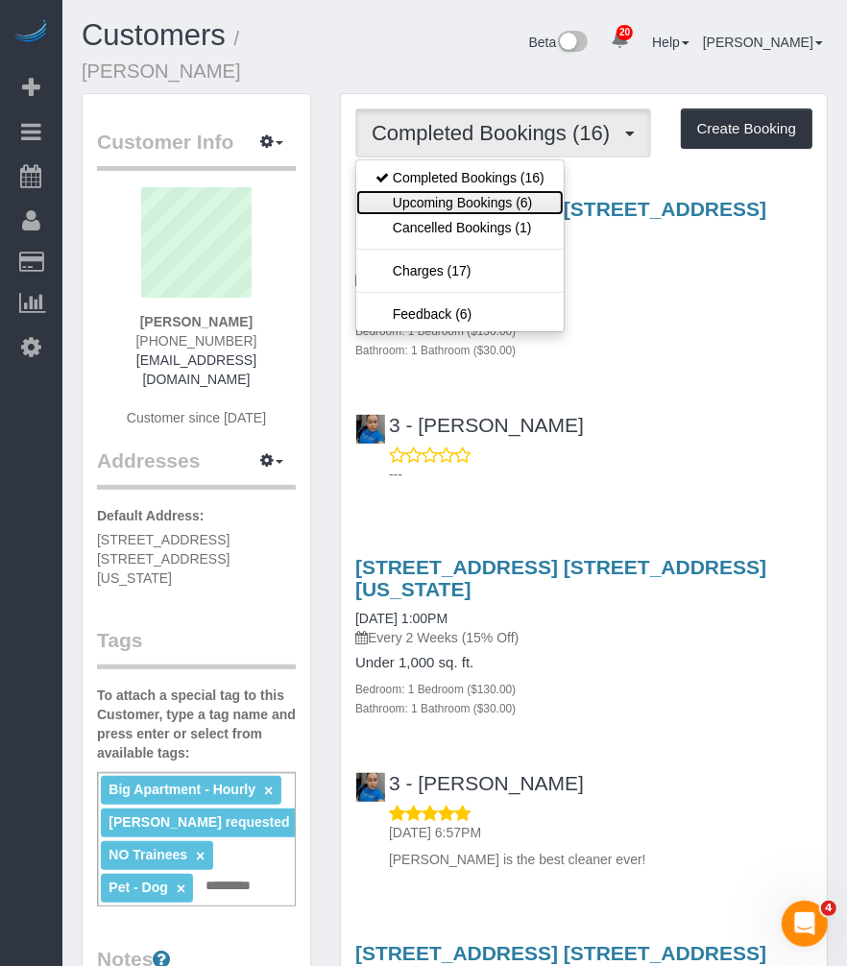
click at [465, 190] on link "Upcoming Bookings (6)" at bounding box center [459, 202] width 207 height 25
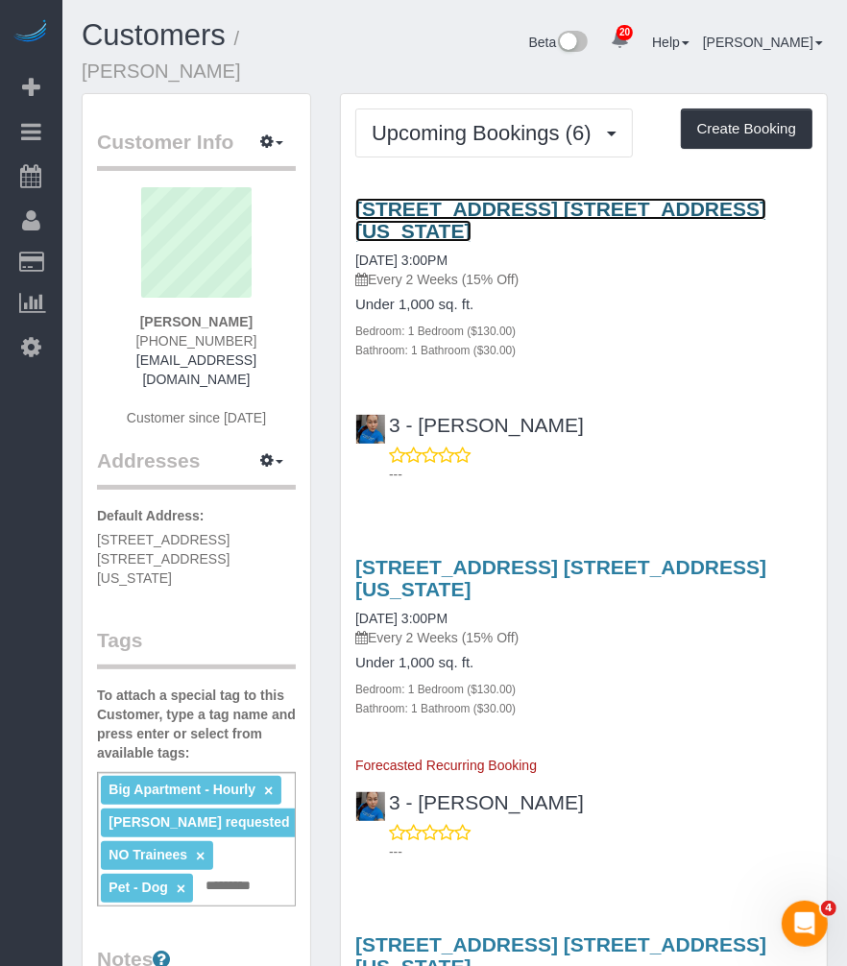
click at [425, 198] on link "200 East 71st Street, Apt. 6k, New York, NY 10021" at bounding box center [560, 220] width 411 height 44
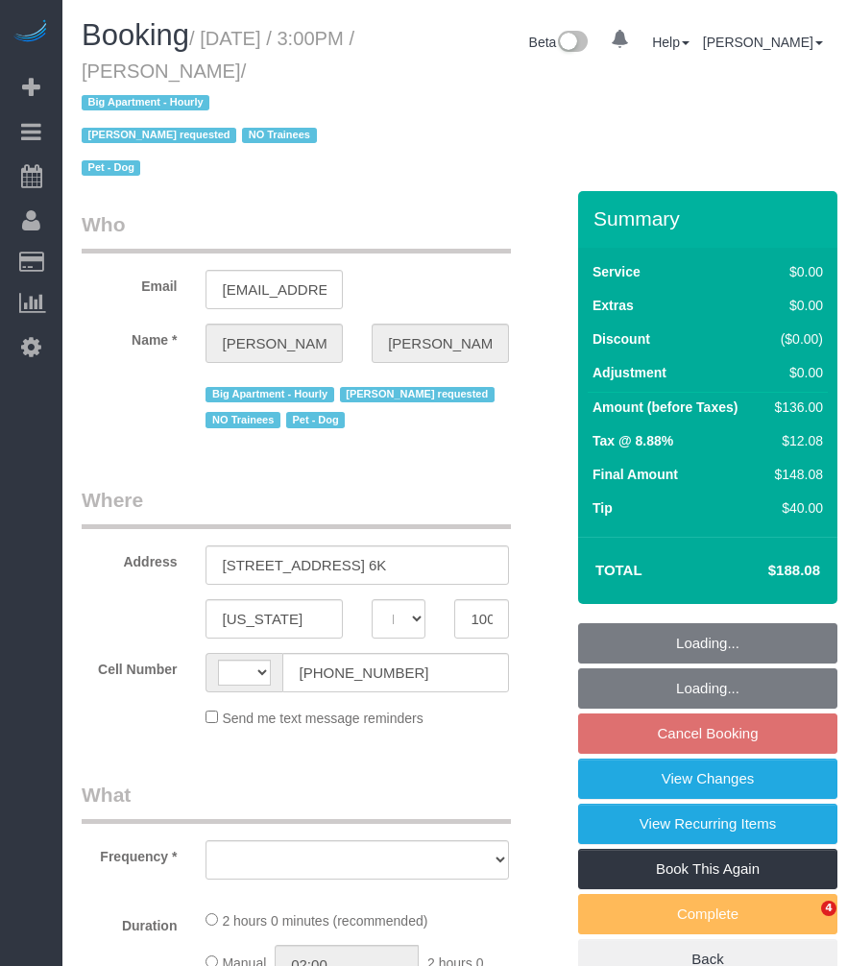
select select "NY"
select select "string:[GEOGRAPHIC_DATA]"
select select "number:57"
select select "number:75"
select select "number:13"
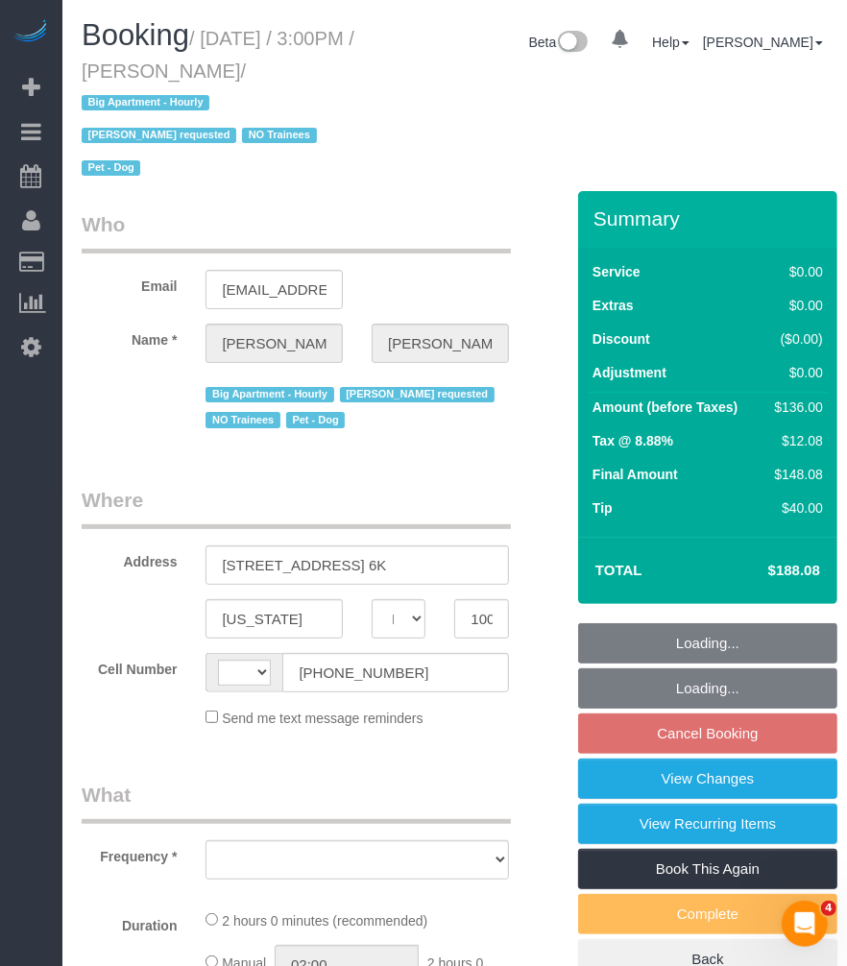
select select "number:6"
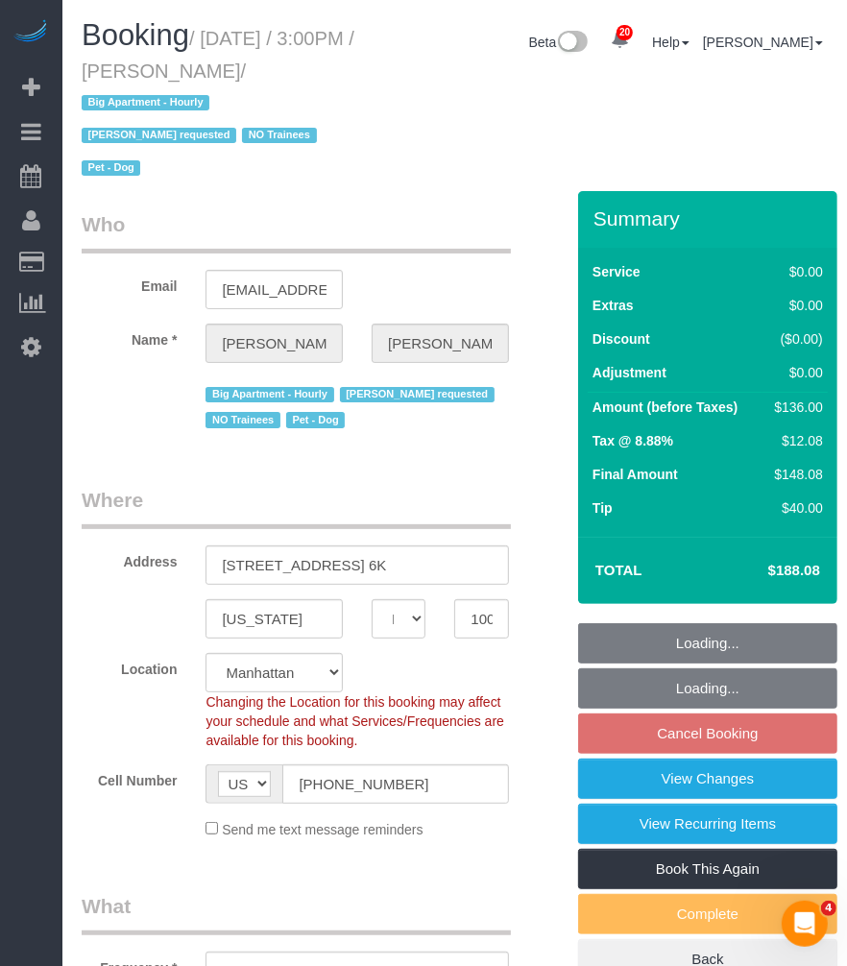
select select "string:stripe-pm_1QROV34VGloSiKo7AmWsE2mn"
select select "object:961"
select select "1"
select select "spot5"
select select "1"
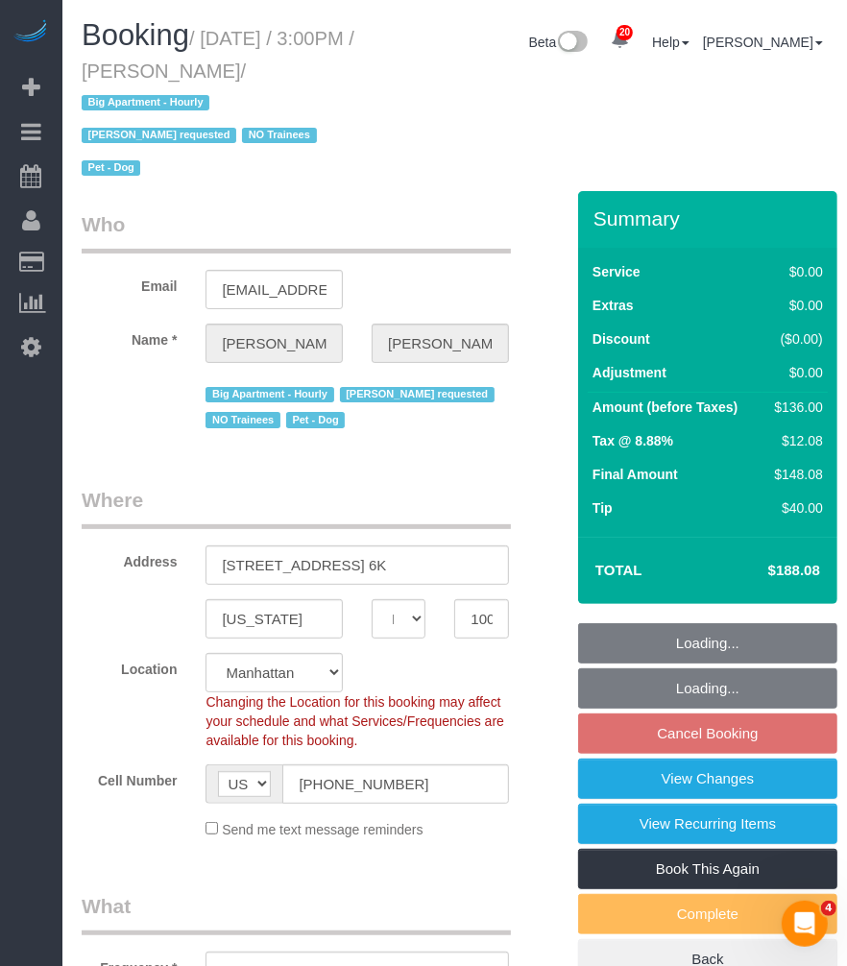
select select "object:1537"
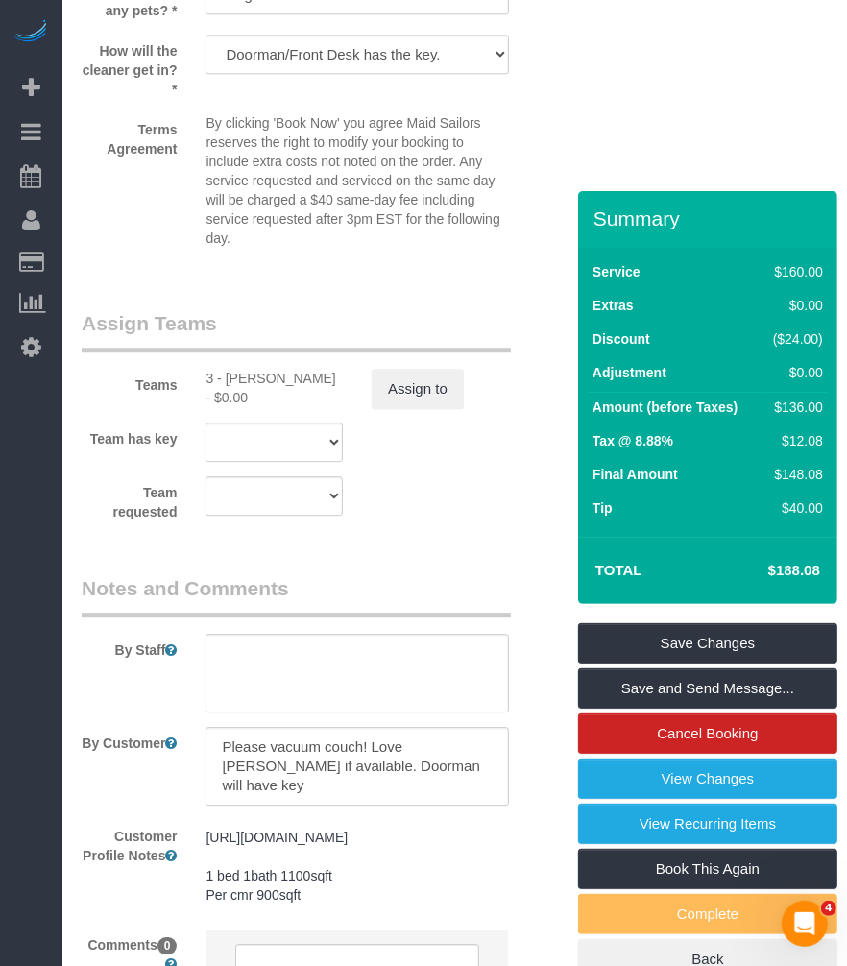
scroll to position [2666, 0]
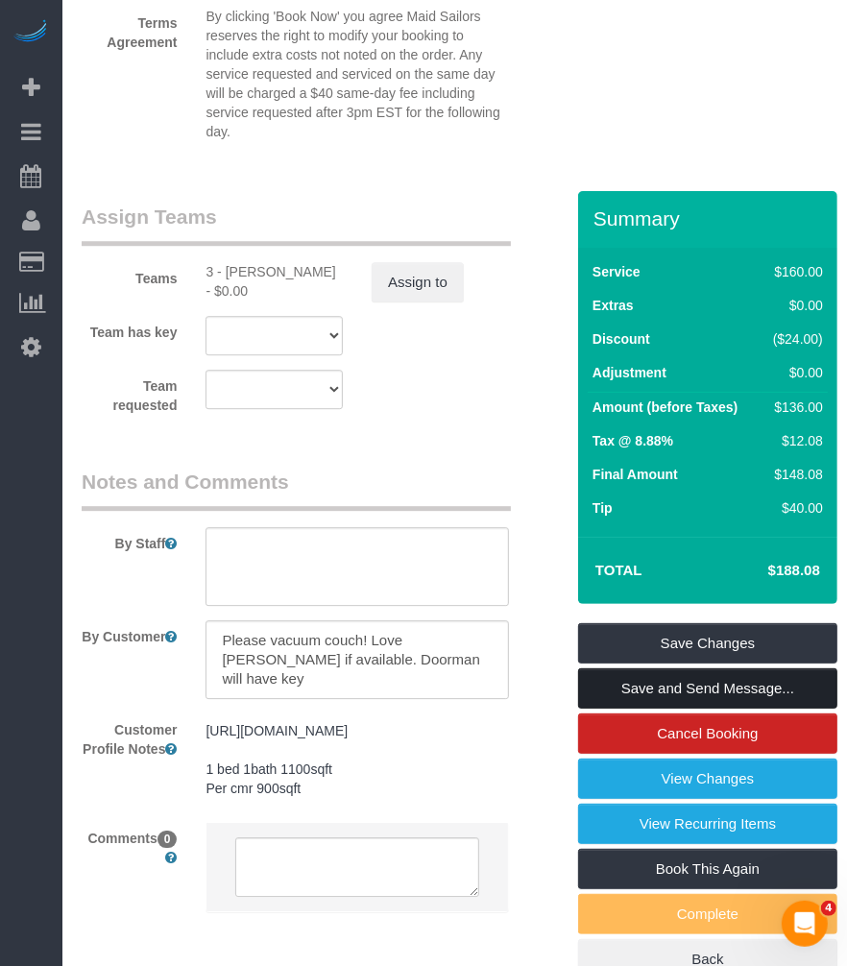
click at [606, 691] on link "Save and Send Message..." at bounding box center [707, 688] width 259 height 40
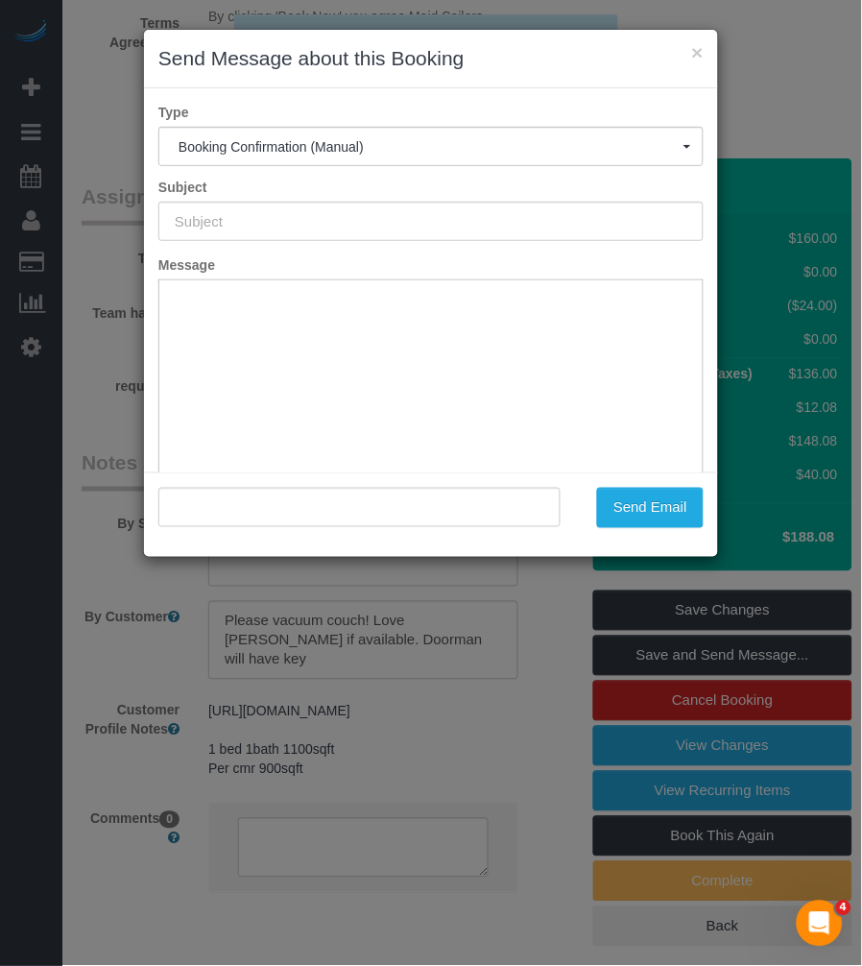
scroll to position [0, 0]
type input "Cleaning Confirmed for [DATE] 3:00pm"
type input ""[PERSON_NAME]" <[PERSON_NAME][EMAIL_ADDRESS][DOMAIN_NAME]>"
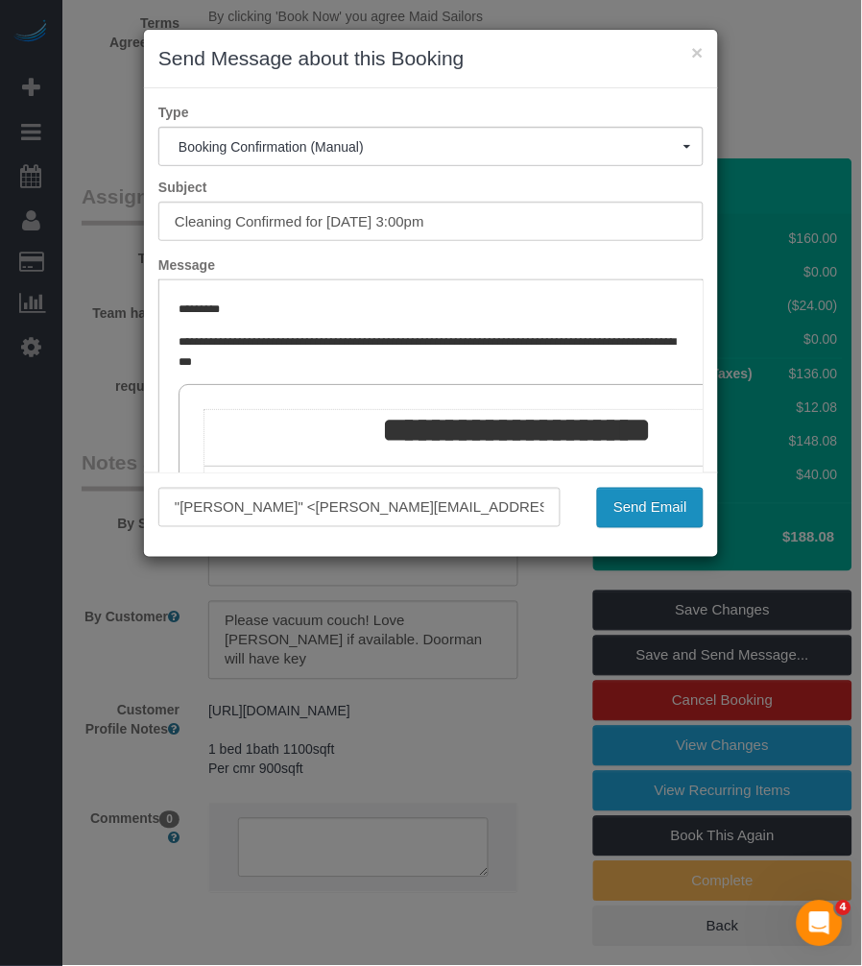
drag, startPoint x: 679, startPoint y: 516, endPoint x: 109, endPoint y: 513, distance: 569.4
click at [655, 513] on button "Send Email" at bounding box center [650, 508] width 107 height 40
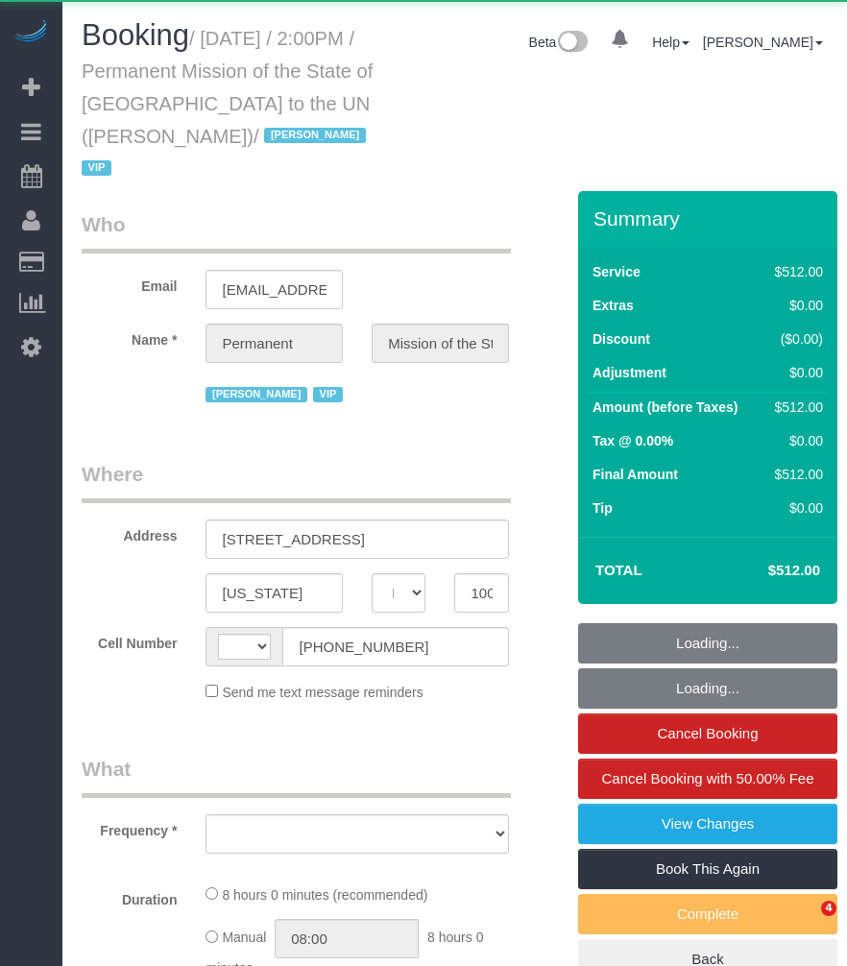
select select "NY"
select select "object:569"
select select "string:US"
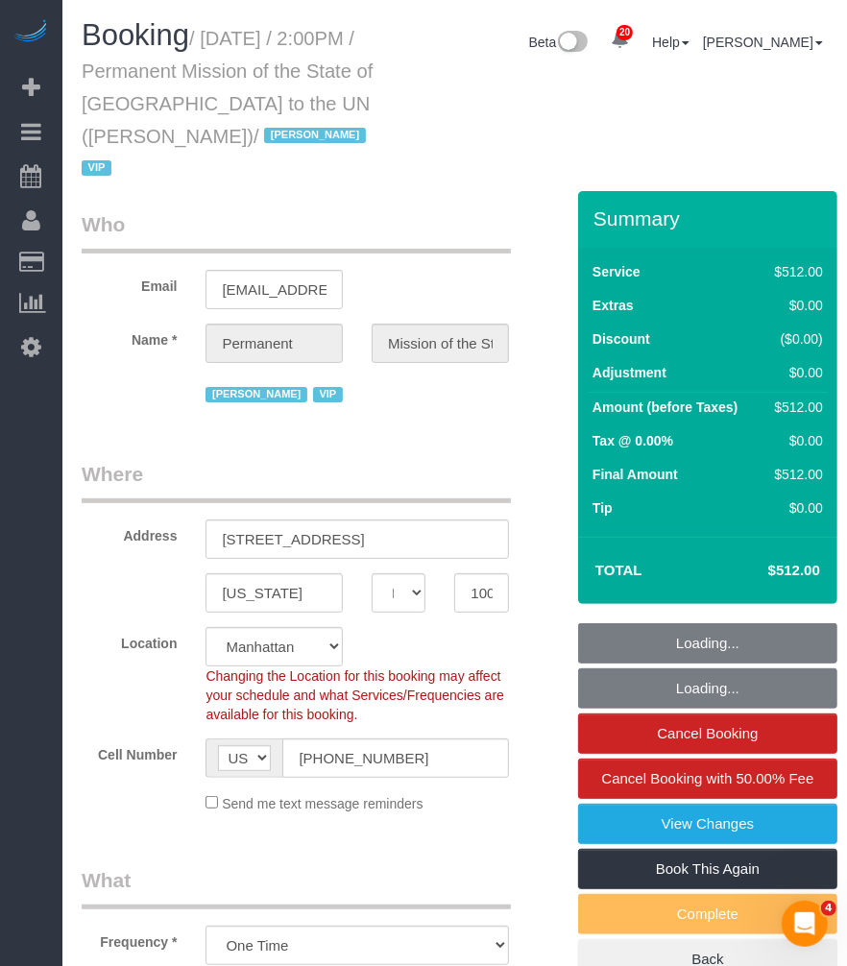
select select "number:89"
select select "number:90"
select select "number:15"
select select "number:7"
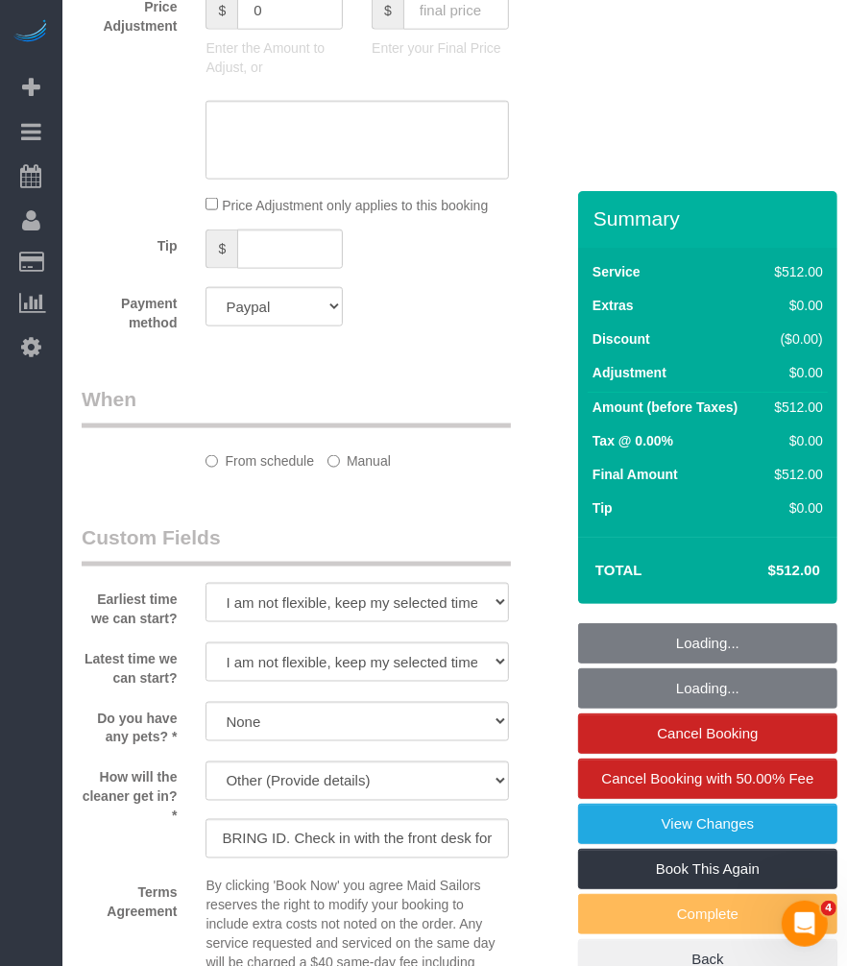
select select "object:967"
select select "480"
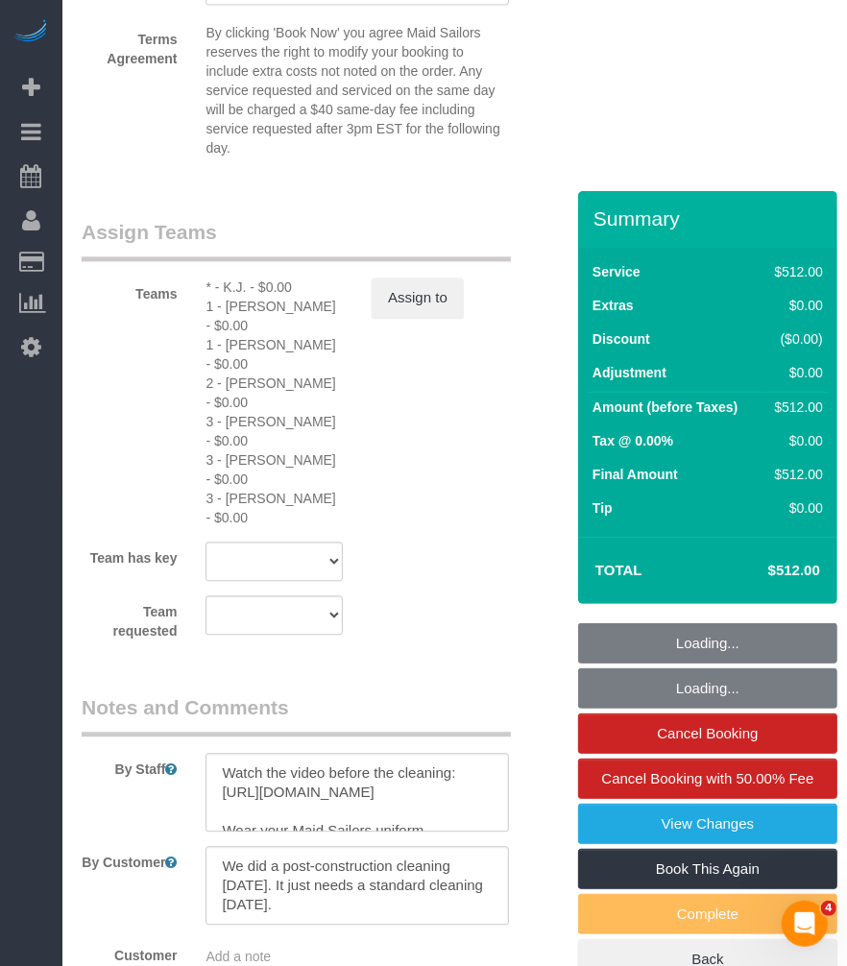
scroll to position [2237, 0]
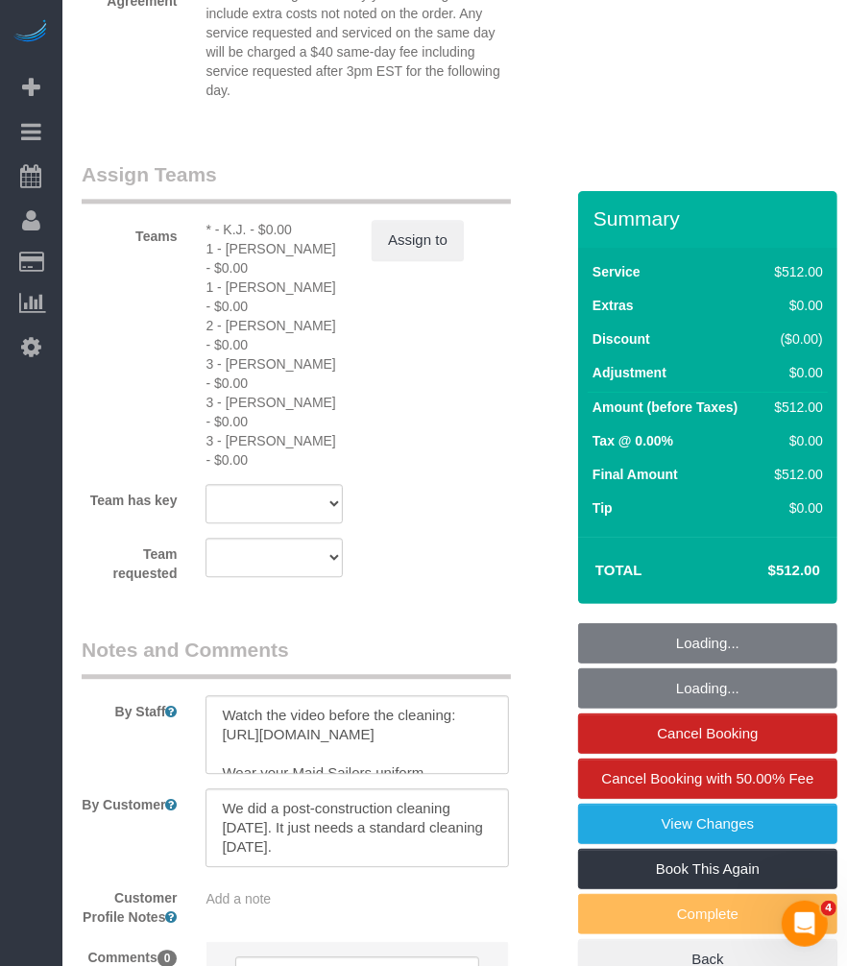
select select "spot1"
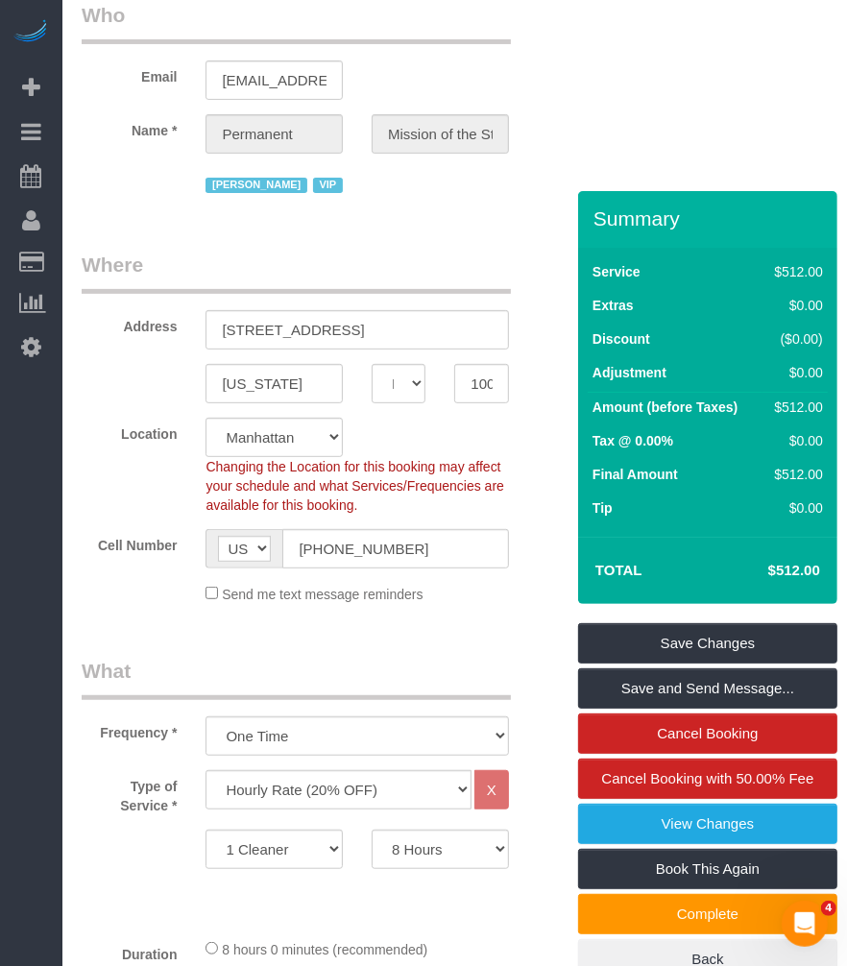
scroll to position [0, 0]
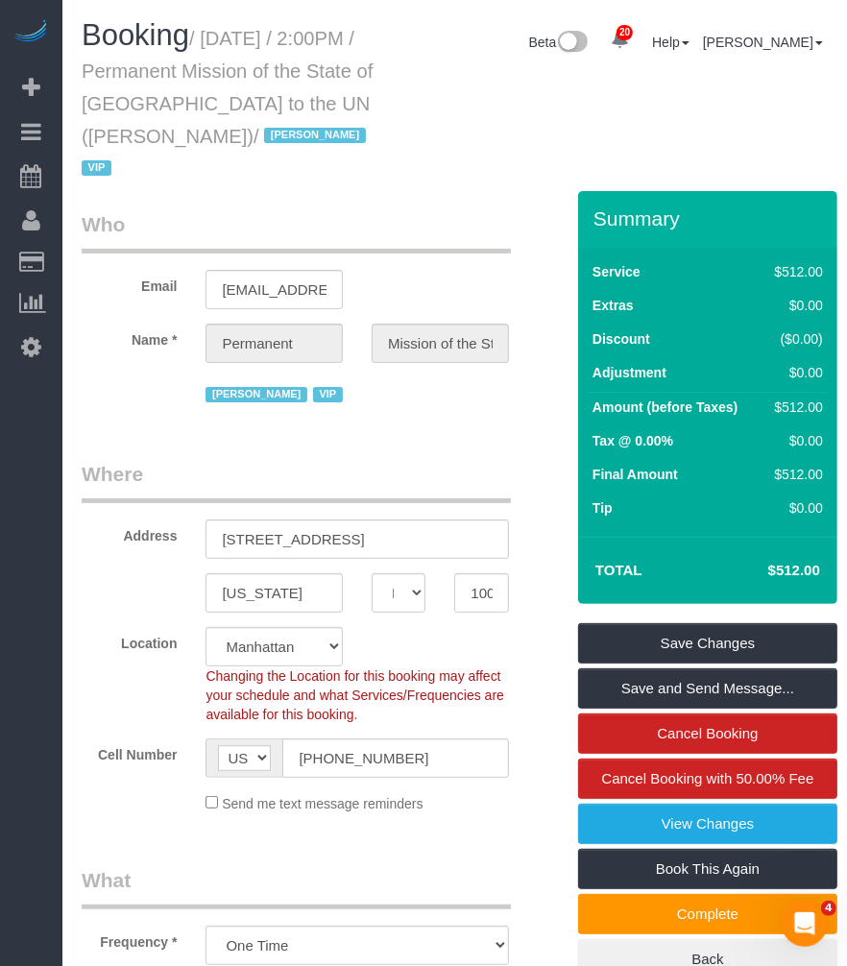
drag, startPoint x: 208, startPoint y: 30, endPoint x: 290, endPoint y: 134, distance: 132.7
click at [290, 134] on small "/ September 17, 2025 / 2:00PM / Permanent Mission of the State of Qatar to the …" at bounding box center [227, 104] width 291 height 152
copy small "September 17, 2025 / 2:00PM / Permanent Mission of the State of Qatar to the UN…"
click at [250, 139] on small "/ September 17, 2025 / 2:00PM / Permanent Mission of the State of Qatar to the …" at bounding box center [227, 104] width 291 height 152
drag, startPoint x: 120, startPoint y: 138, endPoint x: 130, endPoint y: 128, distance: 14.3
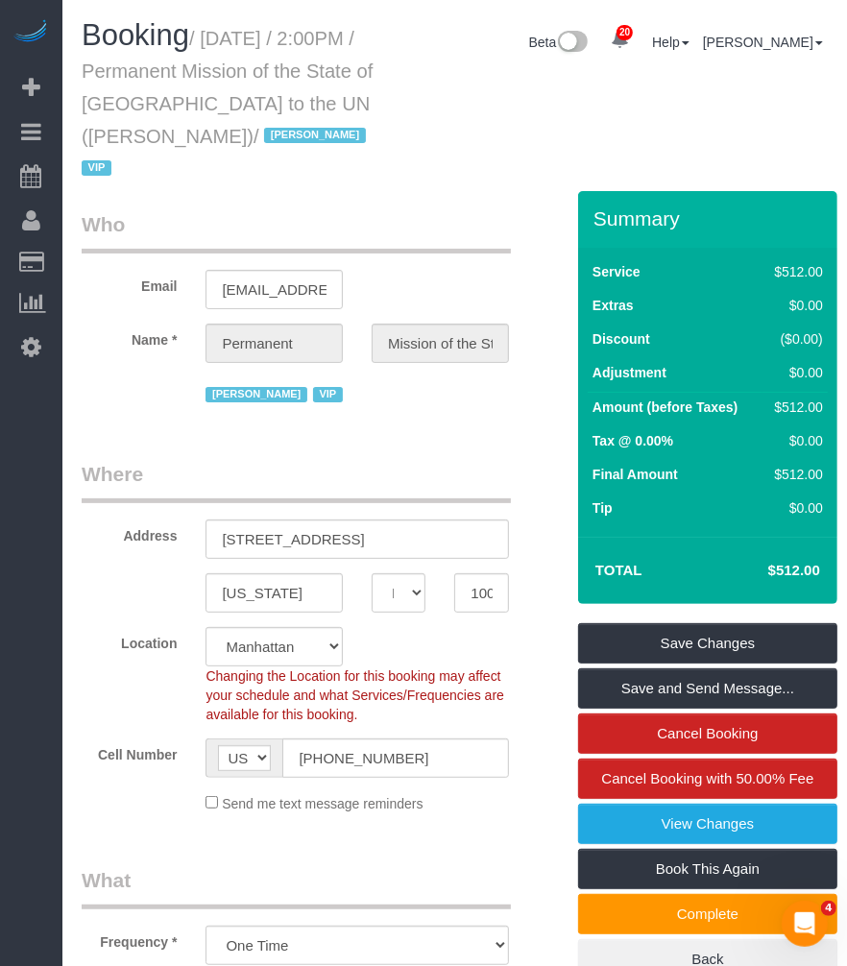
click at [120, 136] on small "/ September 17, 2025 / 2:00PM / Permanent Mission of the State of Qatar to the …" at bounding box center [227, 104] width 291 height 152
drag, startPoint x: 141, startPoint y: 92, endPoint x: 202, endPoint y: 120, distance: 66.6
click at [142, 91] on h1 "Booking / September 17, 2025 / 2:00PM / Permanent Mission of the State of Qatar…" at bounding box center [229, 100] width 294 height 163
click at [180, 164] on h1 "Booking / September 17, 2025 / 2:00PM / Permanent Mission of the State of Qatar…" at bounding box center [229, 100] width 294 height 163
drag, startPoint x: 155, startPoint y: 129, endPoint x: 265, endPoint y: 135, distance: 110.6
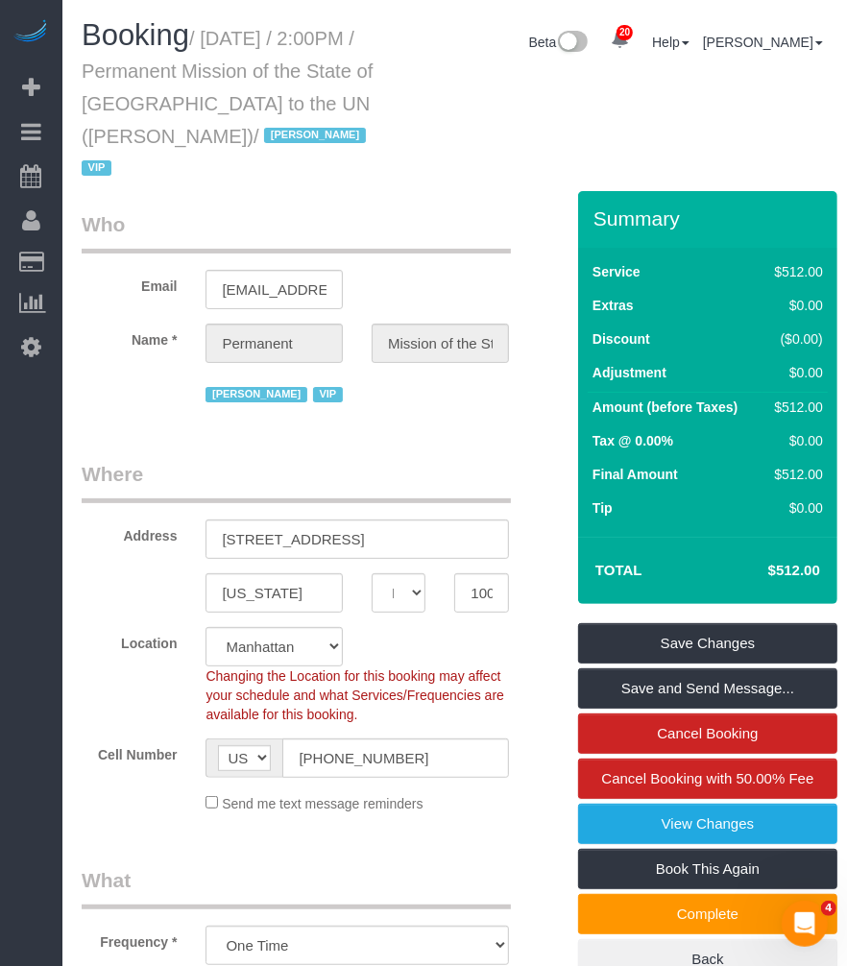
click at [265, 135] on small "/ September 17, 2025 / 2:00PM / Permanent Mission of the State of Qatar to the …" at bounding box center [227, 104] width 291 height 152
drag, startPoint x: 265, startPoint y: 135, endPoint x: 199, endPoint y: 58, distance: 102.2
click at [199, 69] on small "/ September 17, 2025 / 2:00PM / Permanent Mission of the State of Qatar to the …" at bounding box center [227, 104] width 291 height 152
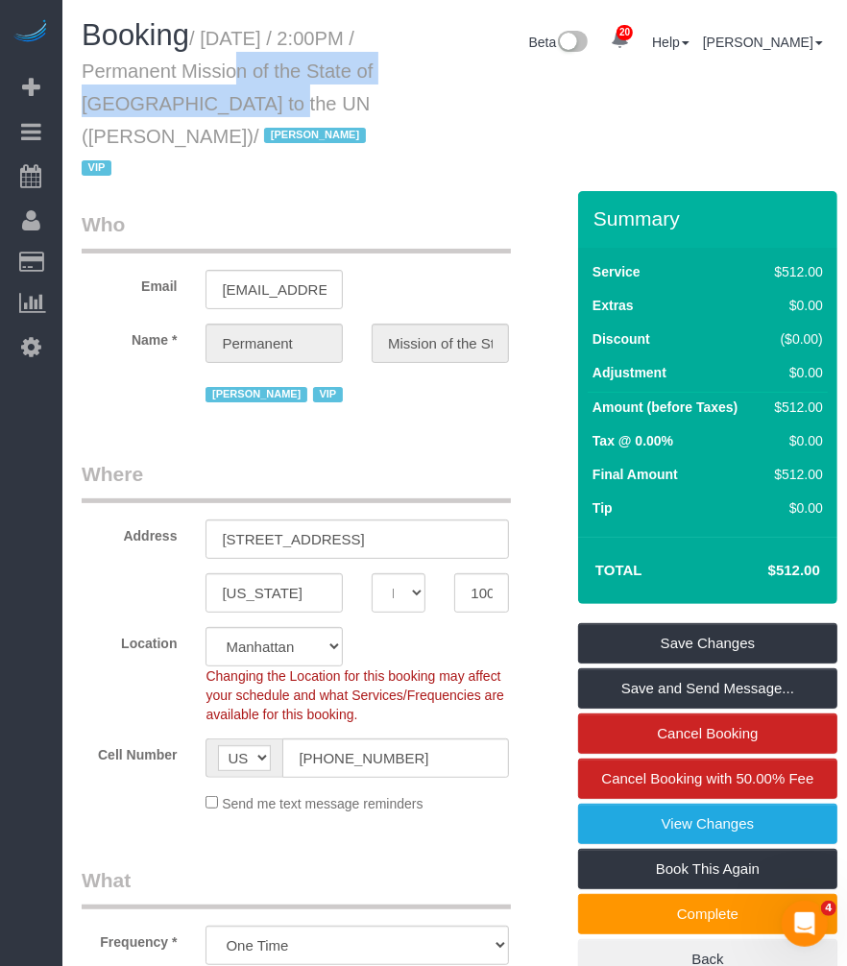
drag, startPoint x: 226, startPoint y: 65, endPoint x: 325, endPoint y: 99, distance: 104.5
click at [325, 99] on small "/ September 17, 2025 / 2:00PM / Permanent Mission of the State of Qatar to the …" at bounding box center [227, 104] width 291 height 152
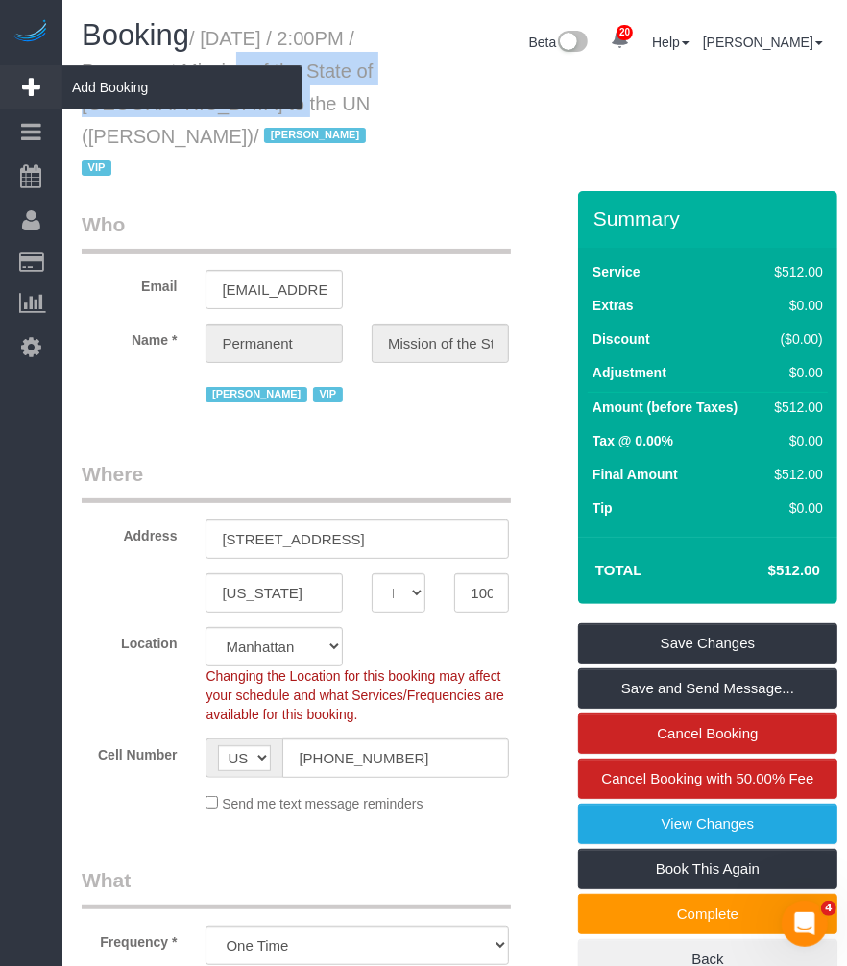
copy small "Permanent Mission of the State of Qatar"
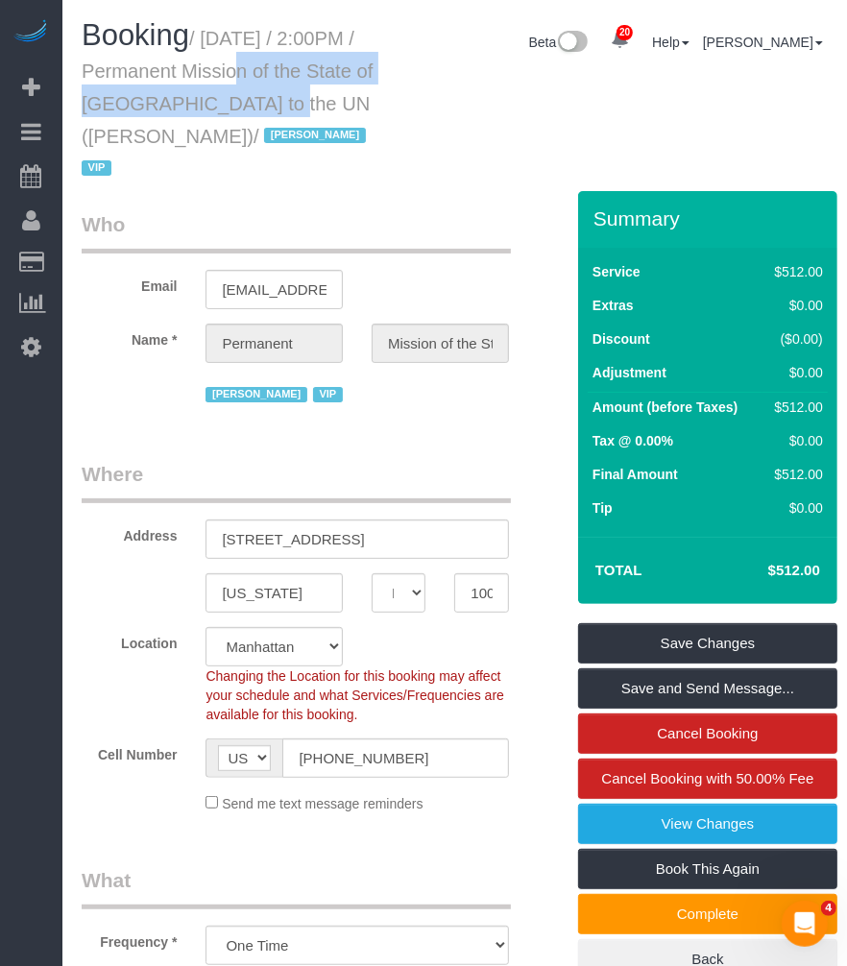
drag, startPoint x: 229, startPoint y: 74, endPoint x: 217, endPoint y: 55, distance: 22.4
click at [228, 74] on small "/ September 17, 2025 / 2:00PM / Permanent Mission of the State of Qatar to the …" at bounding box center [227, 104] width 291 height 152
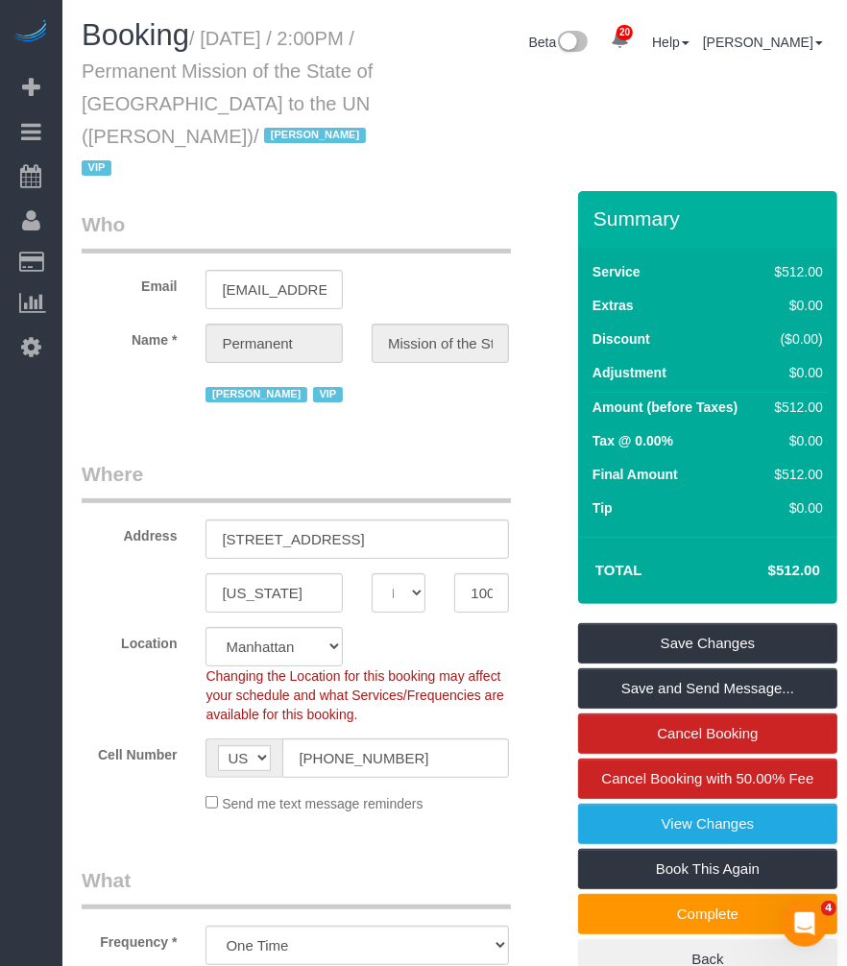
click at [208, 30] on small "/ September 17, 2025 / 2:00PM / Permanent Mission of the State of Qatar to the …" at bounding box center [227, 104] width 291 height 152
drag, startPoint x: 253, startPoint y: 52, endPoint x: 291, endPoint y: 122, distance: 79.5
click at [291, 122] on h1 "Booking / September 17, 2025 / 2:00PM / Permanent Mission of the State of Qatar…" at bounding box center [229, 100] width 294 height 163
copy small "September 17, 2025 / 2:00PM / Permanent Mission of the State of Qatar to the UN…"
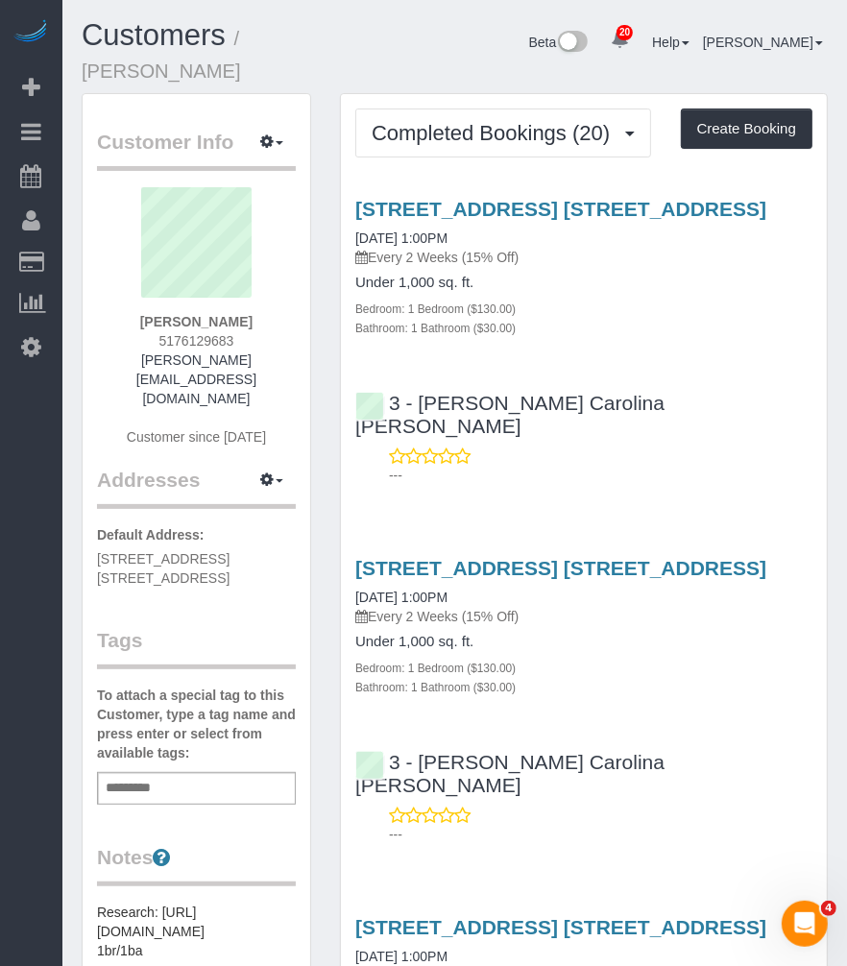
drag, startPoint x: 255, startPoint y: 305, endPoint x: 160, endPoint y: 296, distance: 95.5
click at [160, 296] on div "[PERSON_NAME] 5176129683 [PERSON_NAME][EMAIL_ADDRESS][DOMAIN_NAME] Customer sin…" at bounding box center [196, 326] width 199 height 278
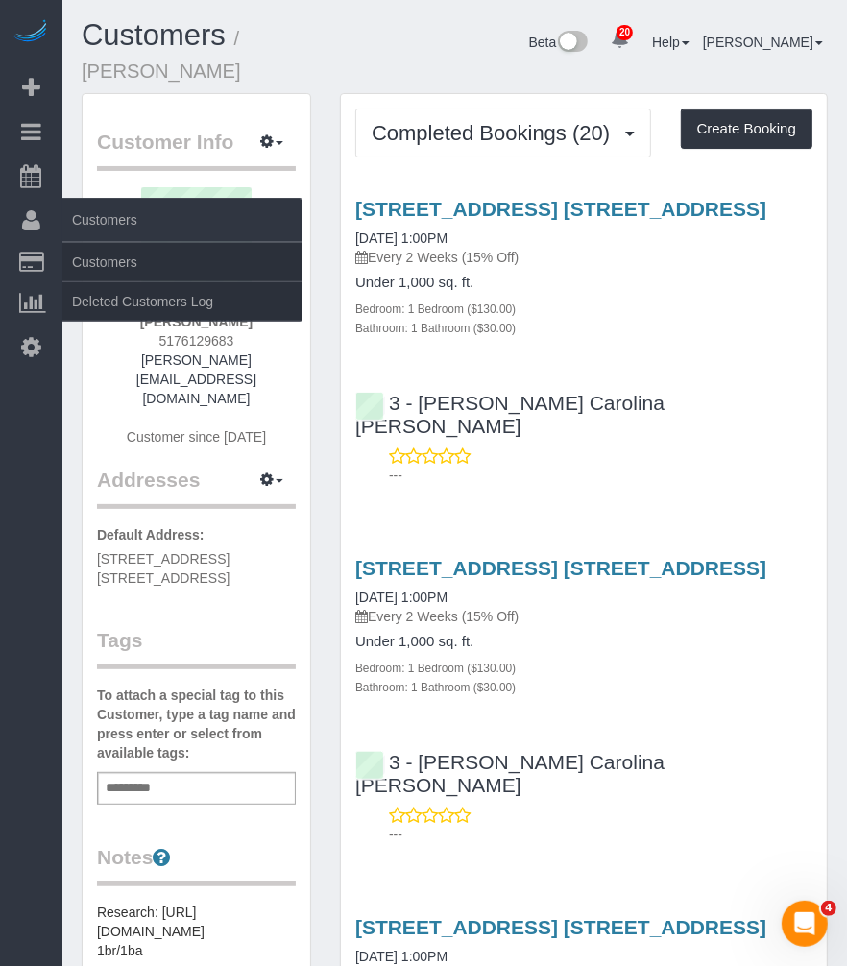
copy strong "[PERSON_NAME]"
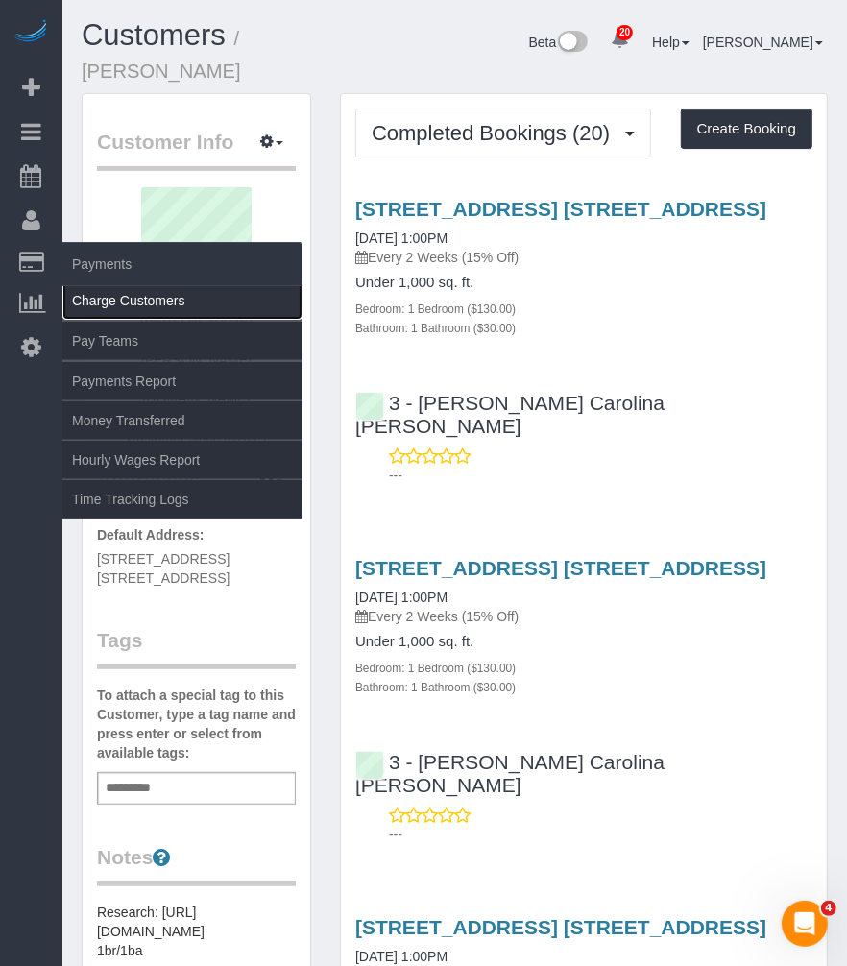
click at [113, 299] on link "Charge Customers" at bounding box center [182, 300] width 240 height 38
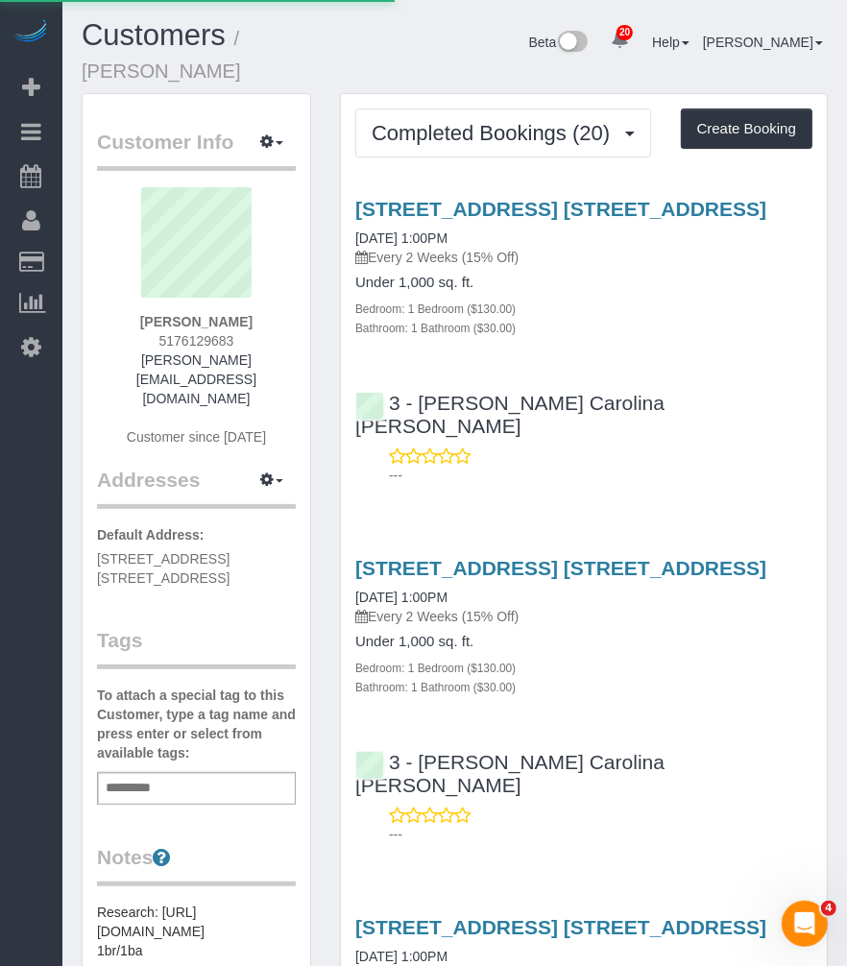
select select
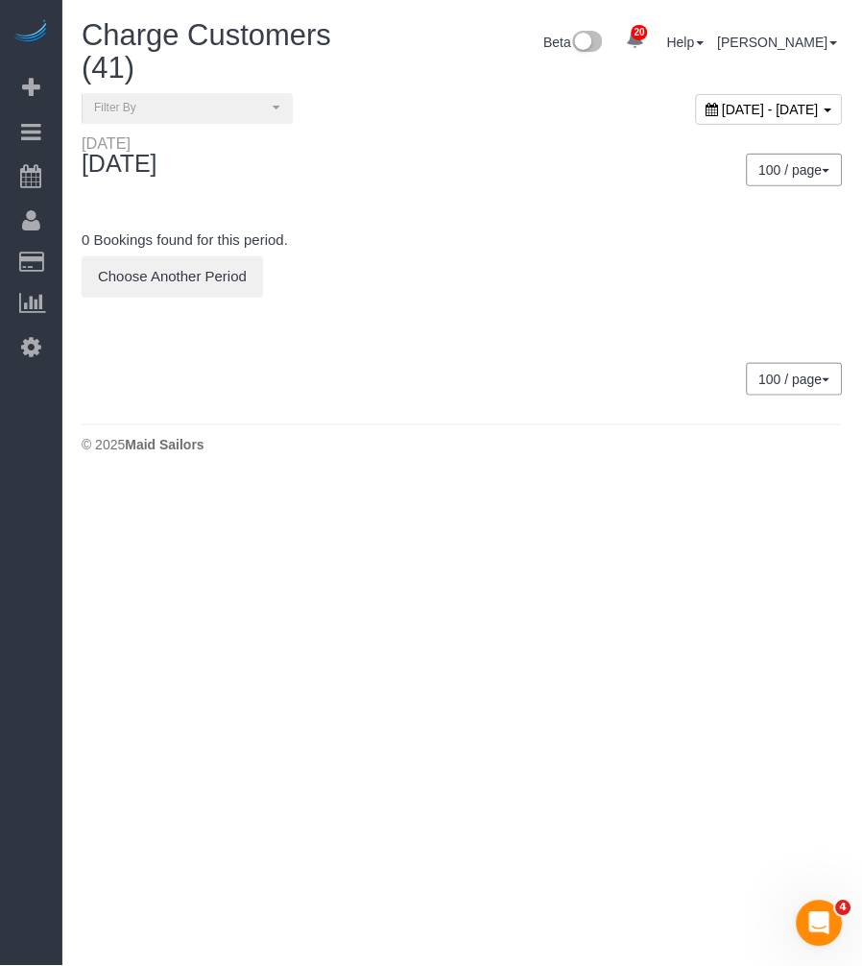
click at [723, 104] on span "[DATE] - [DATE]" at bounding box center [771, 109] width 97 height 15
type input "**********"
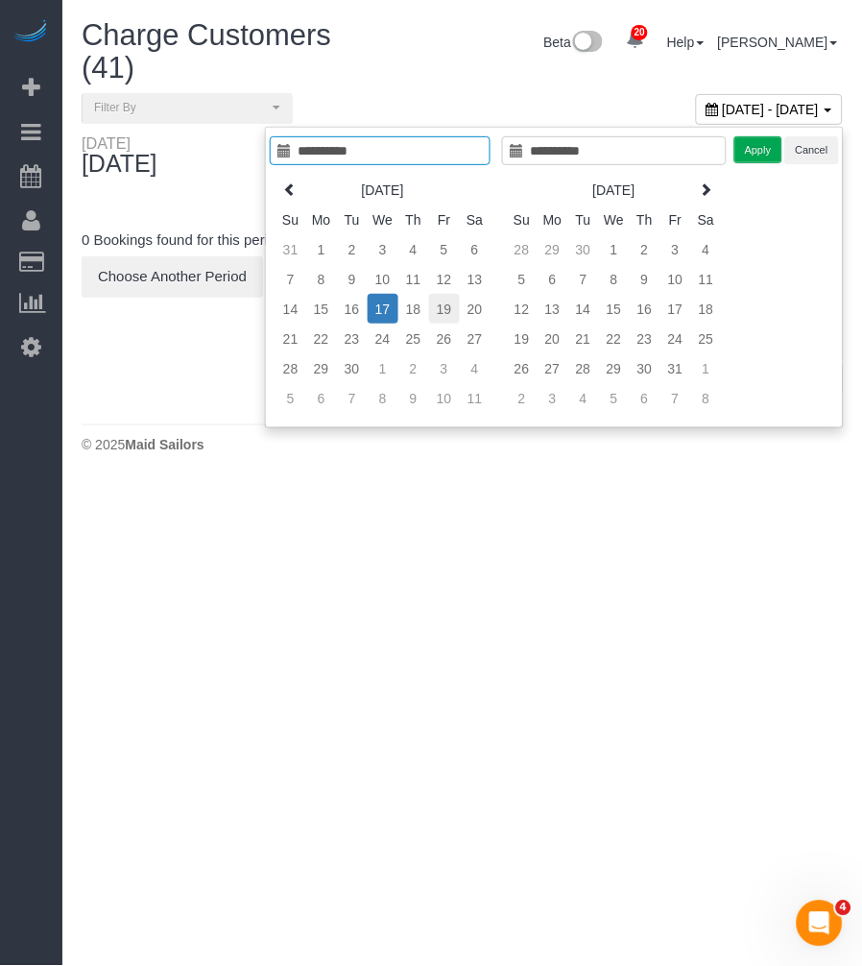
type input "**********"
click at [453, 302] on td "19" at bounding box center [444, 309] width 31 height 30
type input "**********"
click at [757, 149] on button "Apply" at bounding box center [759, 150] width 48 height 28
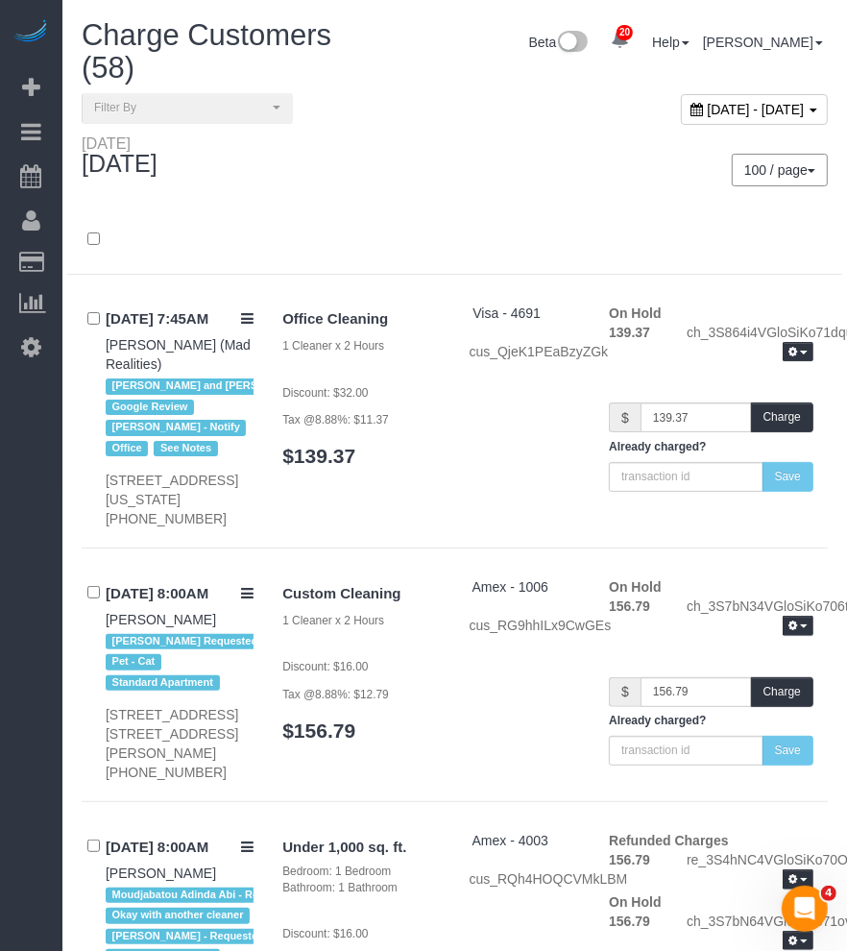
click at [486, 190] on div "100 / page 10 / page 20 / page 30 / page 40 / page 50 / page 100 / page" at bounding box center [649, 169] width 388 height 71
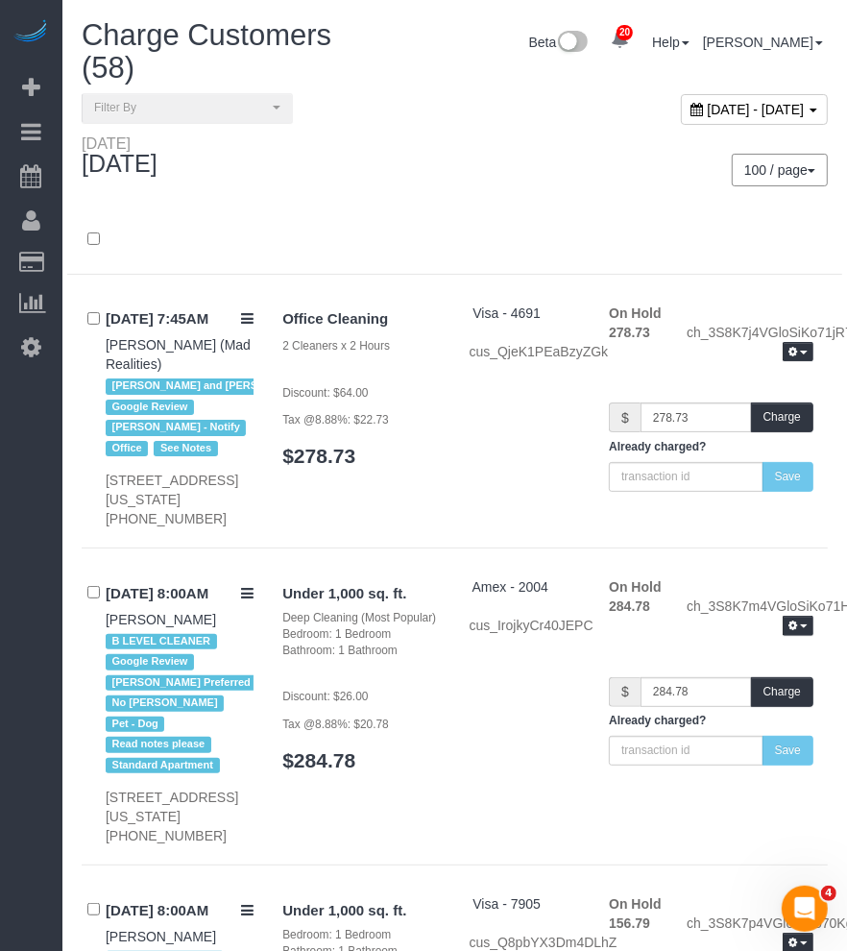
scroll to position [12553, 0]
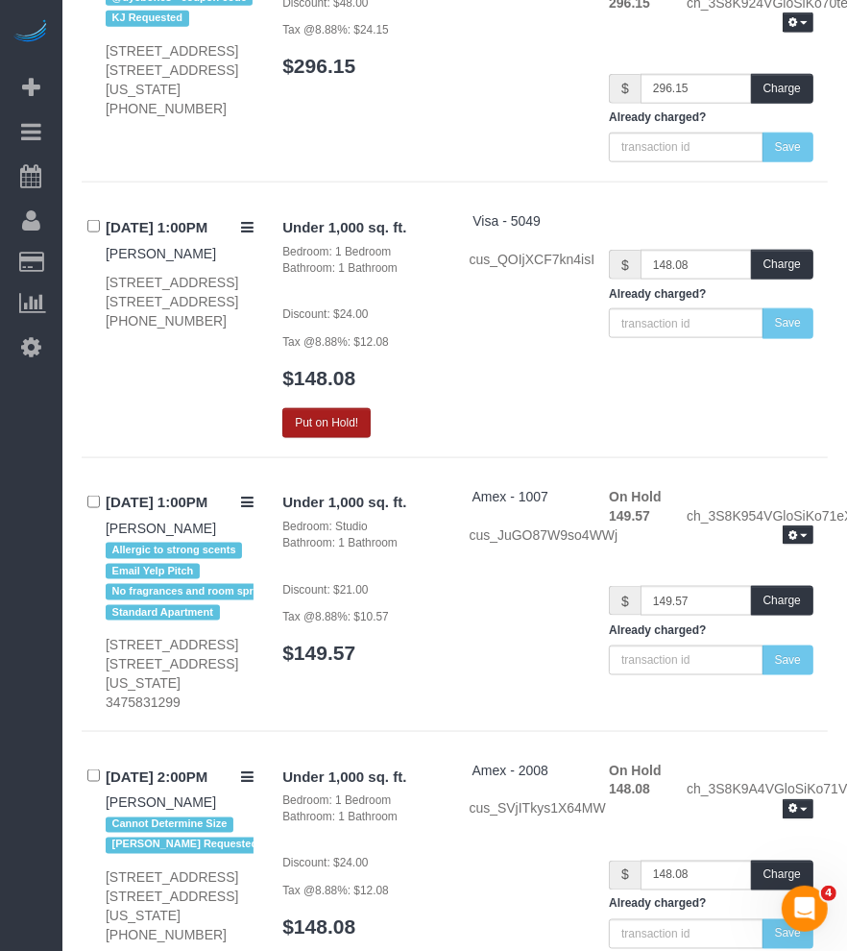
click at [325, 438] on button "Put on Hold!" at bounding box center [326, 423] width 88 height 30
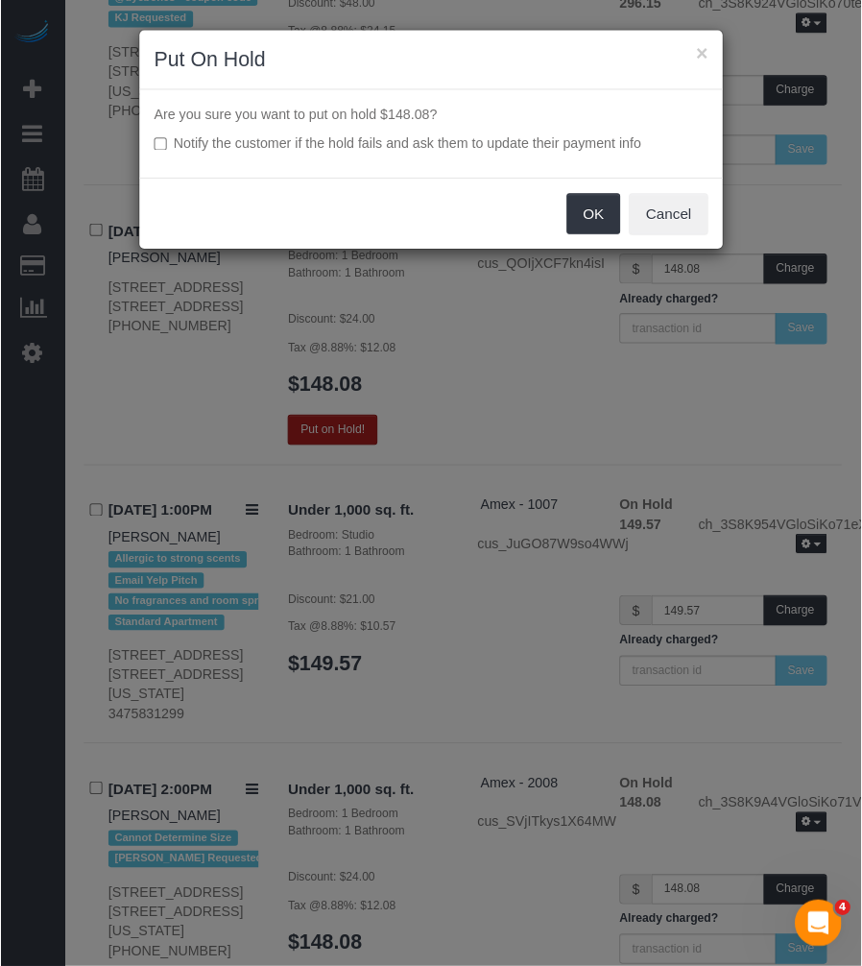
scroll to position [12534, 0]
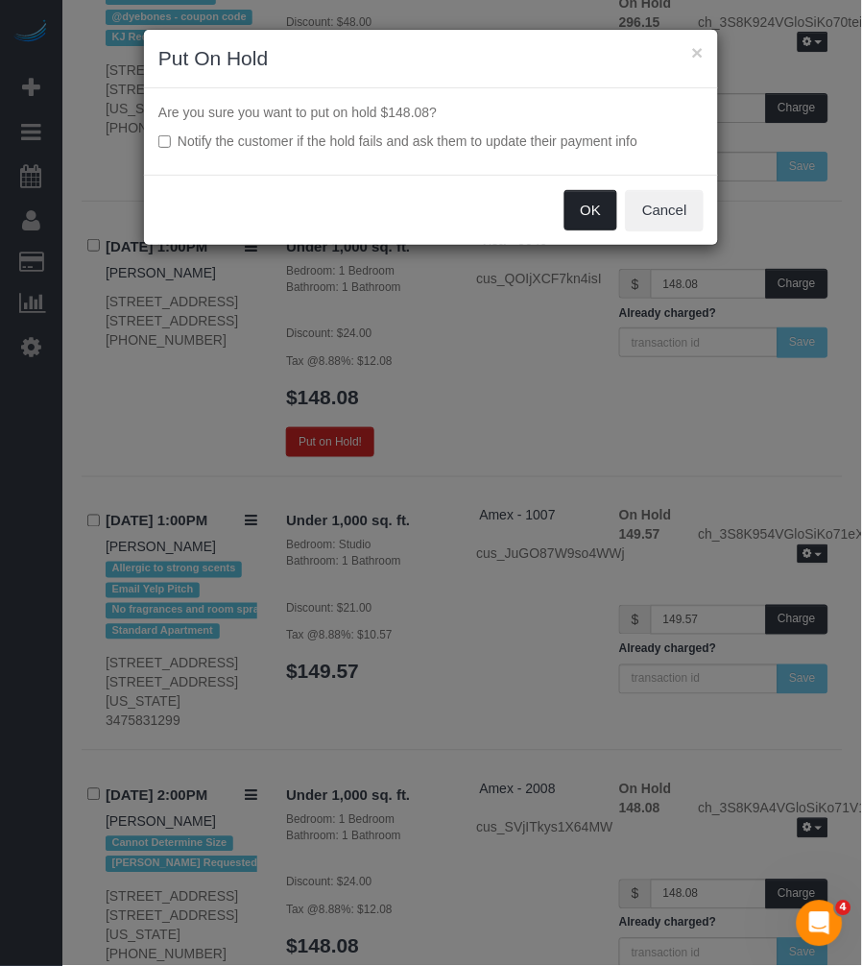
click at [606, 209] on button "OK" at bounding box center [592, 210] width 54 height 40
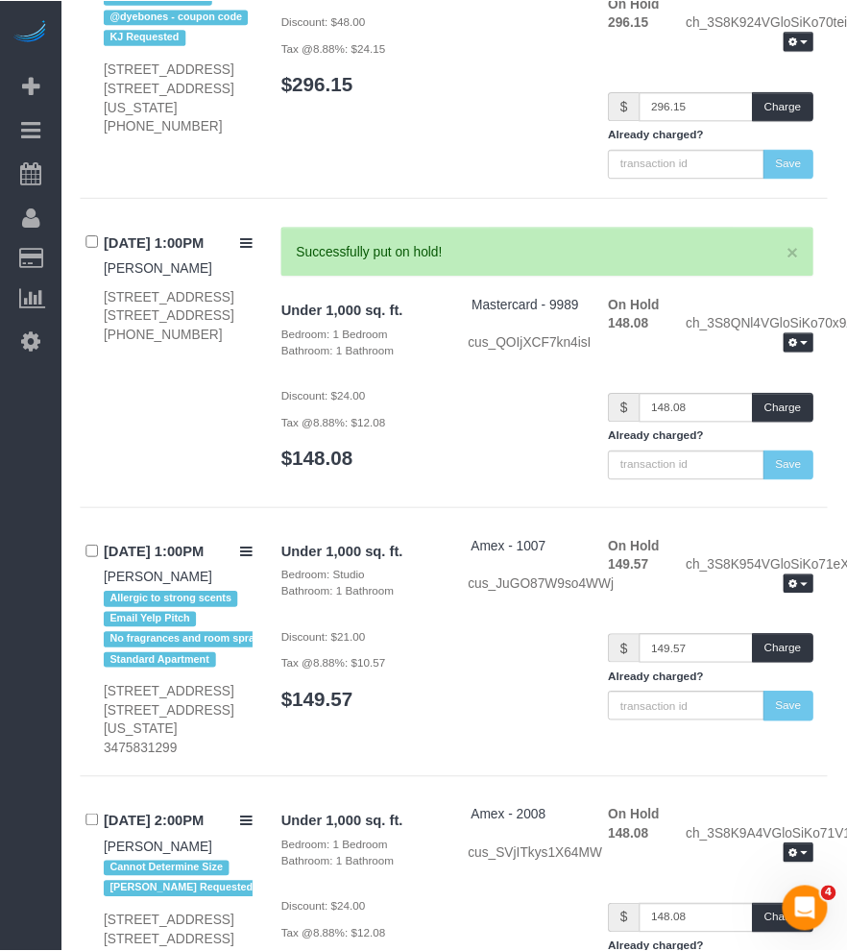
scroll to position [12553, 0]
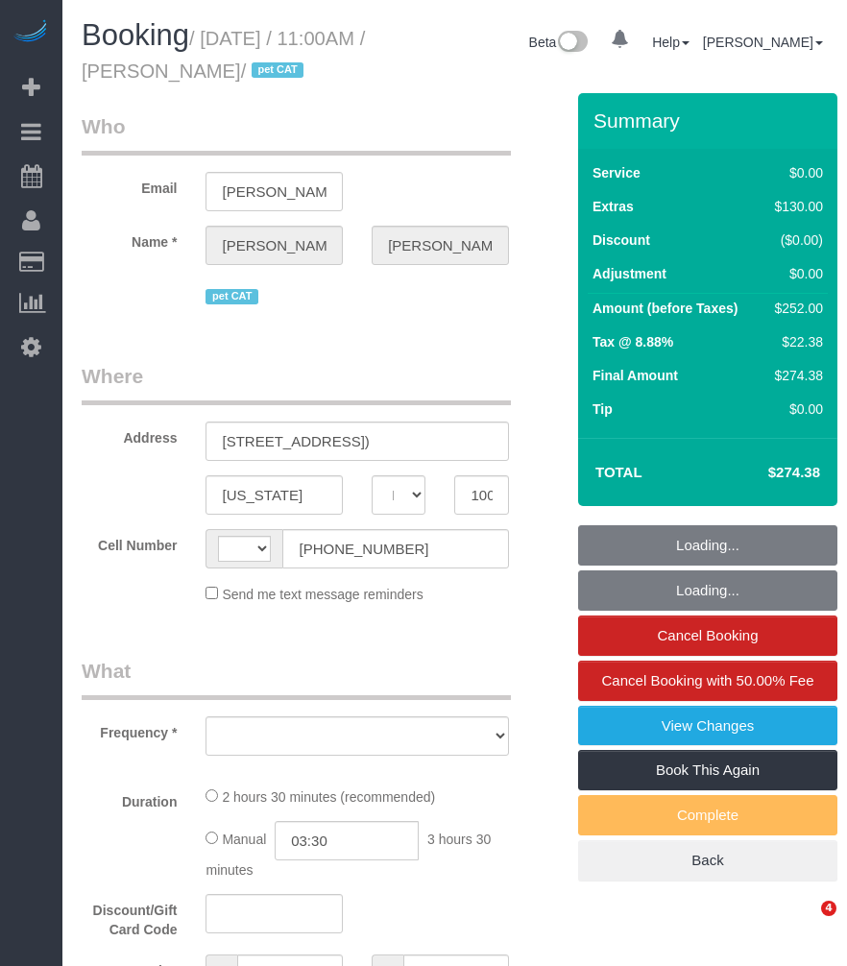
select select "NY"
select select "string:[GEOGRAPHIC_DATA]"
select select "object:804"
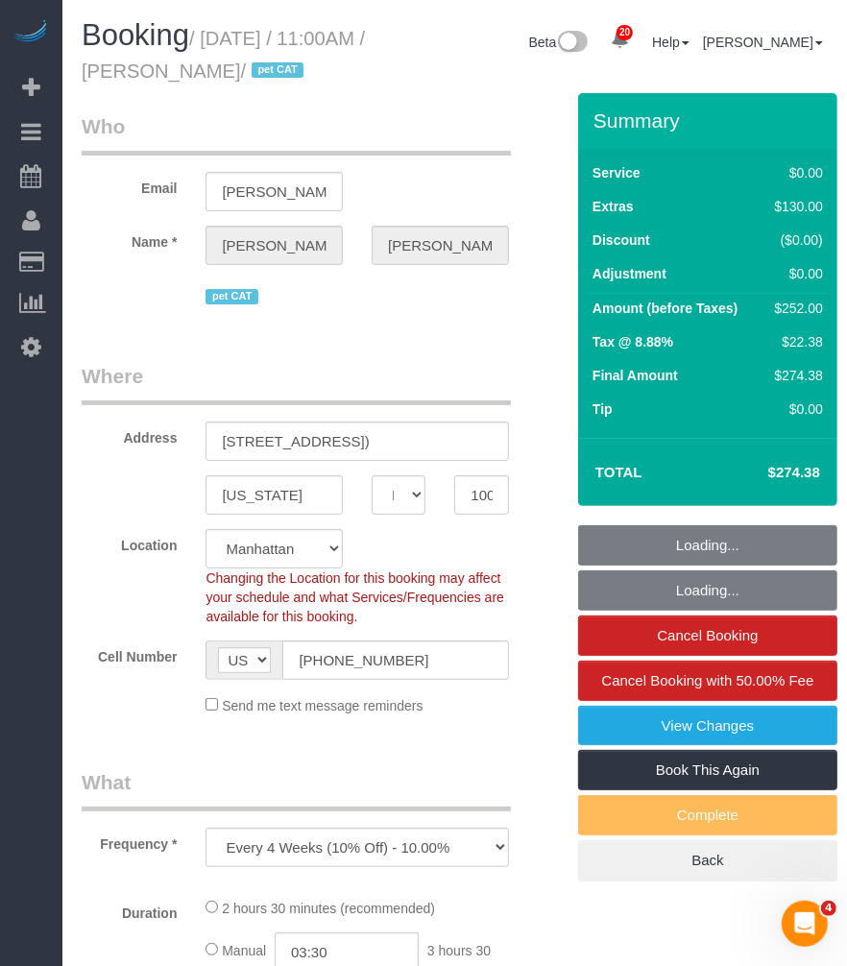
select select "string:stripe-pm_1RwWWT4VGloSiKo7bbqZtHMW"
select select "spot1"
select select "number:57"
select select "number:72"
select select "number:14"
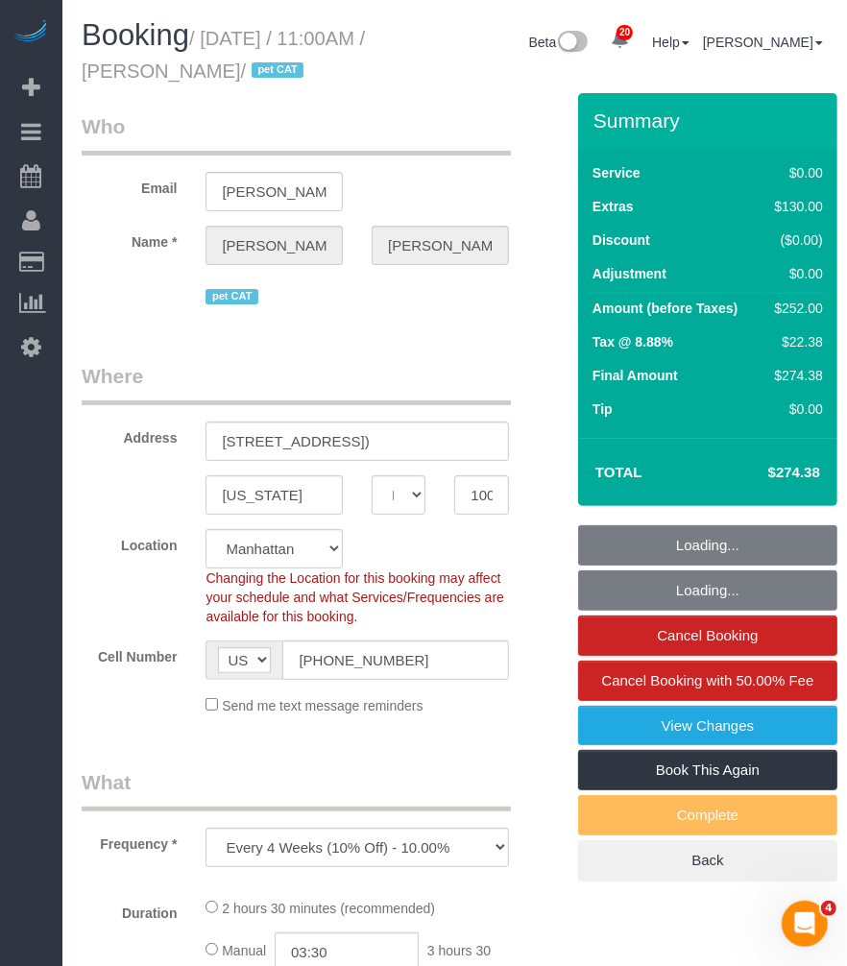
select select "number:6"
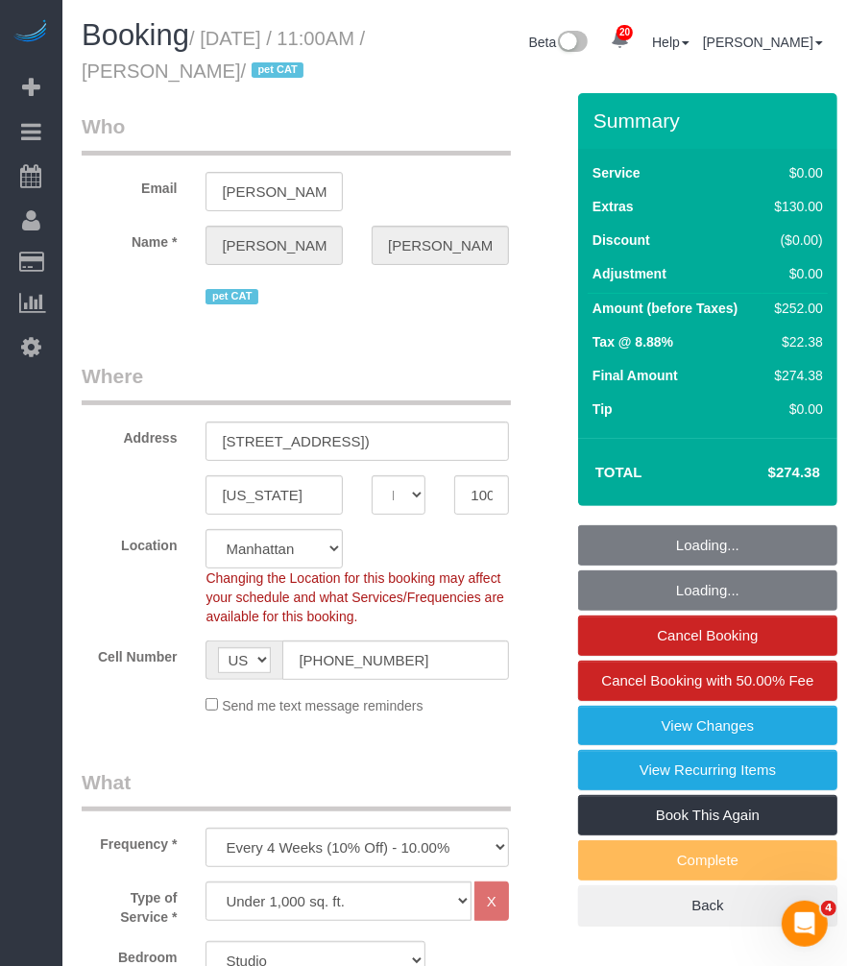
select select "object:1496"
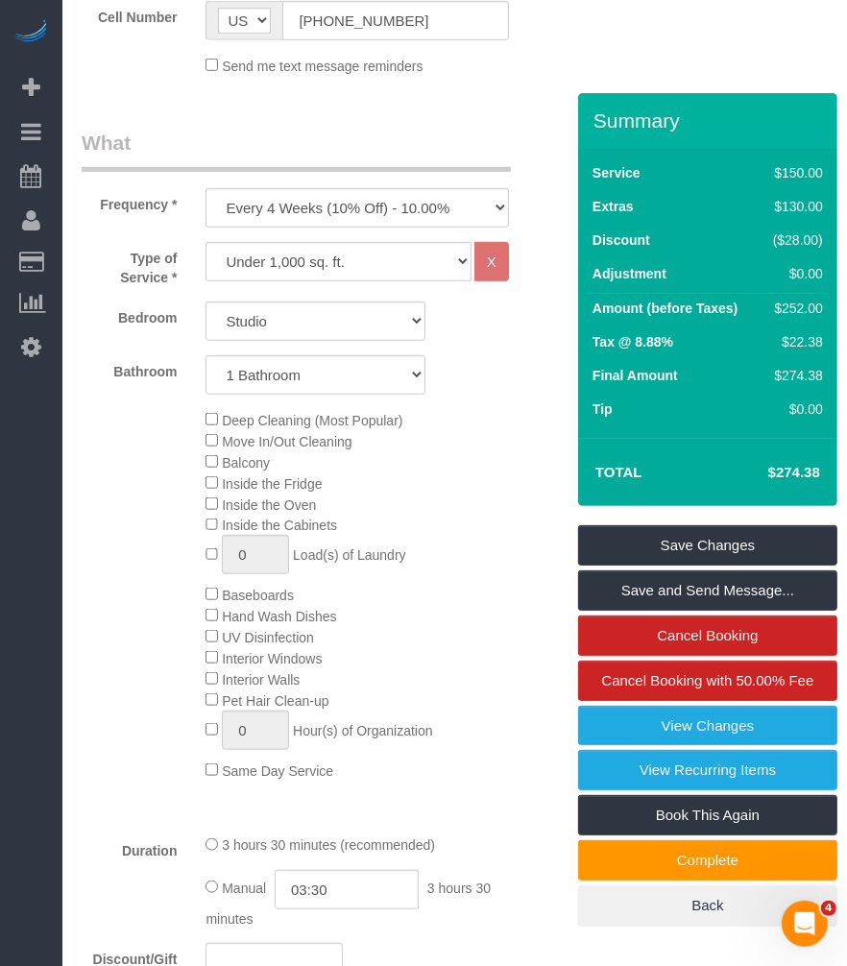
scroll to position [960, 0]
